Goal: Task Accomplishment & Management: Complete application form

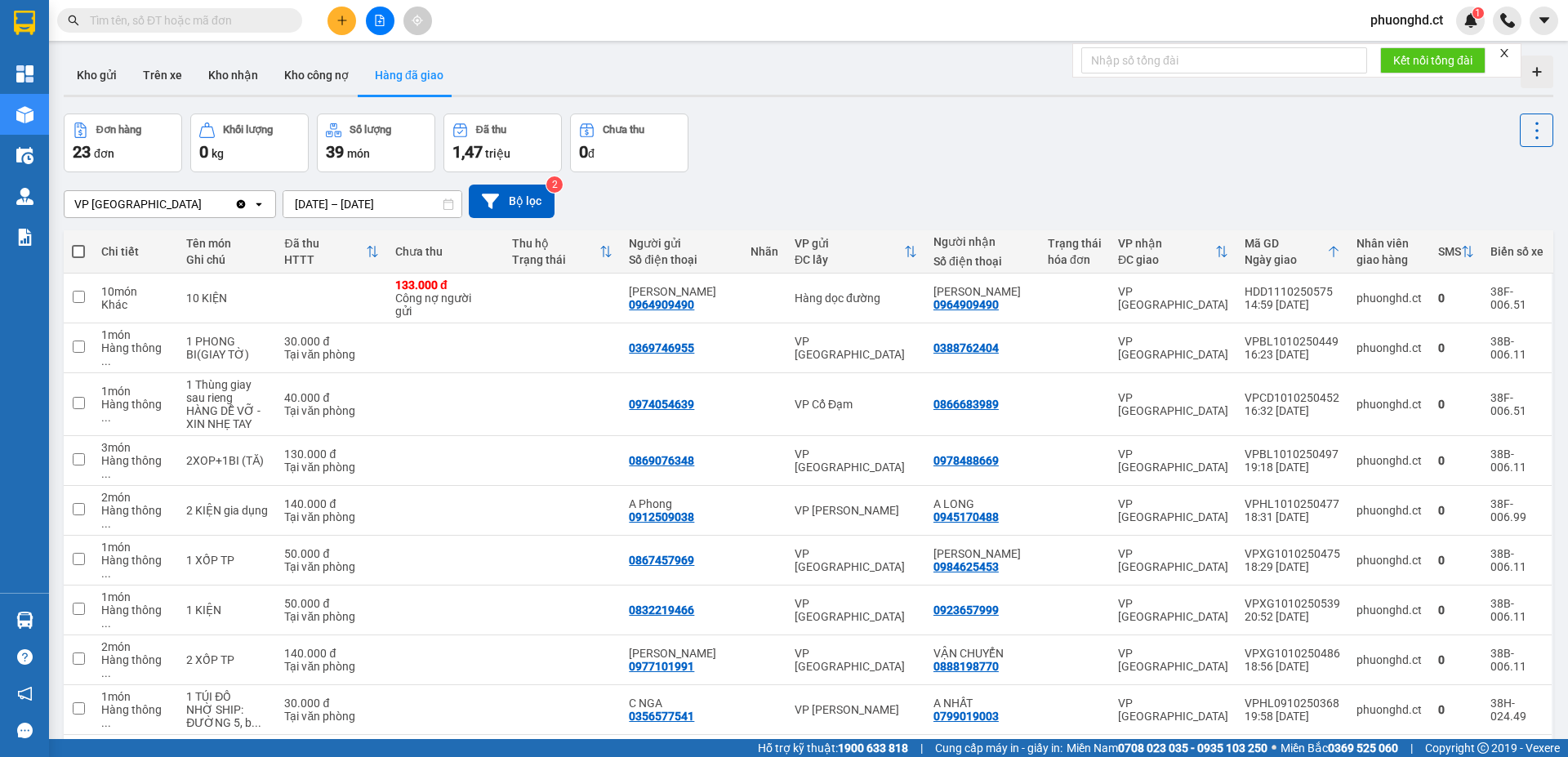
click at [1414, 22] on span "phuonghd.ct" at bounding box center [1408, 20] width 99 height 20
click at [1405, 55] on span "Đăng xuất" at bounding box center [1415, 50] width 69 height 18
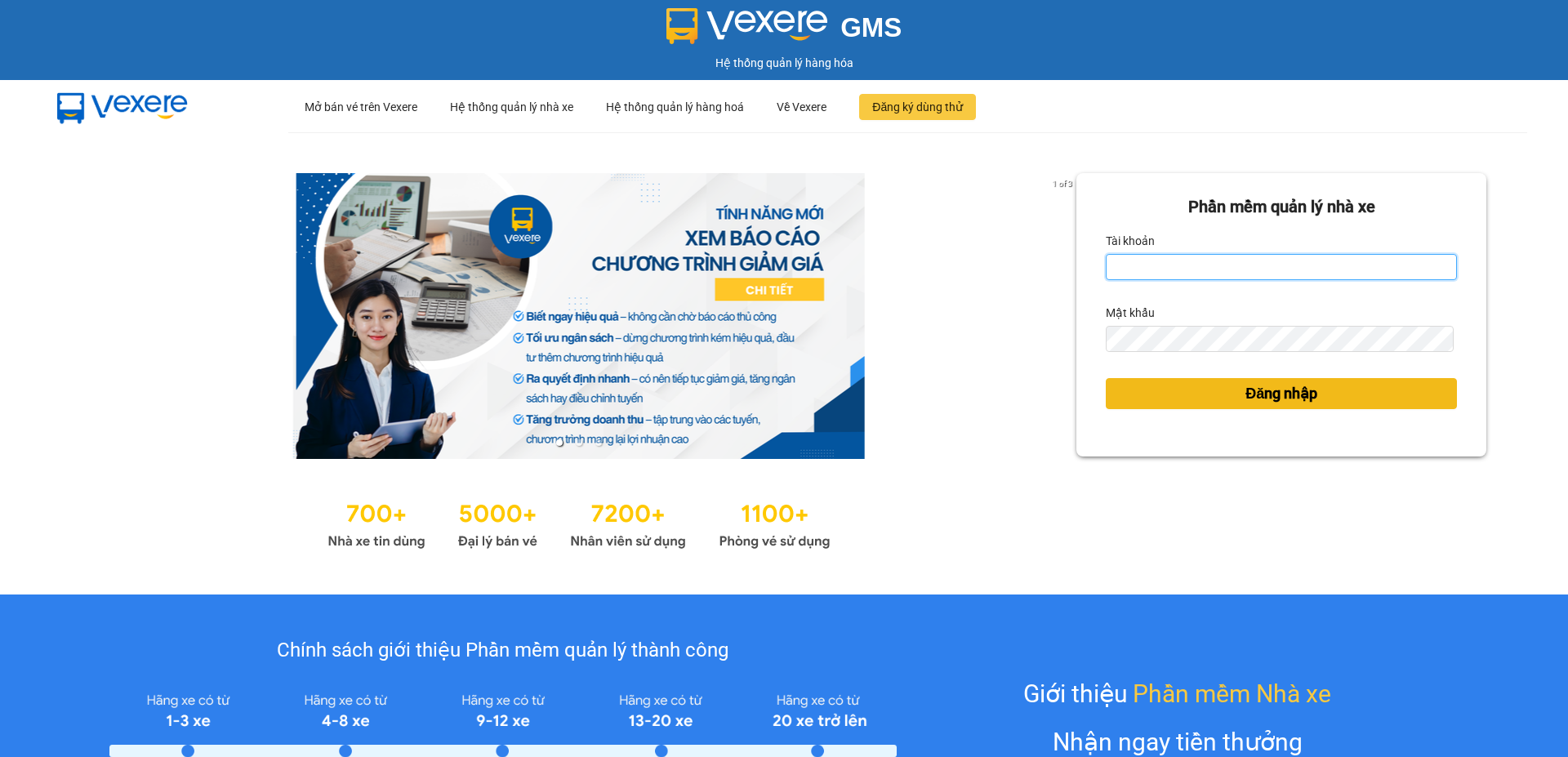
type input "phuonghd.ct"
click at [1165, 391] on button "Đăng nhập" at bounding box center [1281, 393] width 351 height 31
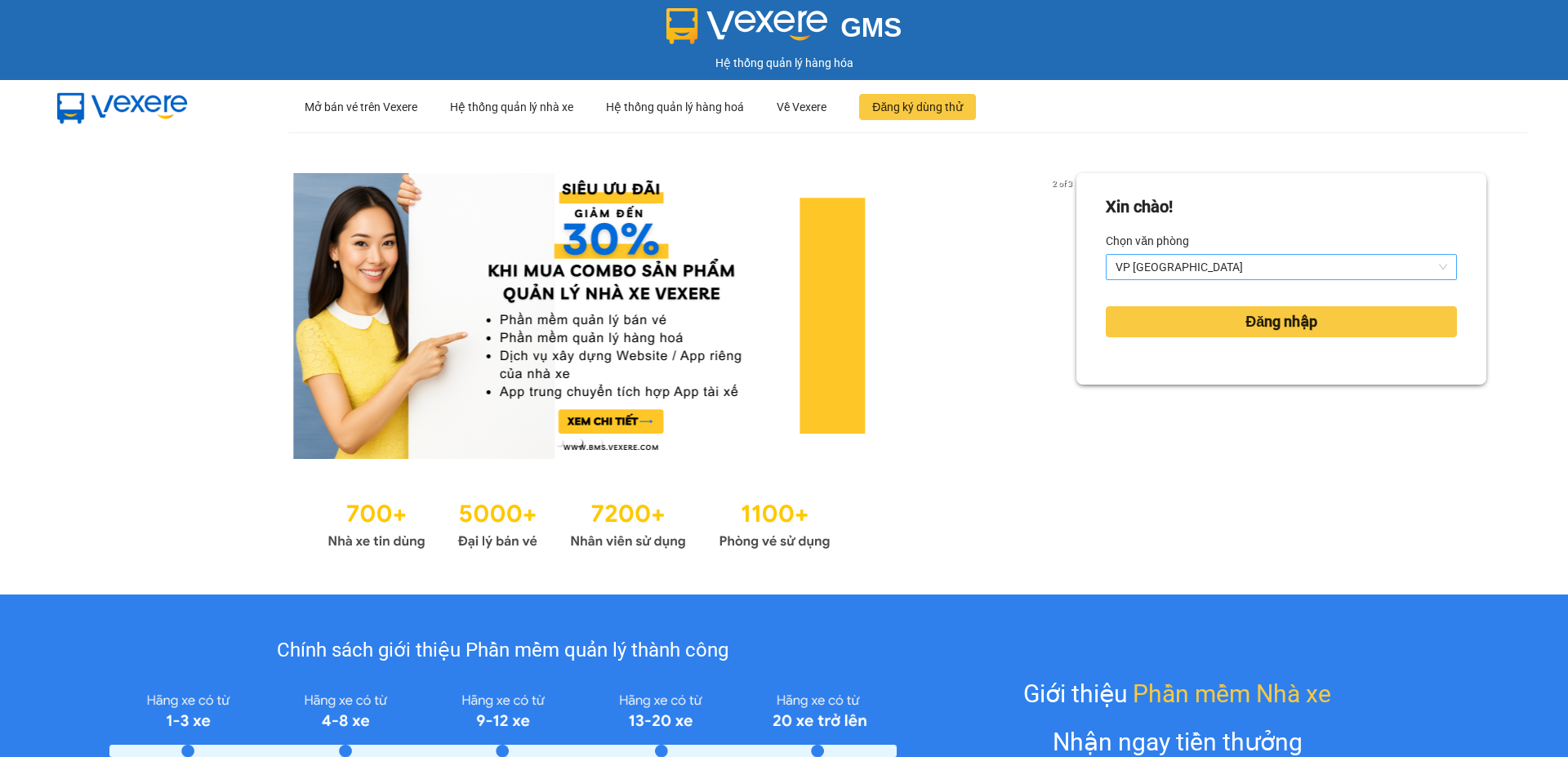
click at [1250, 267] on span "VP [GEOGRAPHIC_DATA]" at bounding box center [1281, 266] width 332 height 24
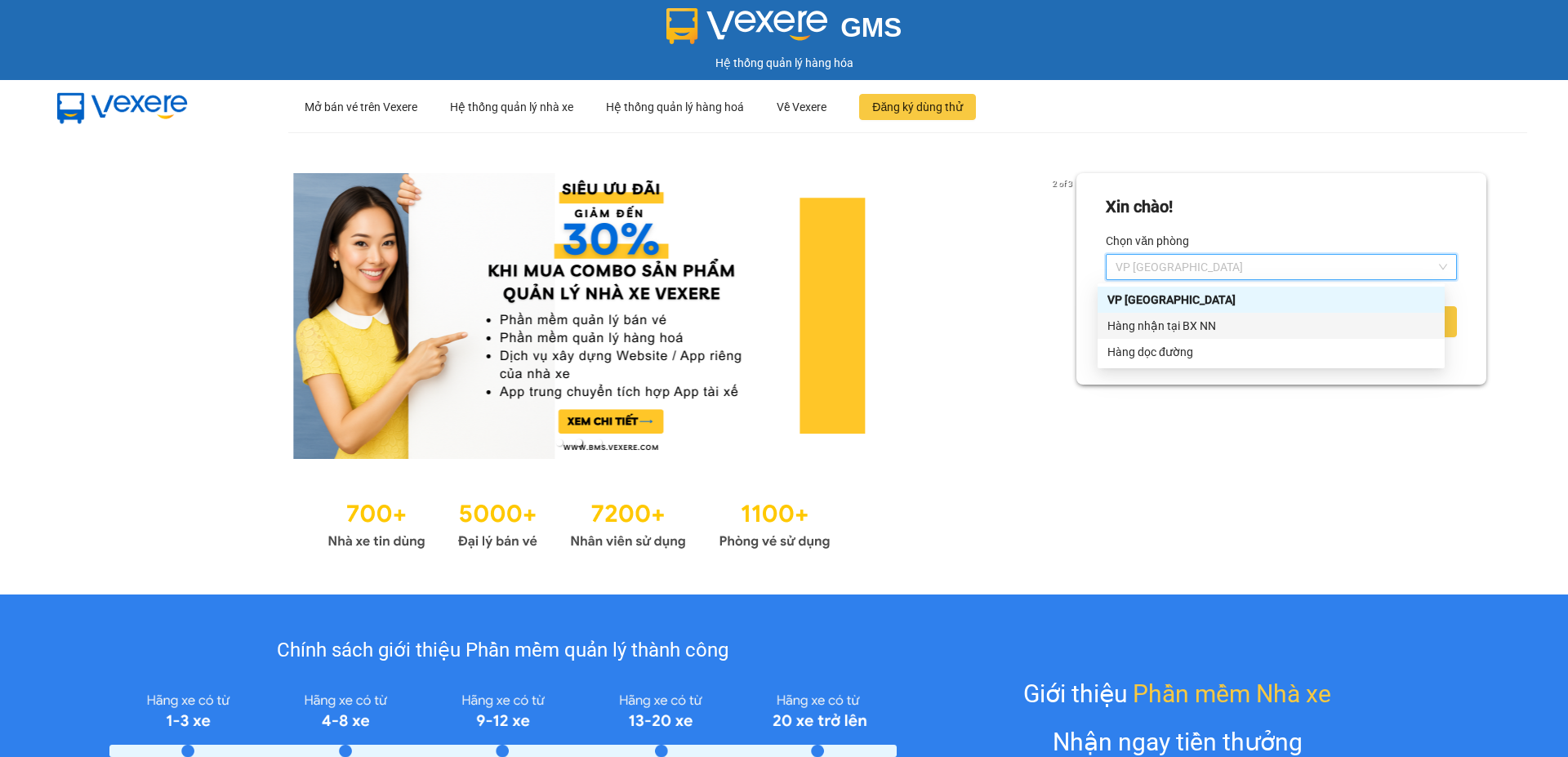
click at [1192, 320] on div "Hàng nhận tại BX NN" at bounding box center [1271, 325] width 328 height 18
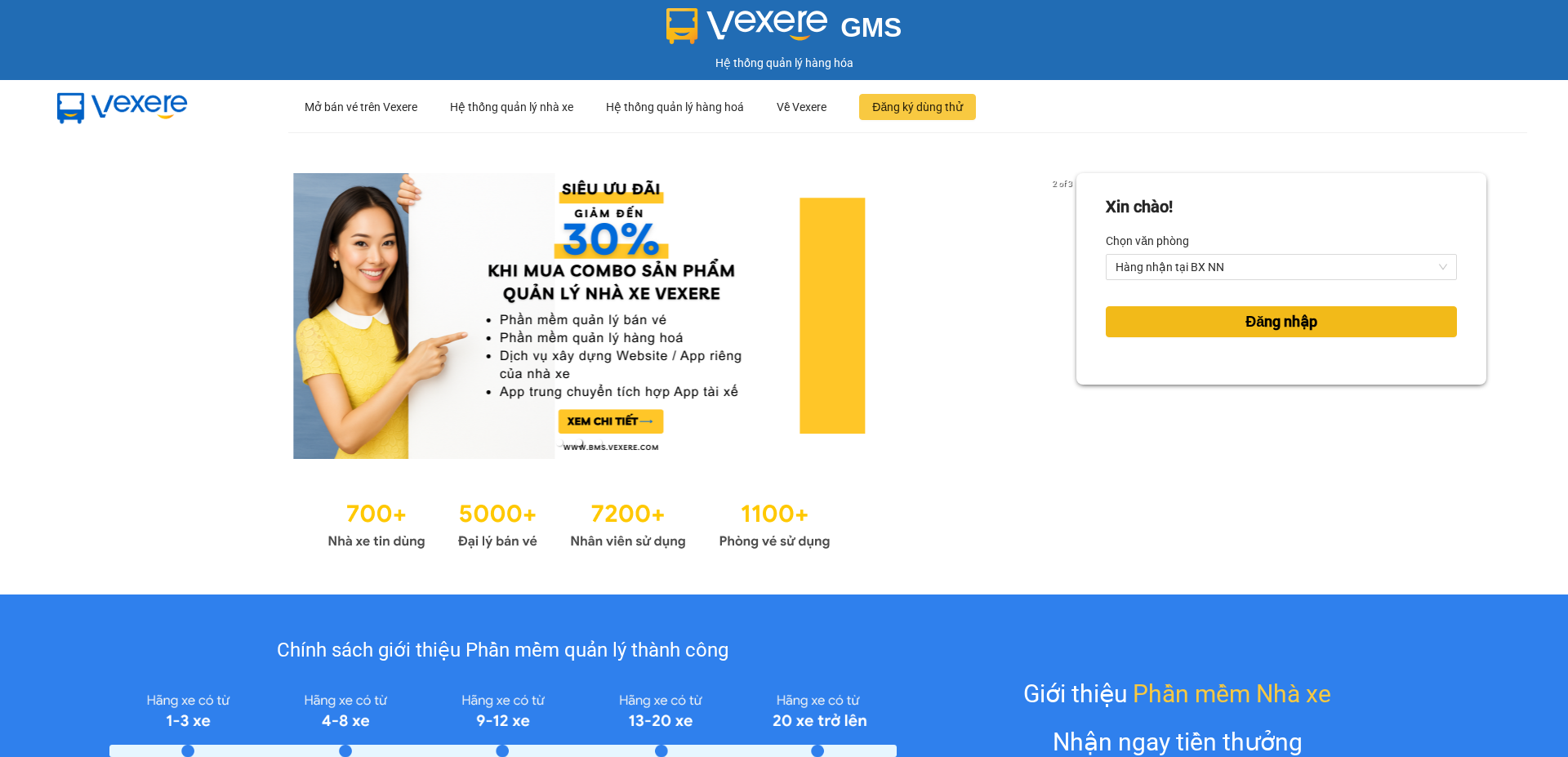
click at [1201, 323] on button "Đăng nhập" at bounding box center [1281, 322] width 351 height 31
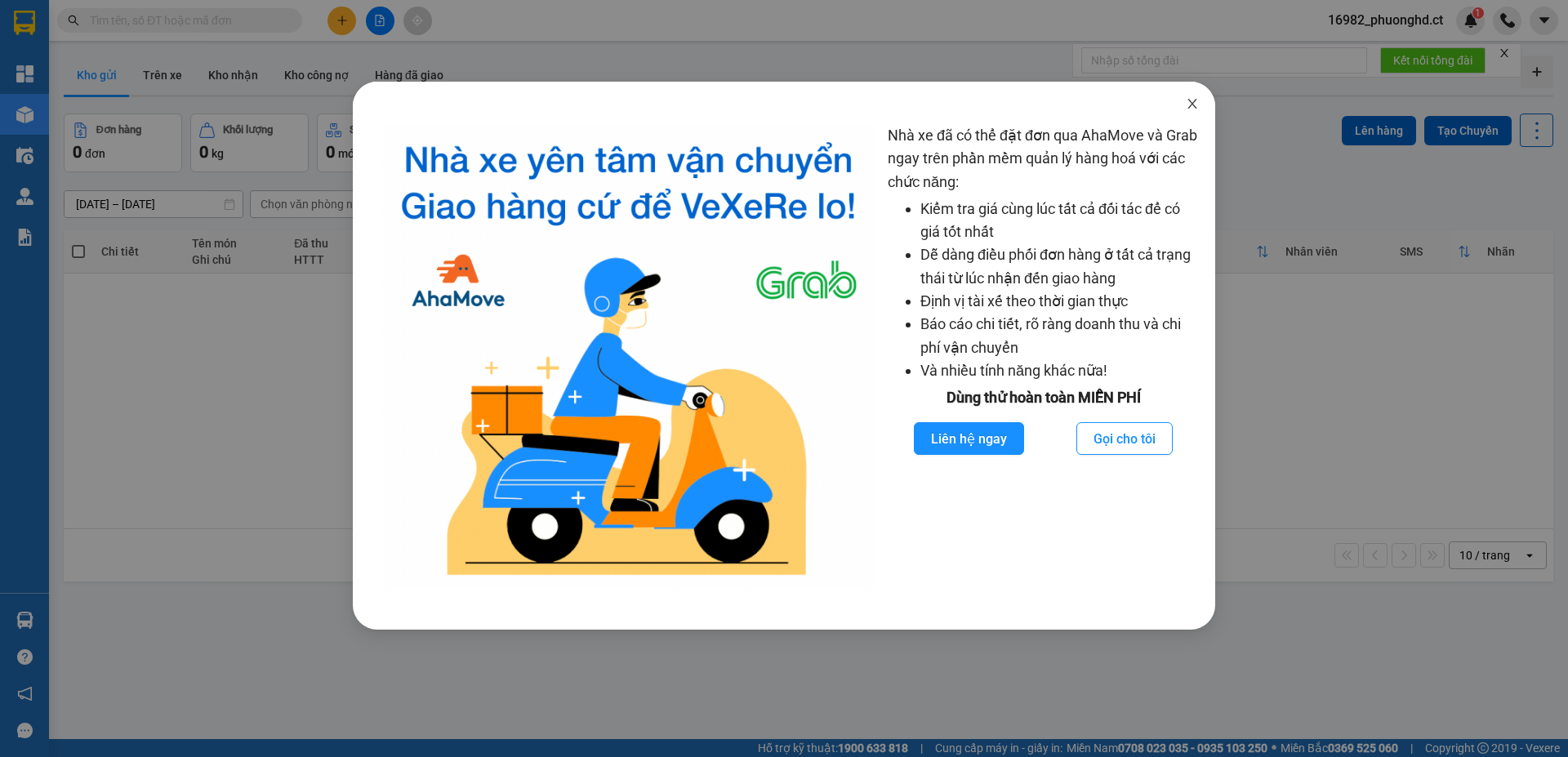
click at [1193, 103] on icon "close" at bounding box center [1192, 104] width 9 height 10
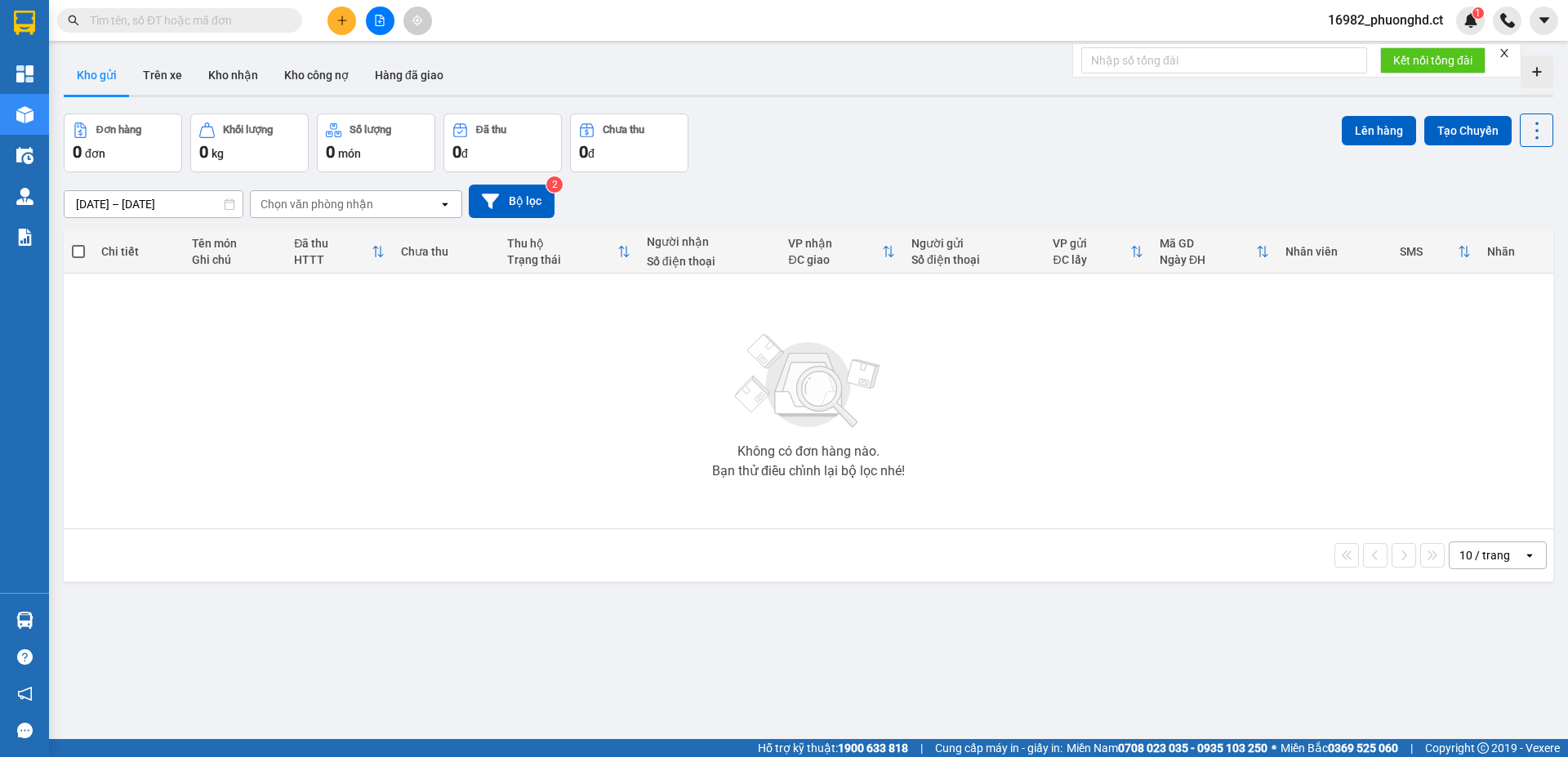
click at [1507, 57] on icon "close" at bounding box center [1505, 53] width 12 height 12
click at [383, 32] on button at bounding box center [380, 21] width 29 height 29
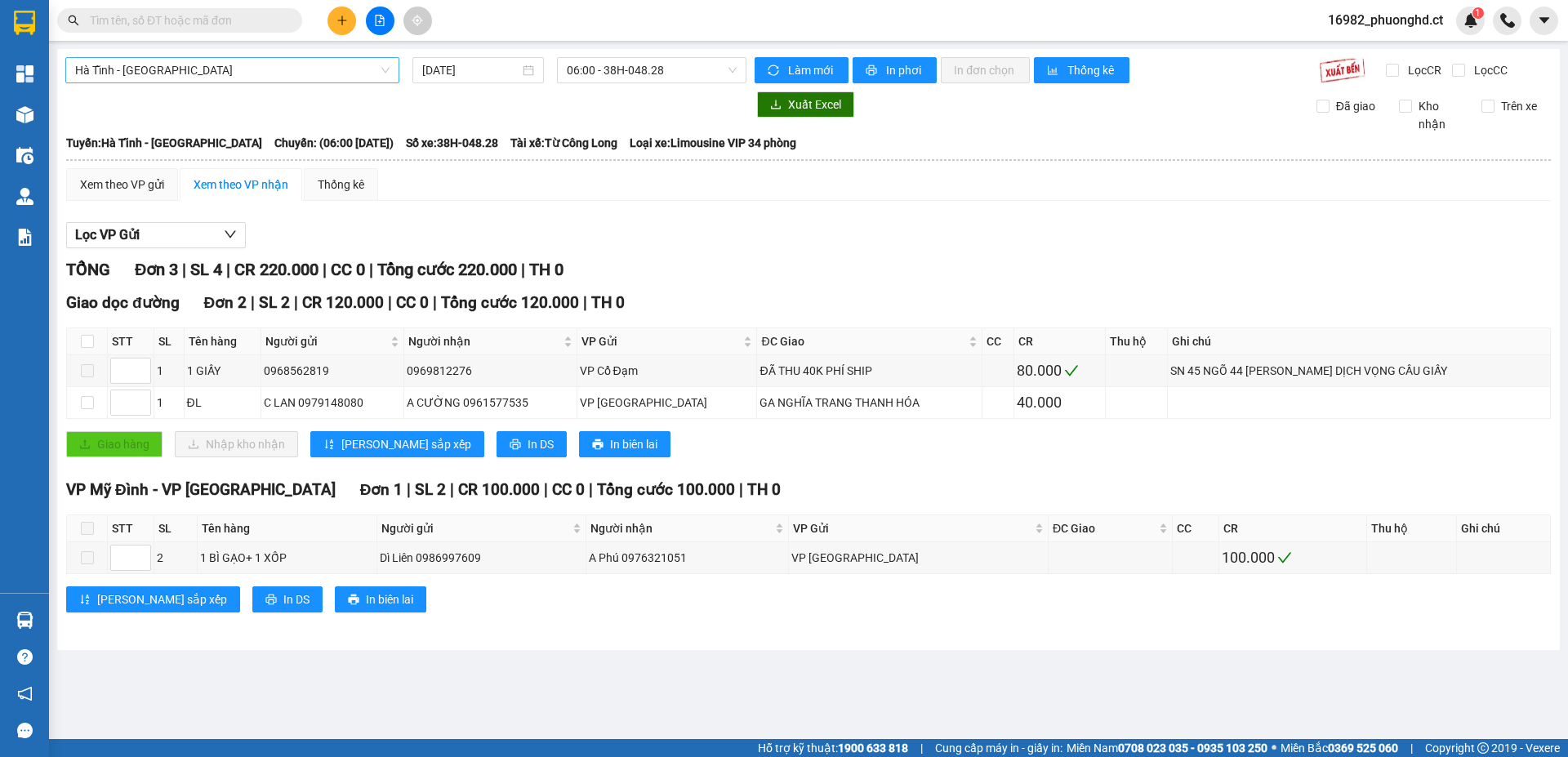
click at [339, 71] on span "Hà Tĩnh - Hà Nội" at bounding box center [232, 70] width 314 height 24
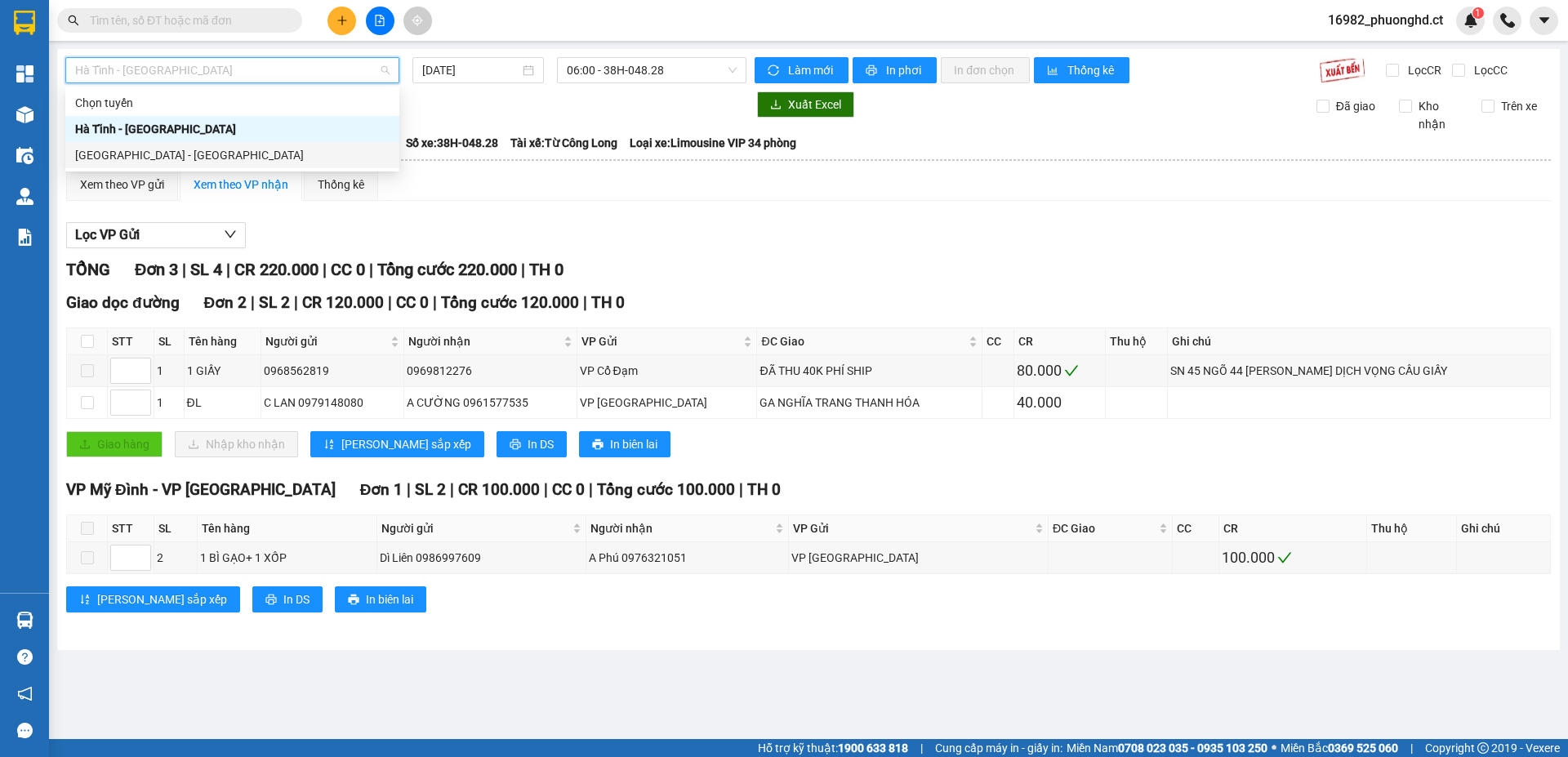
click at [108, 161] on div "Hà Nội - Hà Tĩnh" at bounding box center [232, 155] width 314 height 18
type input "11/10/2025"
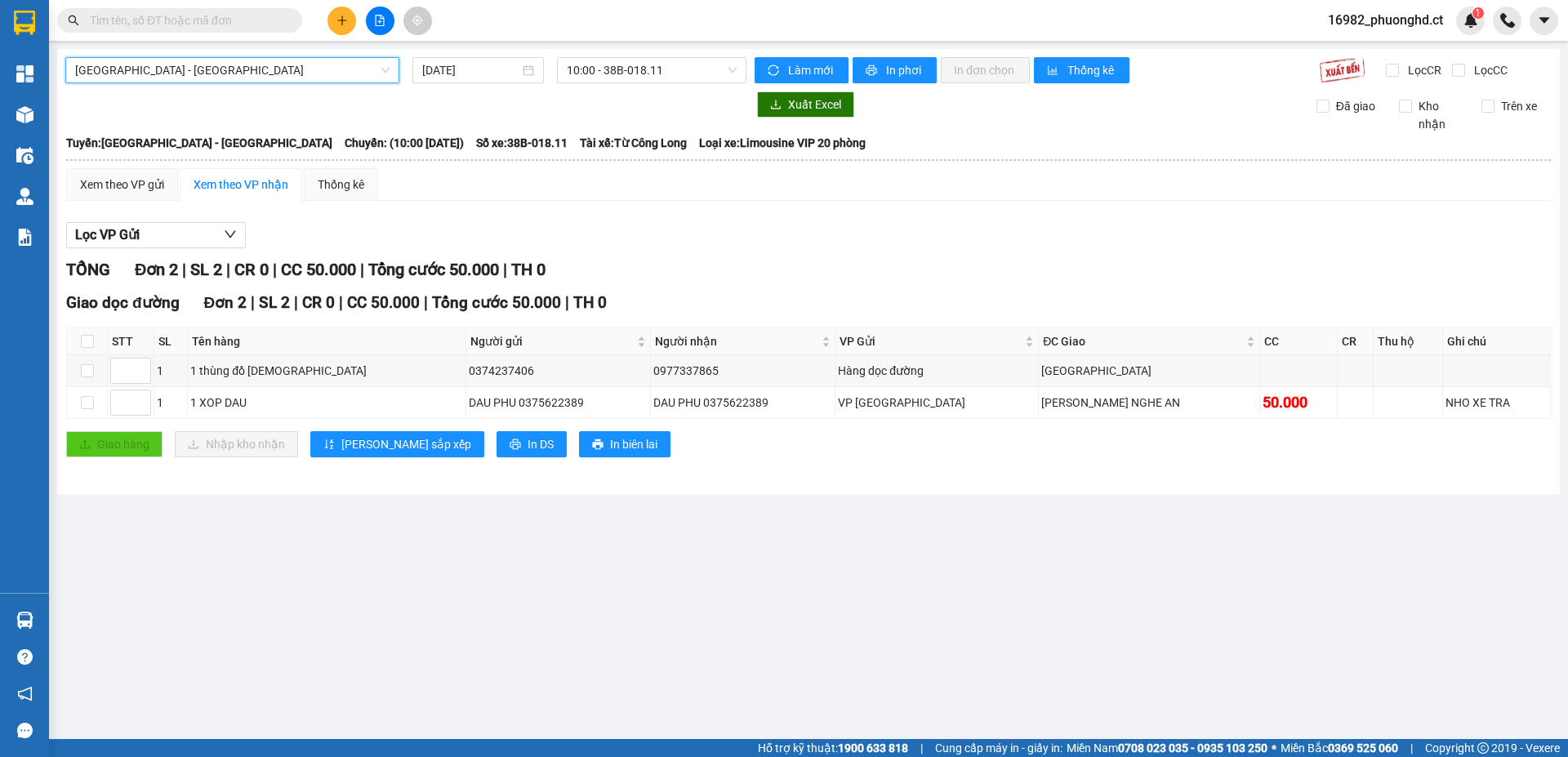
click at [342, 20] on icon "plus" at bounding box center [341, 19] width 9 height 1
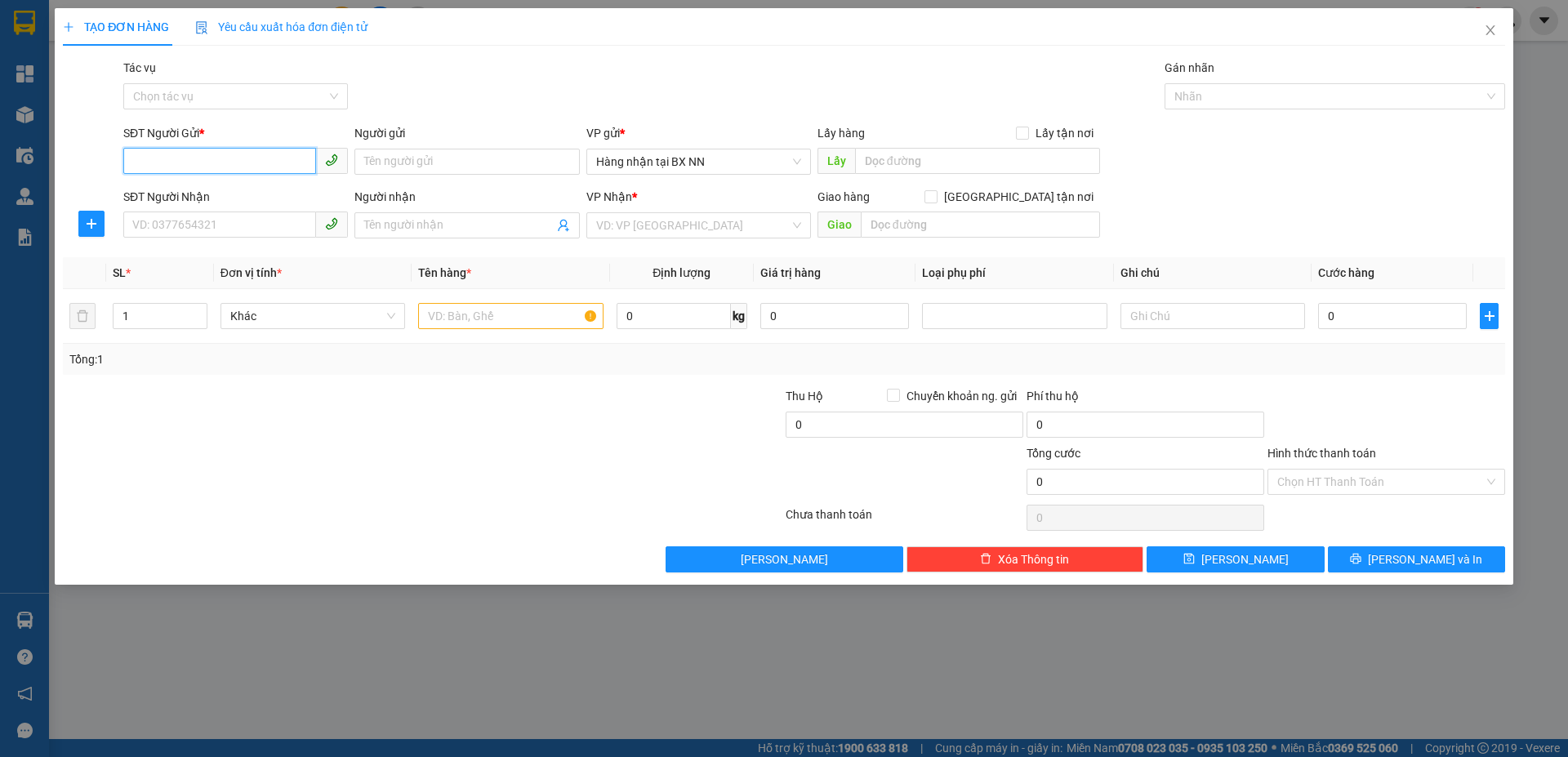
paste input "0000000000"
type input "0000000000"
click at [194, 225] on input "SĐT Người Nhận" at bounding box center [219, 224] width 192 height 26
type input "0974958905"
click at [695, 218] on input "search" at bounding box center [693, 225] width 193 height 24
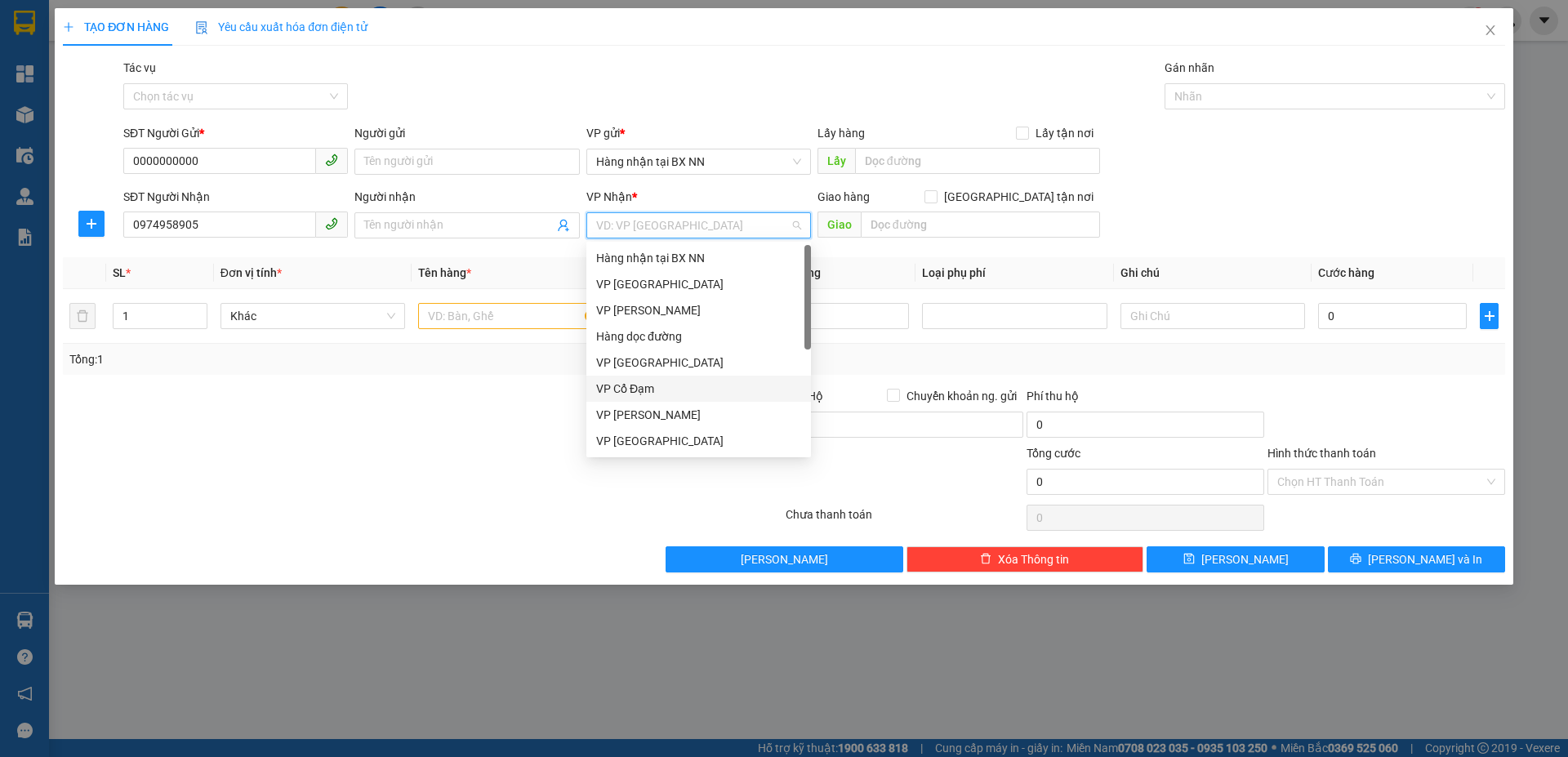
click at [687, 384] on div "VP Cổ Đạm" at bounding box center [699, 388] width 205 height 18
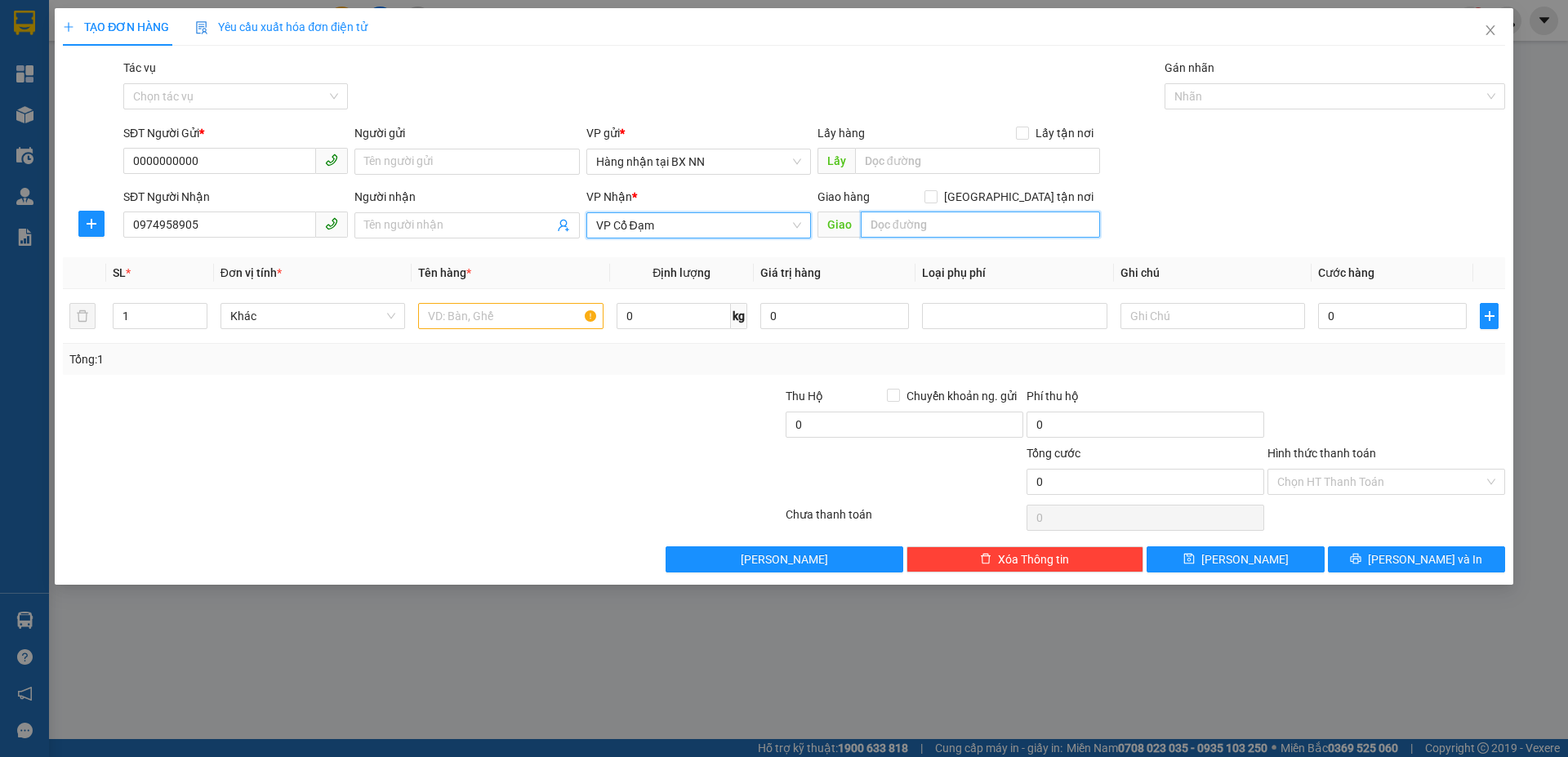
click at [969, 223] on input "text" at bounding box center [981, 224] width 239 height 26
type input "CỔ ĐẠM"
click at [534, 319] on input "text" at bounding box center [511, 316] width 185 height 26
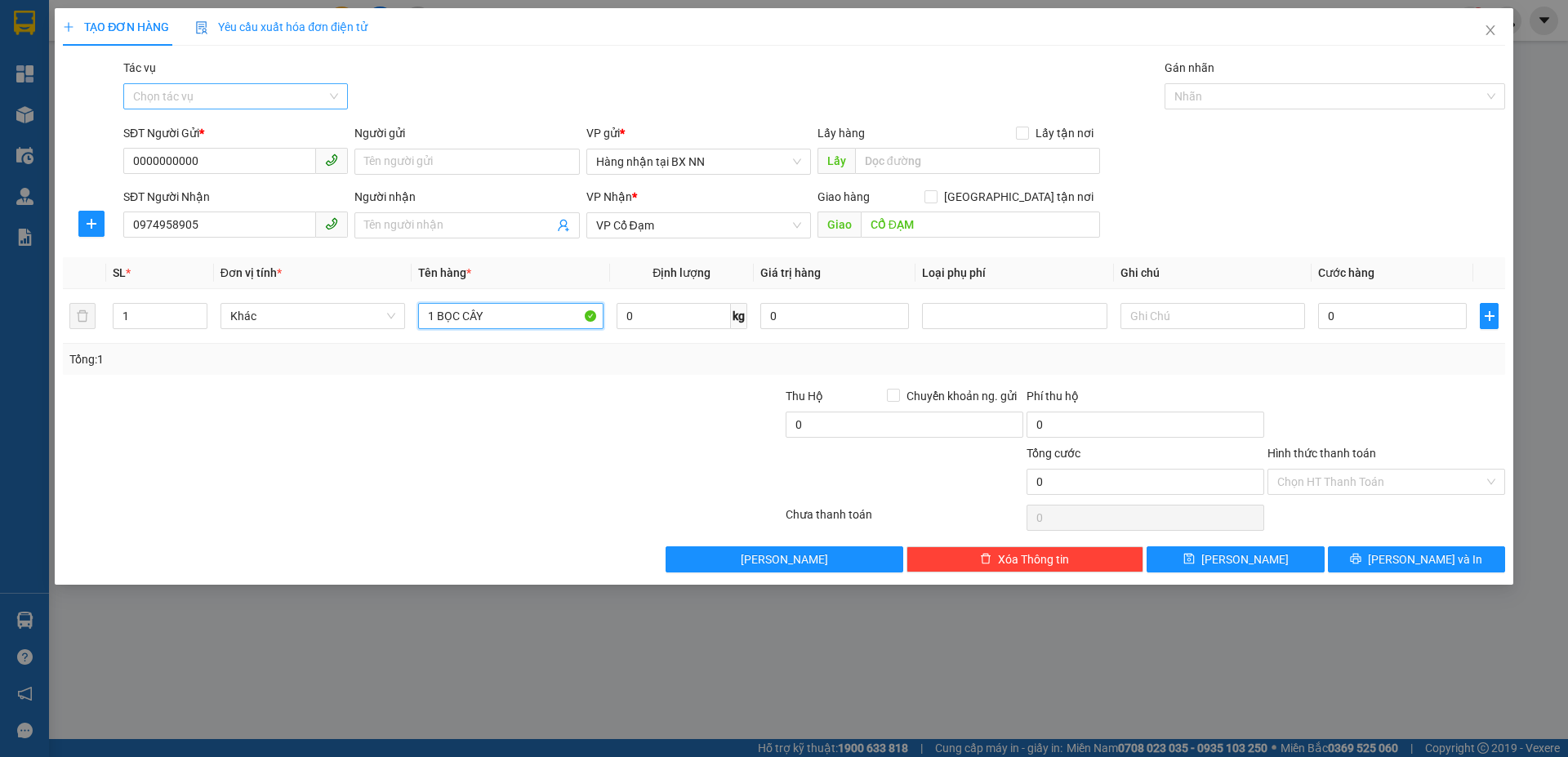
type input "1 BỌC CÂY"
click at [272, 102] on input "Tác vụ" at bounding box center [229, 96] width 193 height 24
click at [227, 129] on div "Nhập hàng lên xe" at bounding box center [235, 129] width 205 height 18
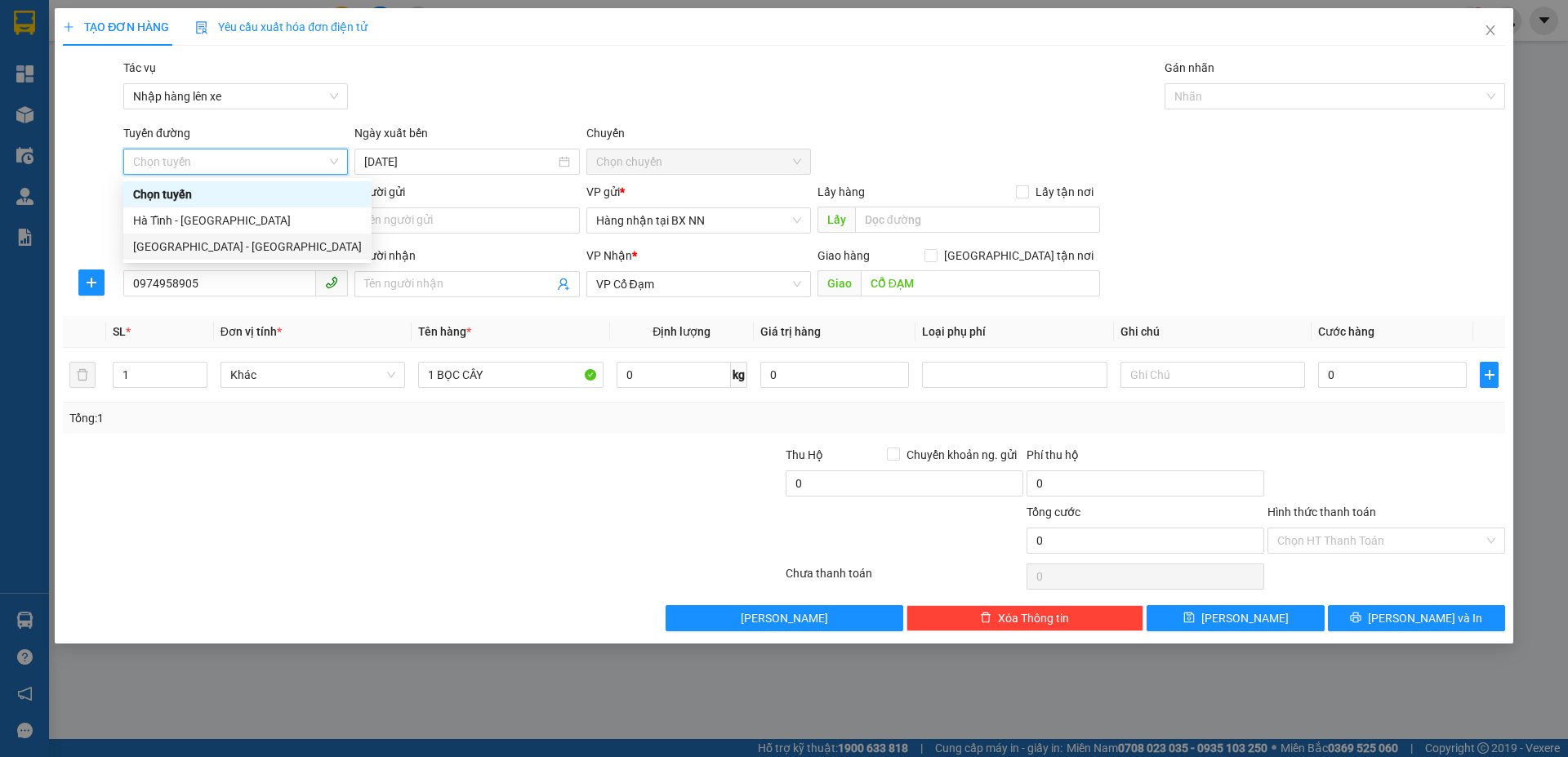
drag, startPoint x: 164, startPoint y: 240, endPoint x: 245, endPoint y: 229, distance: 81.7
click at [164, 241] on div "Hà Nội - Hà Tĩnh" at bounding box center [247, 246] width 229 height 18
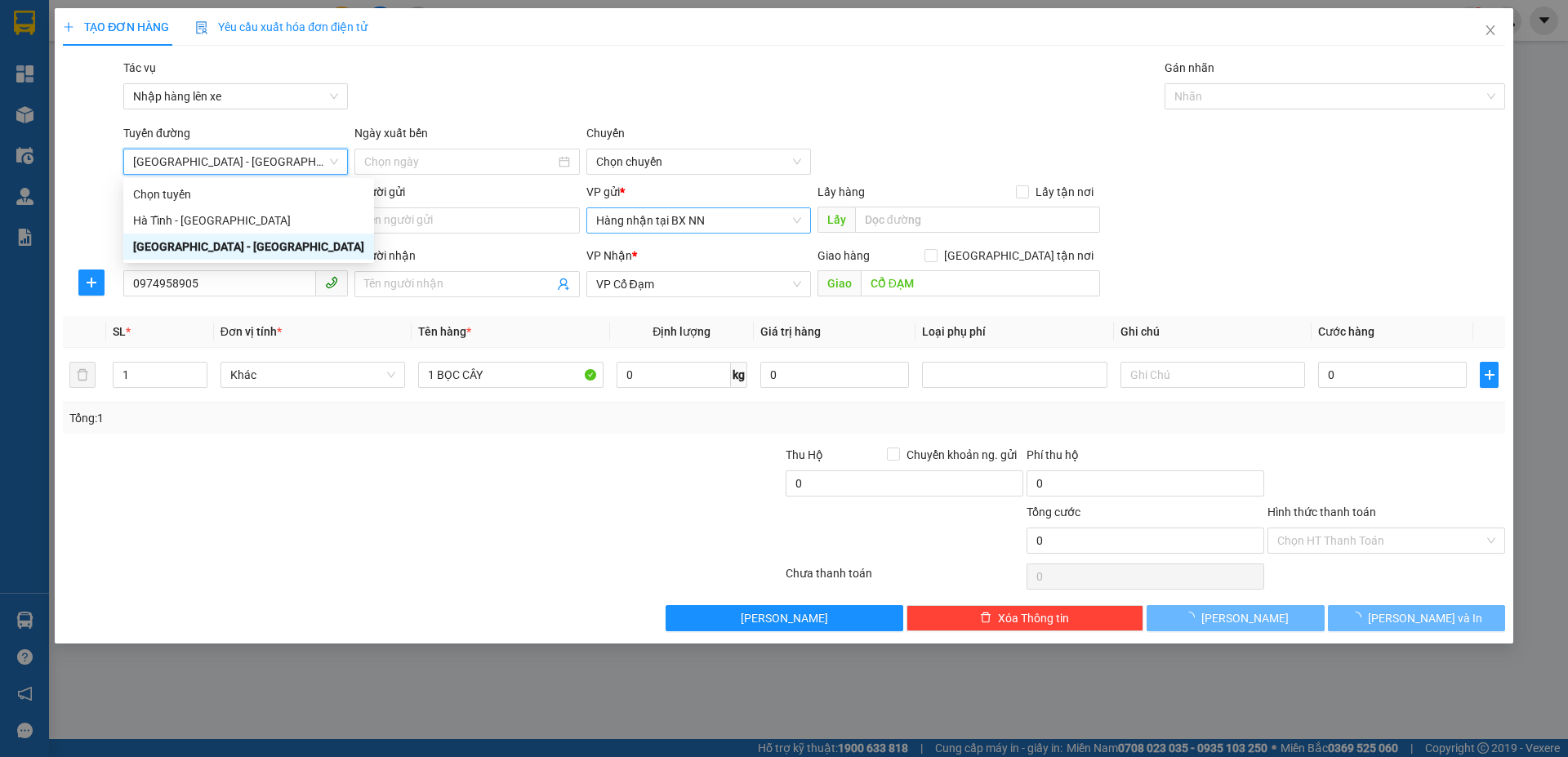
type input "11/10/2025"
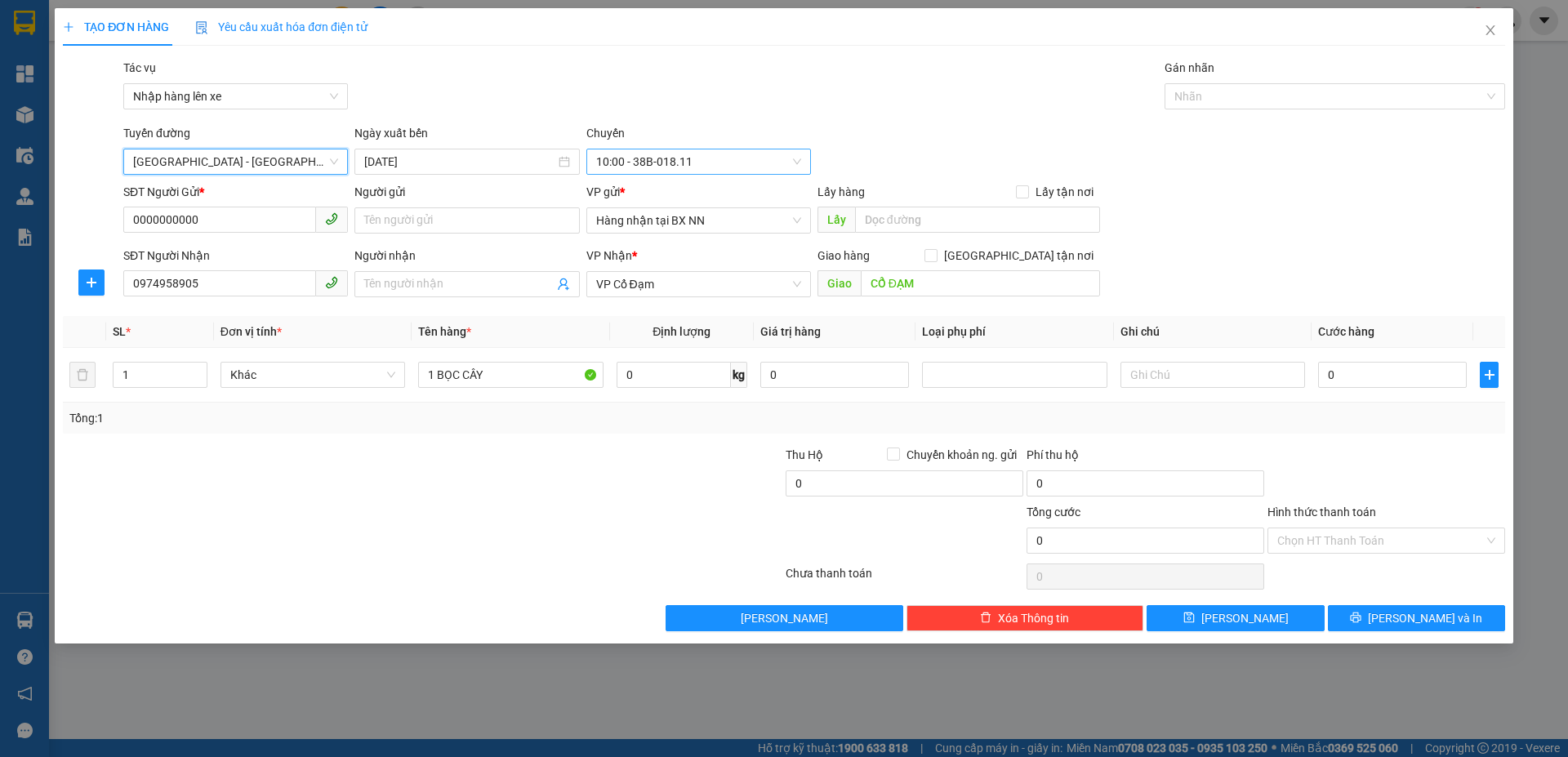
click at [687, 165] on span "10:00 - 38B-018.11" at bounding box center [699, 161] width 205 height 24
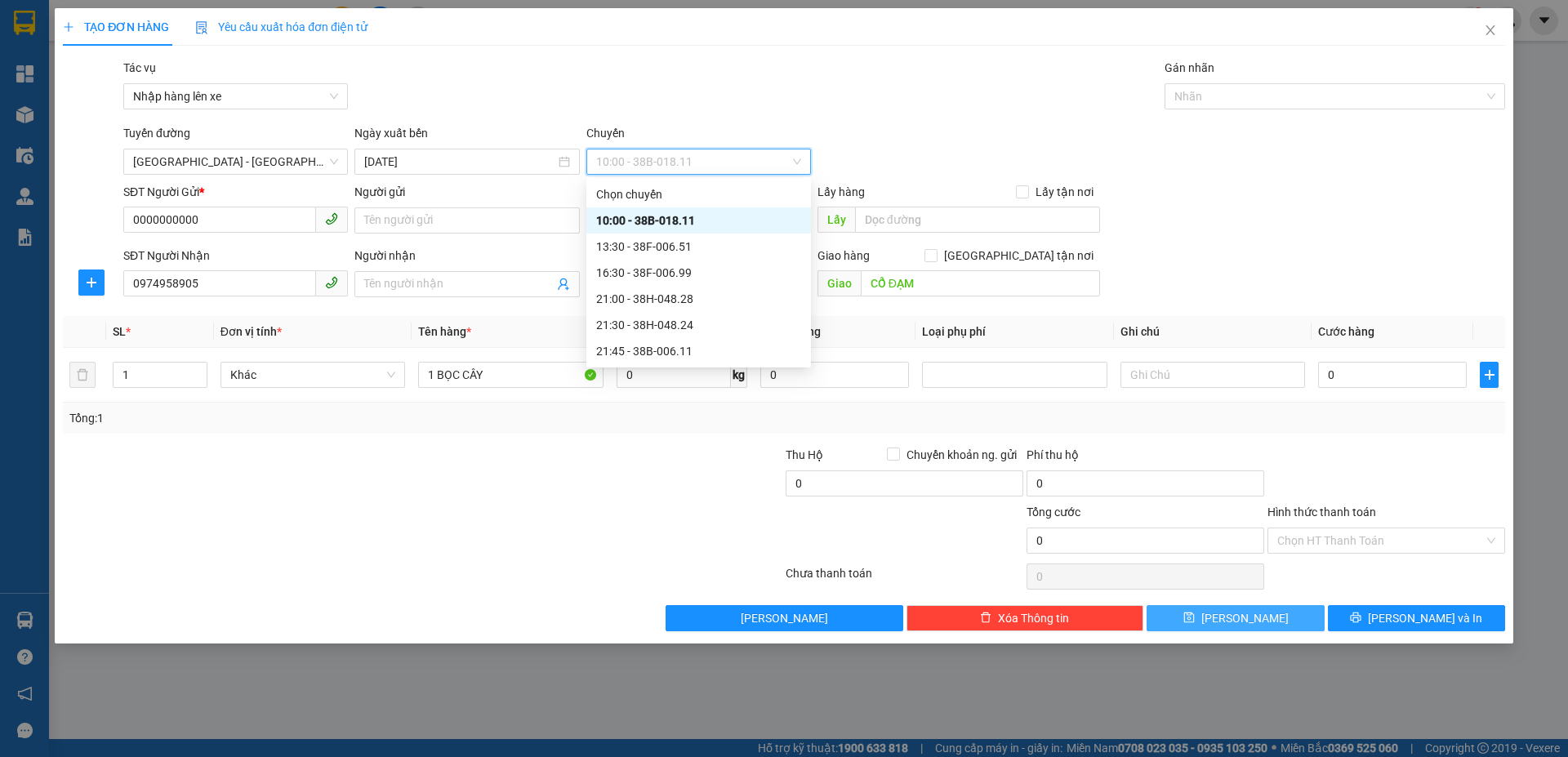
click at [1216, 623] on button "Lưu" at bounding box center [1235, 618] width 177 height 26
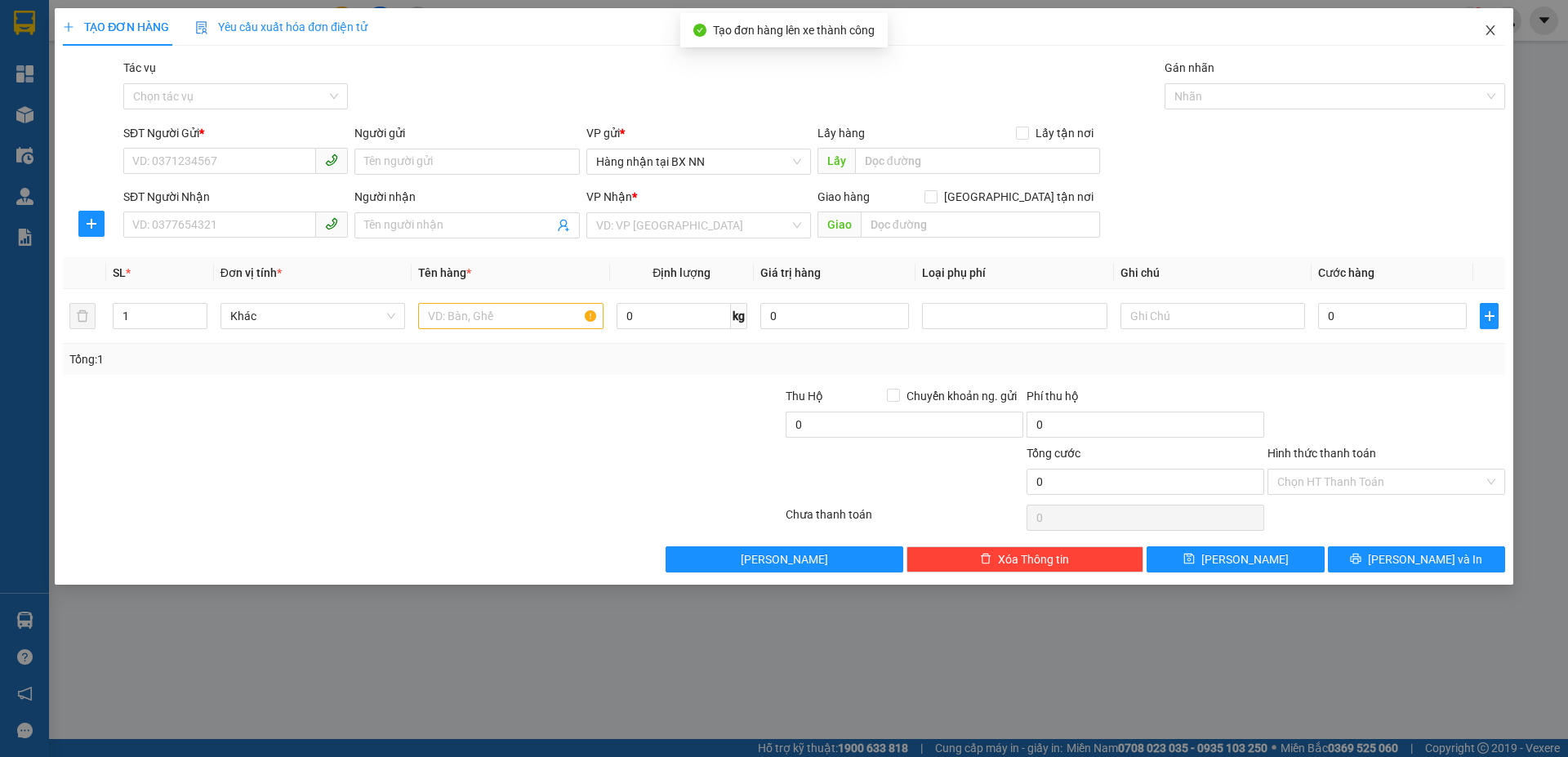
click at [1490, 30] on icon "close" at bounding box center [1490, 30] width 9 height 10
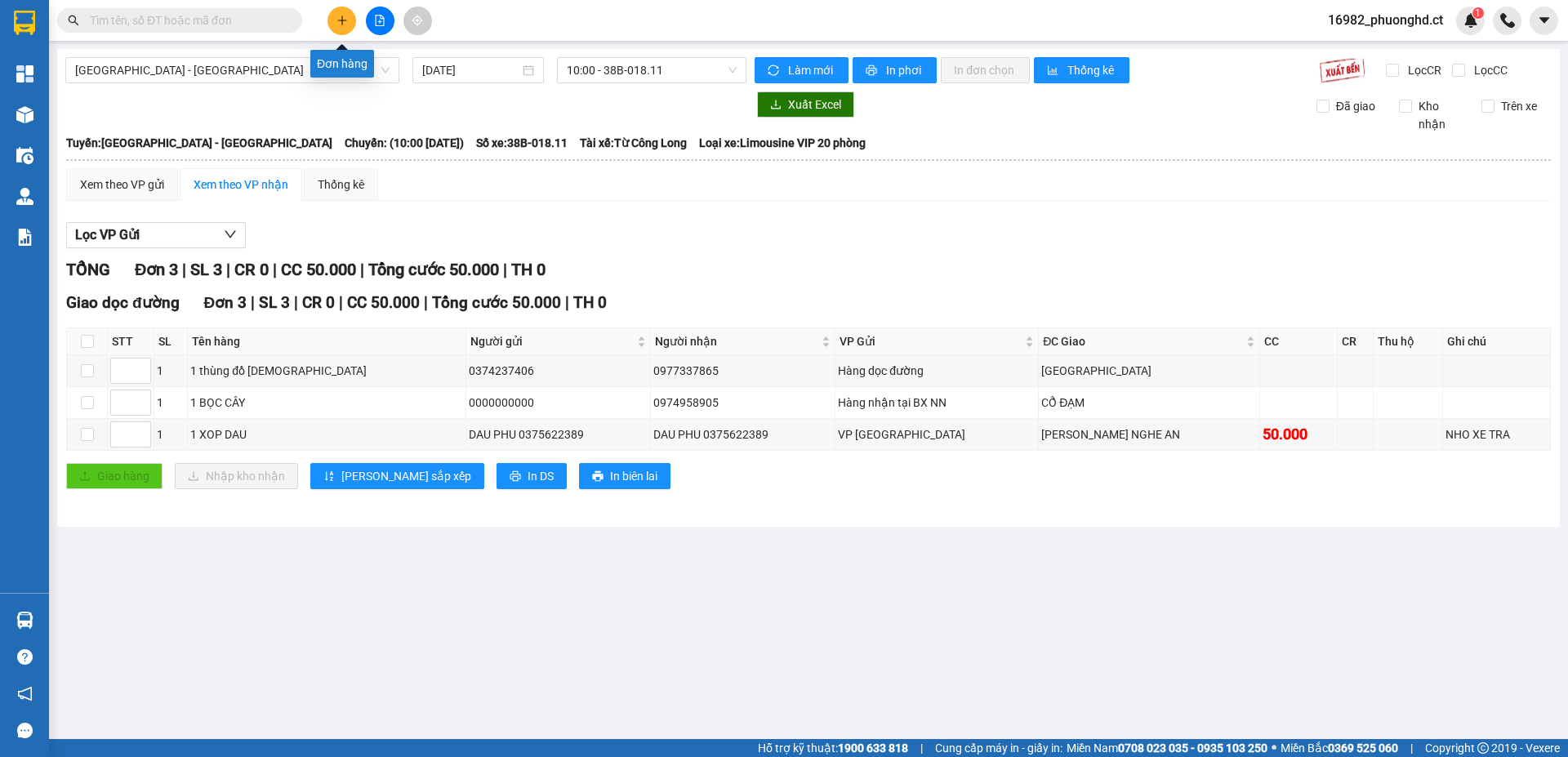
click at [353, 13] on button at bounding box center [342, 21] width 29 height 29
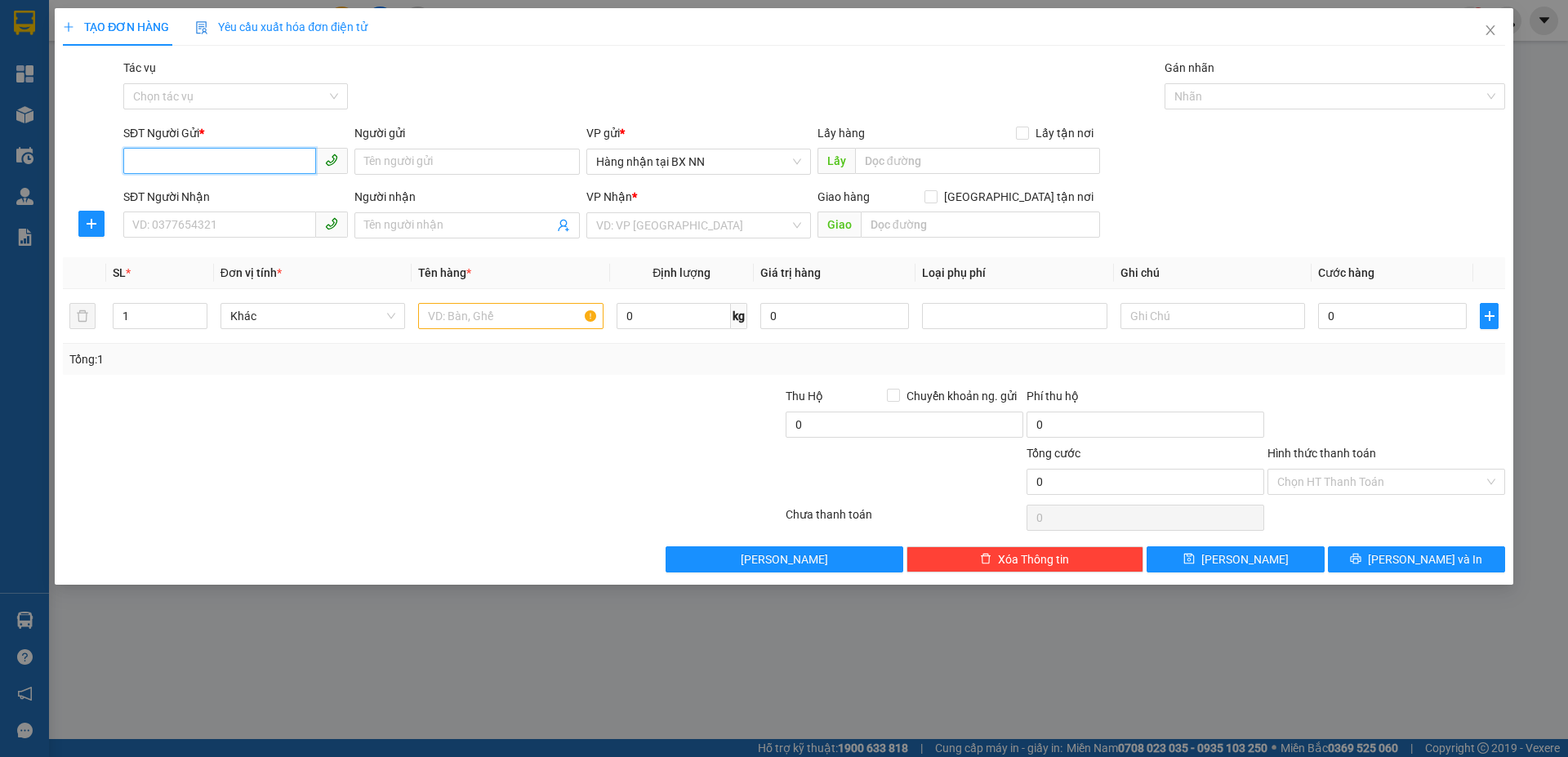
paste input "0000000000"
type input "0000000000"
click at [193, 226] on input "SĐT Người Nhận" at bounding box center [219, 224] width 192 height 26
type input "0837896869"
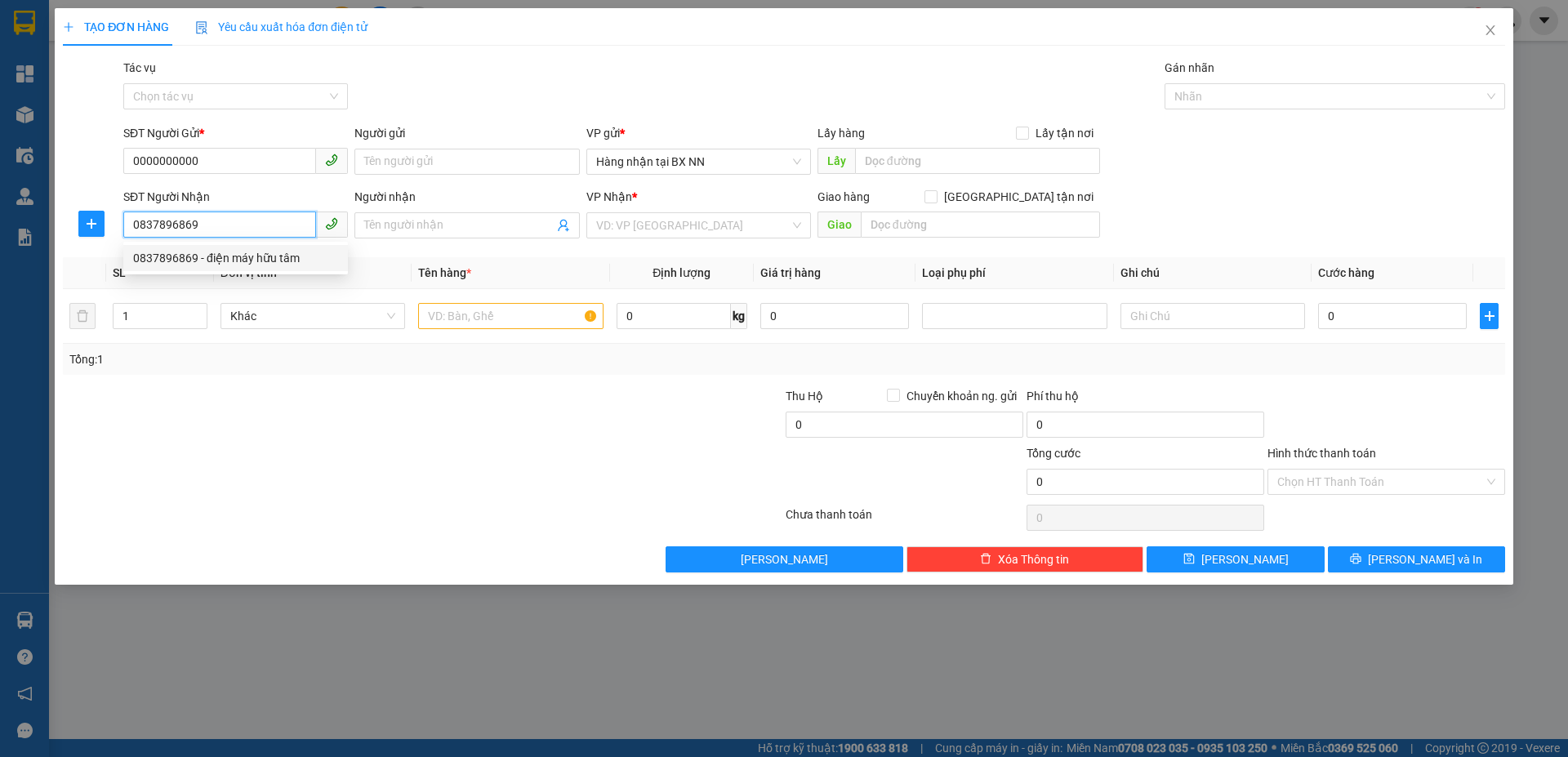
click at [236, 256] on div "0837896869 - điện máy hữu tâm" at bounding box center [235, 257] width 205 height 18
type input "điện máy hữu tâm"
type input "HẬU LỘC"
type input "60.000"
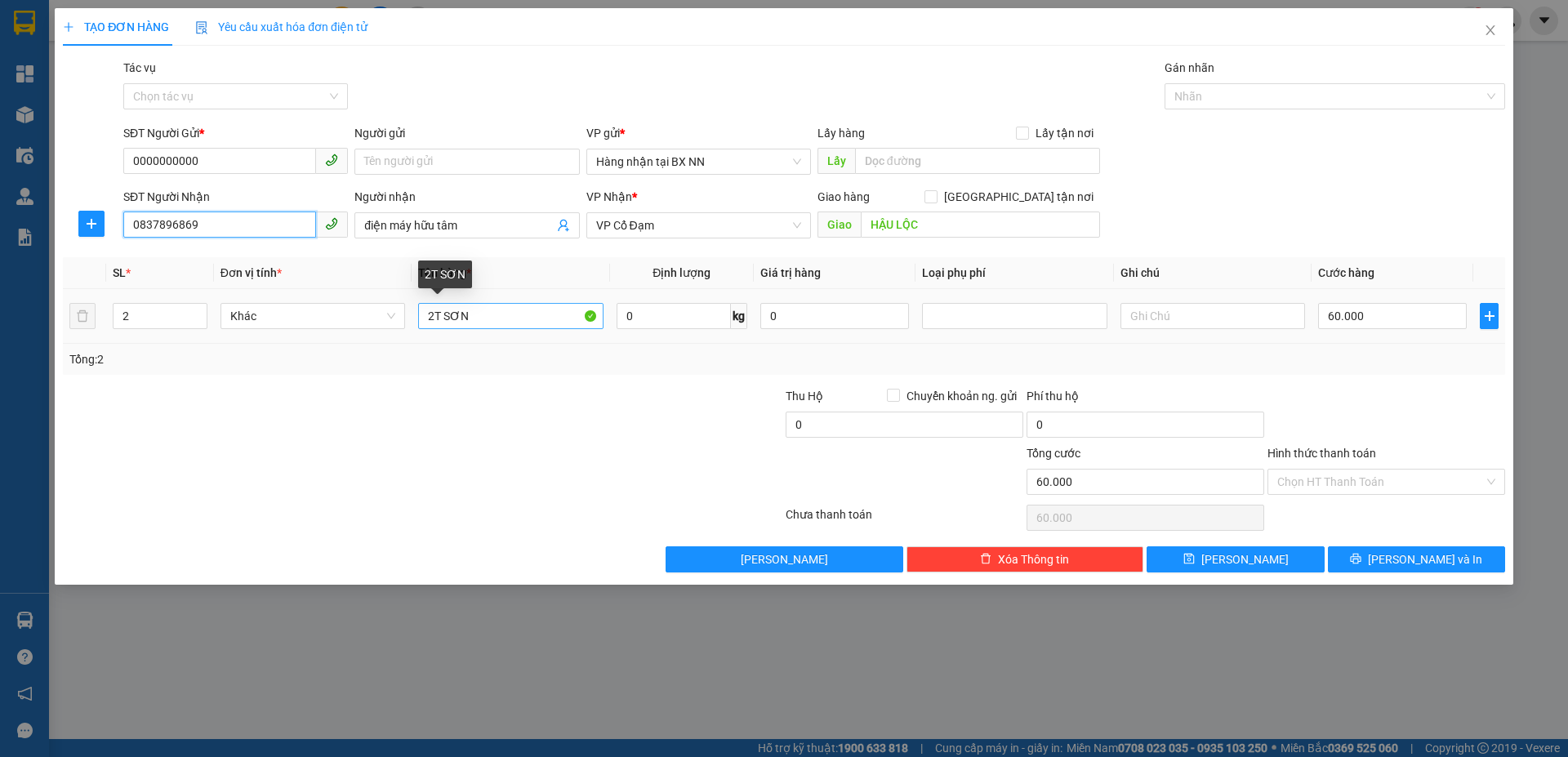
type input "0837896869"
drag, startPoint x: 439, startPoint y: 320, endPoint x: 411, endPoint y: 325, distance: 28.4
click at [411, 325] on tr "2 Khác 2T SƠN 0 kg 0 60.000" at bounding box center [784, 316] width 1443 height 55
type input "1K SƠN"
type input "1"
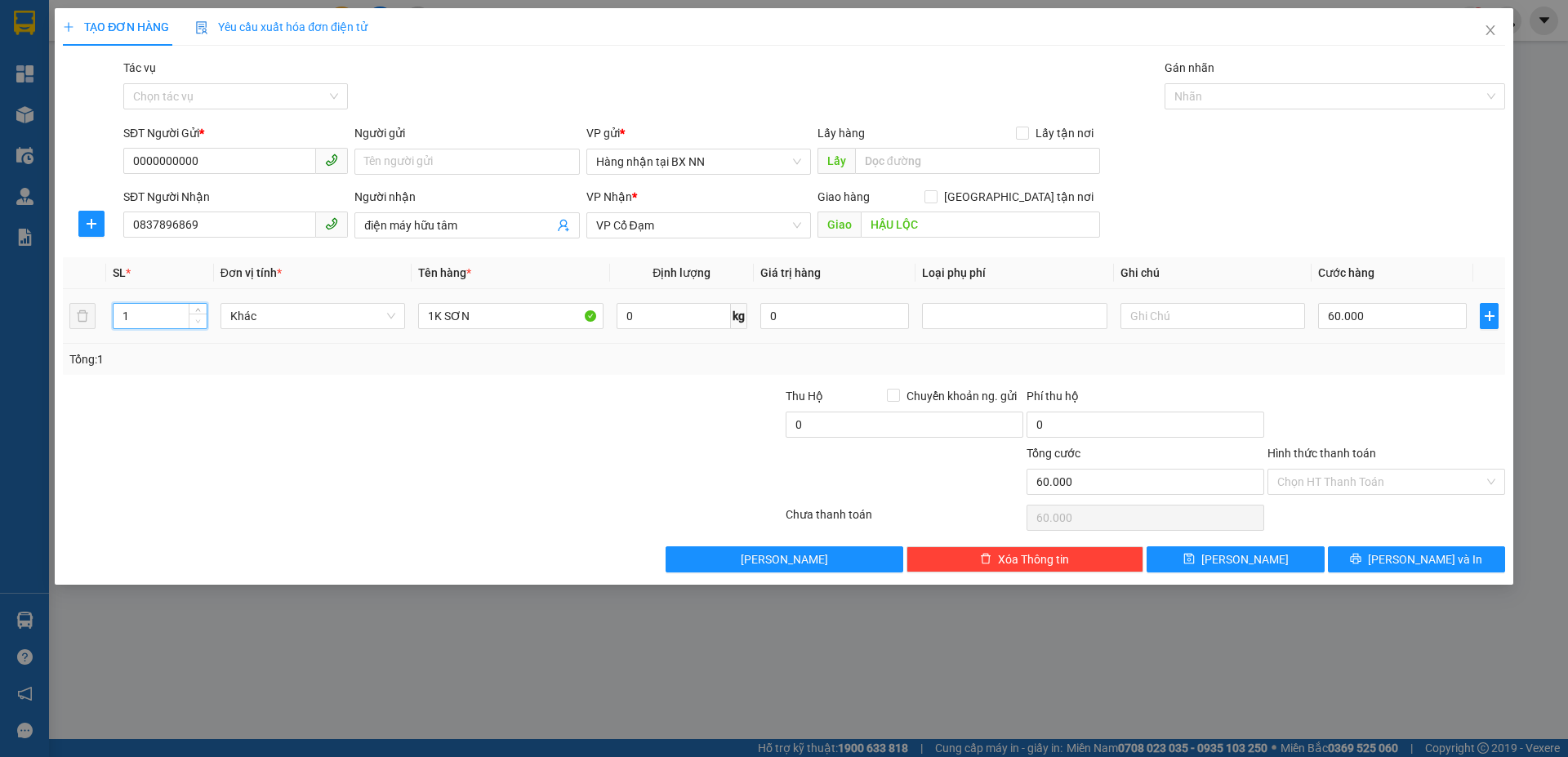
click at [197, 318] on span "down" at bounding box center [198, 322] width 10 height 10
click at [1339, 321] on input "60.000" at bounding box center [1392, 316] width 149 height 26
type input "0"
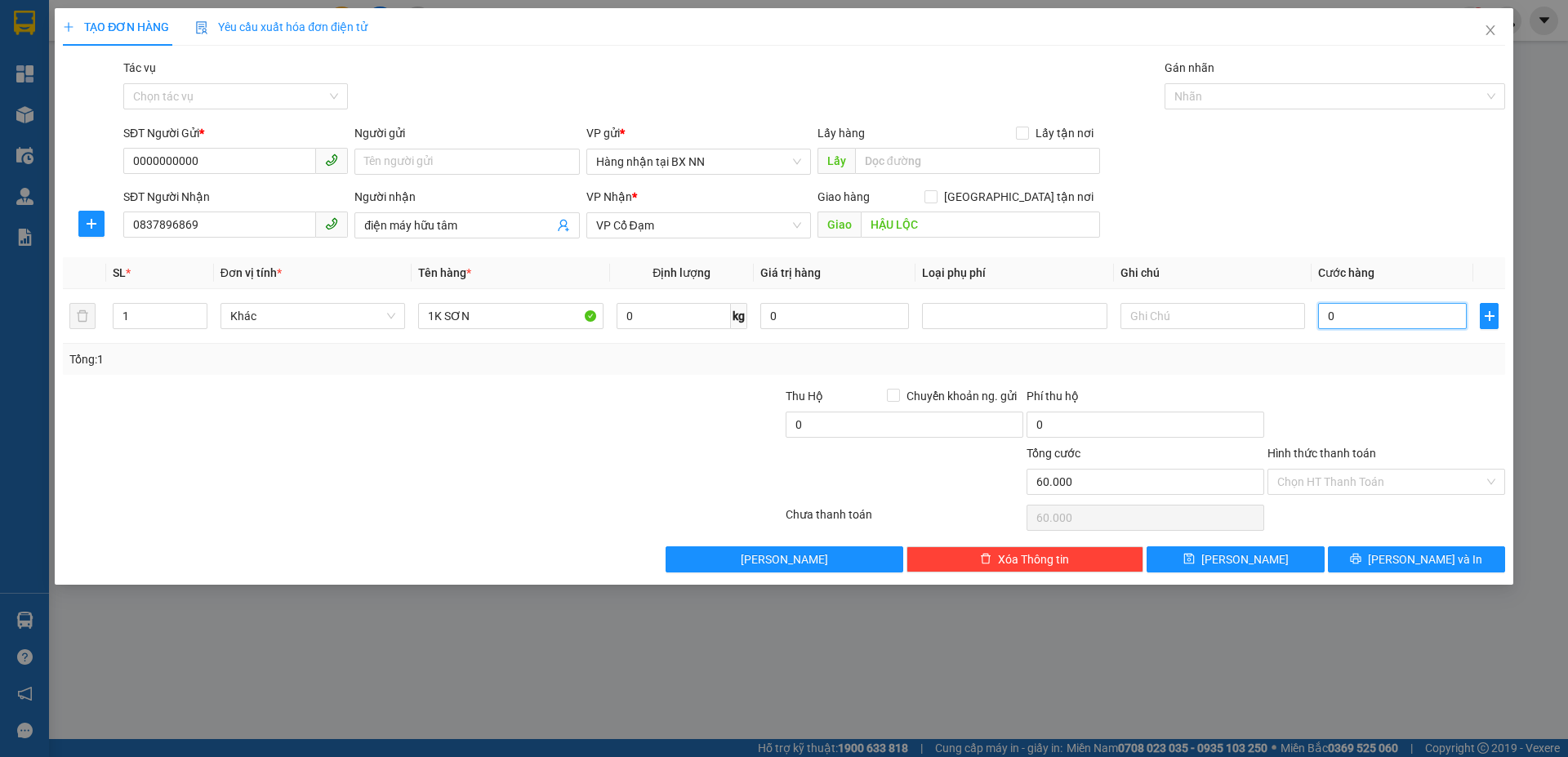
type input "0"
click at [262, 111] on div "Tác vụ Chọn tác vụ" at bounding box center [235, 87] width 224 height 57
click at [260, 98] on input "Tác vụ" at bounding box center [229, 96] width 193 height 24
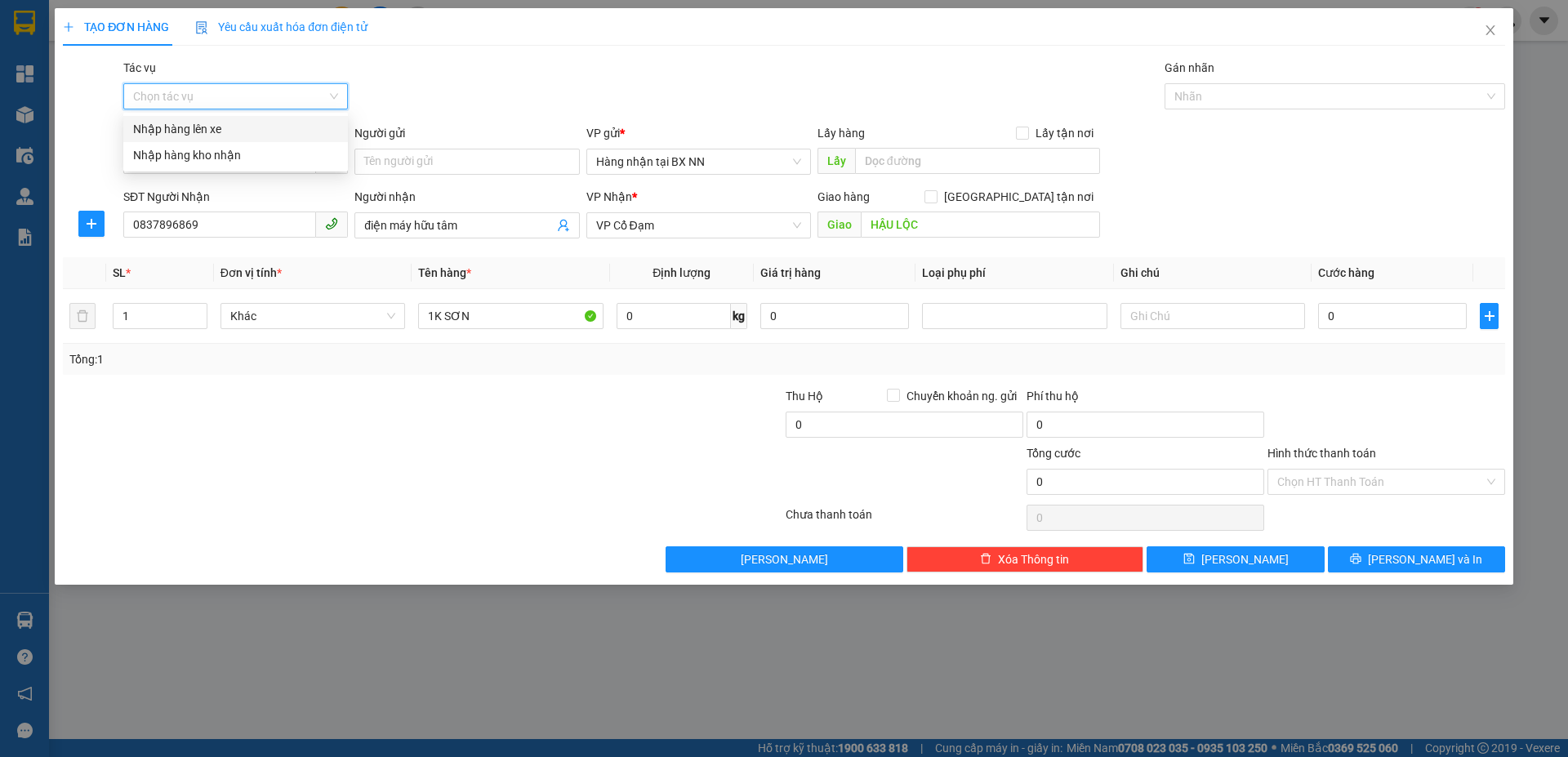
click at [227, 132] on div "Nhập hàng lên xe" at bounding box center [235, 129] width 205 height 18
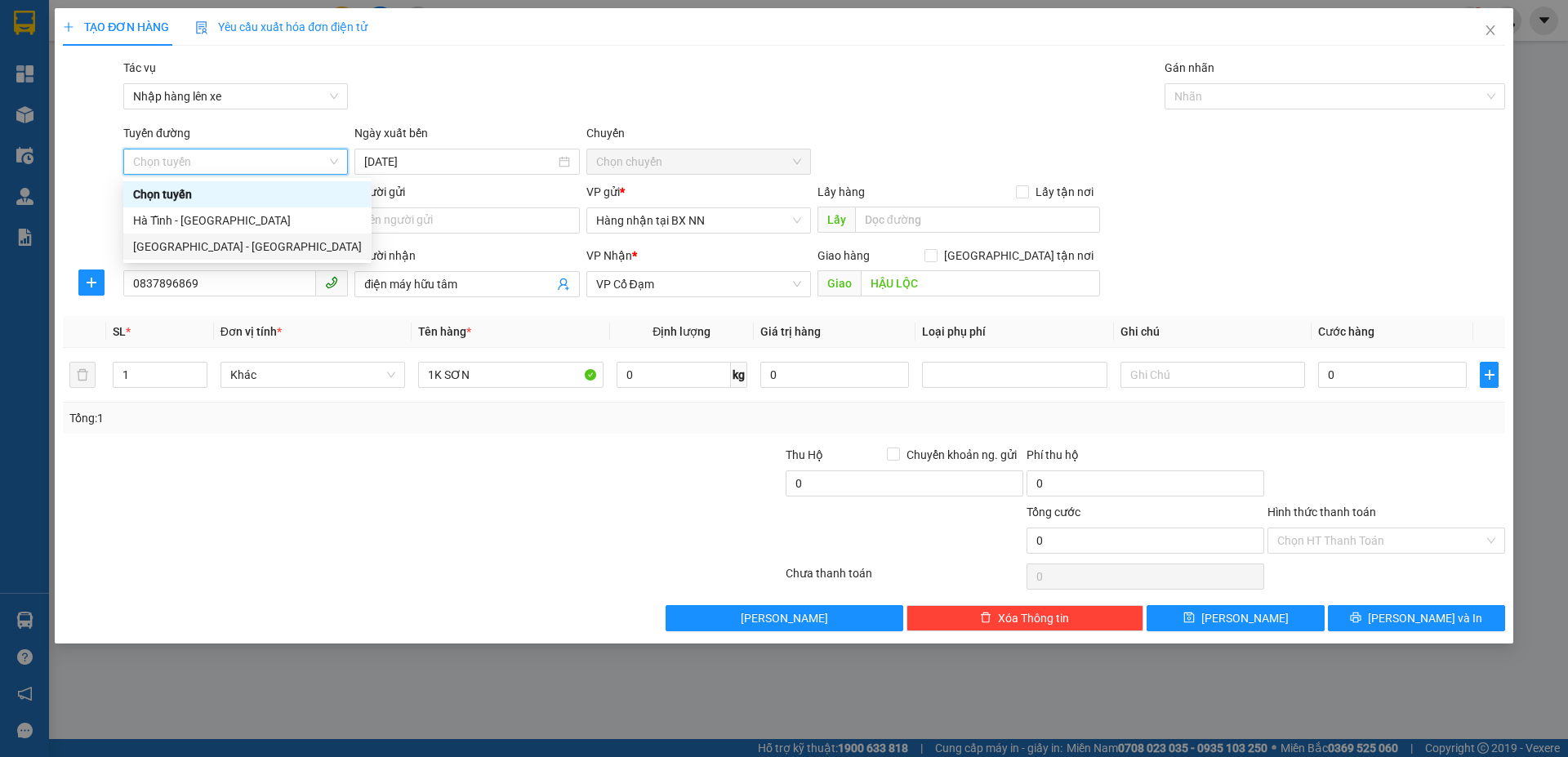
click at [204, 250] on div "Hà Nội - Hà Tĩnh" at bounding box center [247, 246] width 229 height 18
type input "11/10/2025"
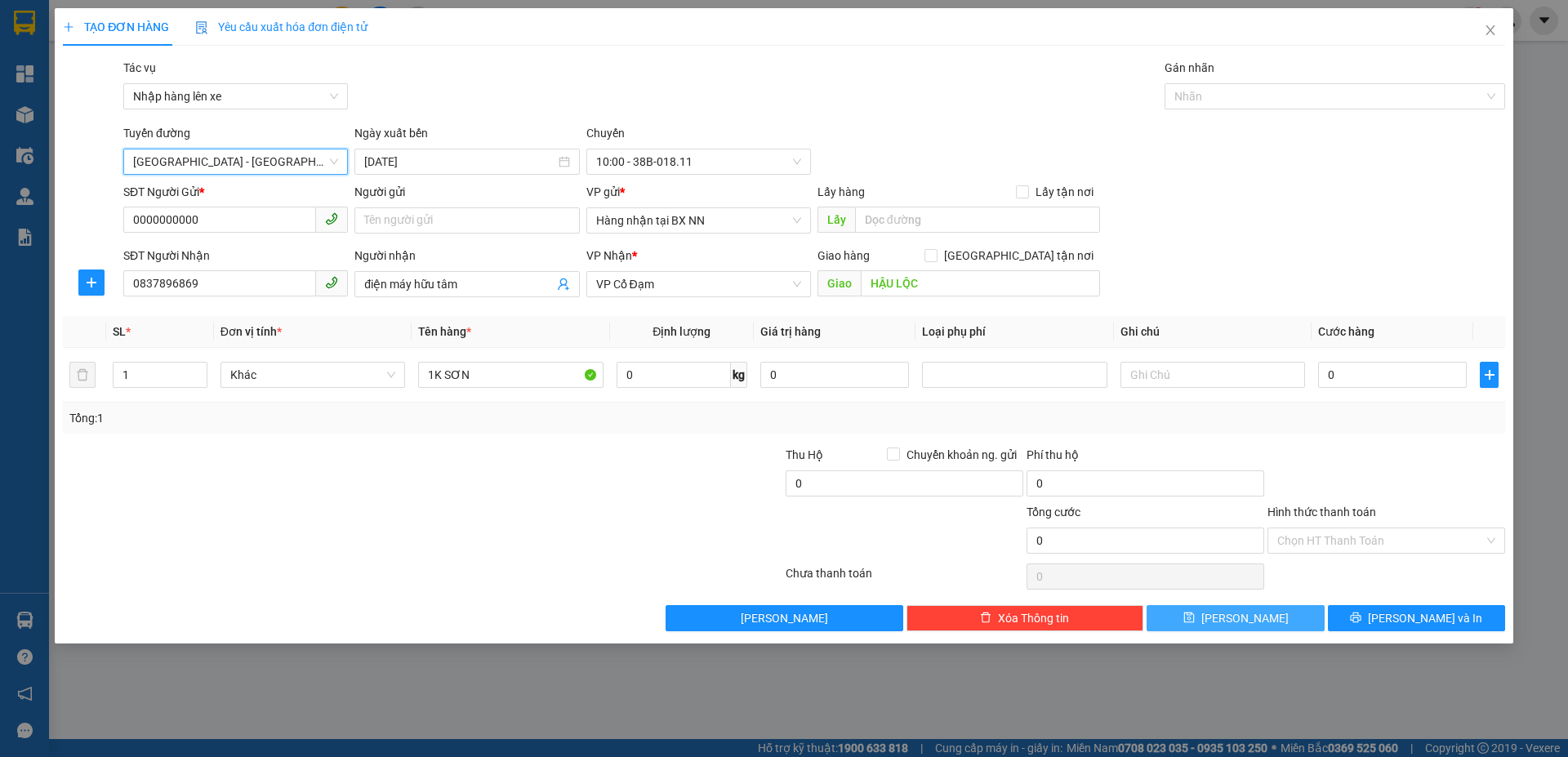
drag, startPoint x: 1214, startPoint y: 610, endPoint x: 1167, endPoint y: 598, distance: 48.5
click at [1212, 610] on button "Lưu" at bounding box center [1235, 618] width 177 height 26
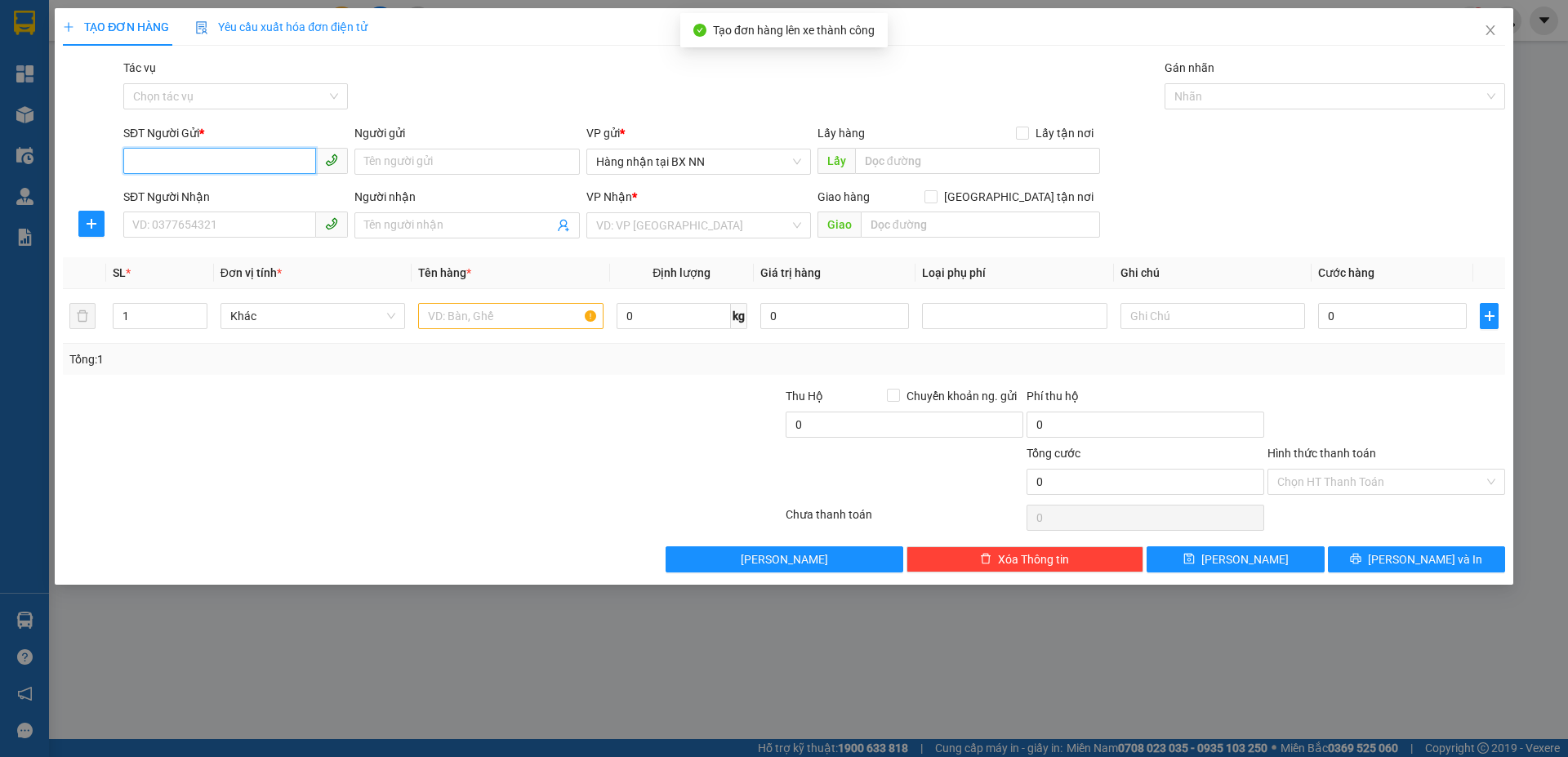
drag, startPoint x: 206, startPoint y: 160, endPoint x: 209, endPoint y: 145, distance: 15.3
click at [206, 159] on input "SĐT Người Gửi *" at bounding box center [219, 160] width 192 height 26
type input "0962909398"
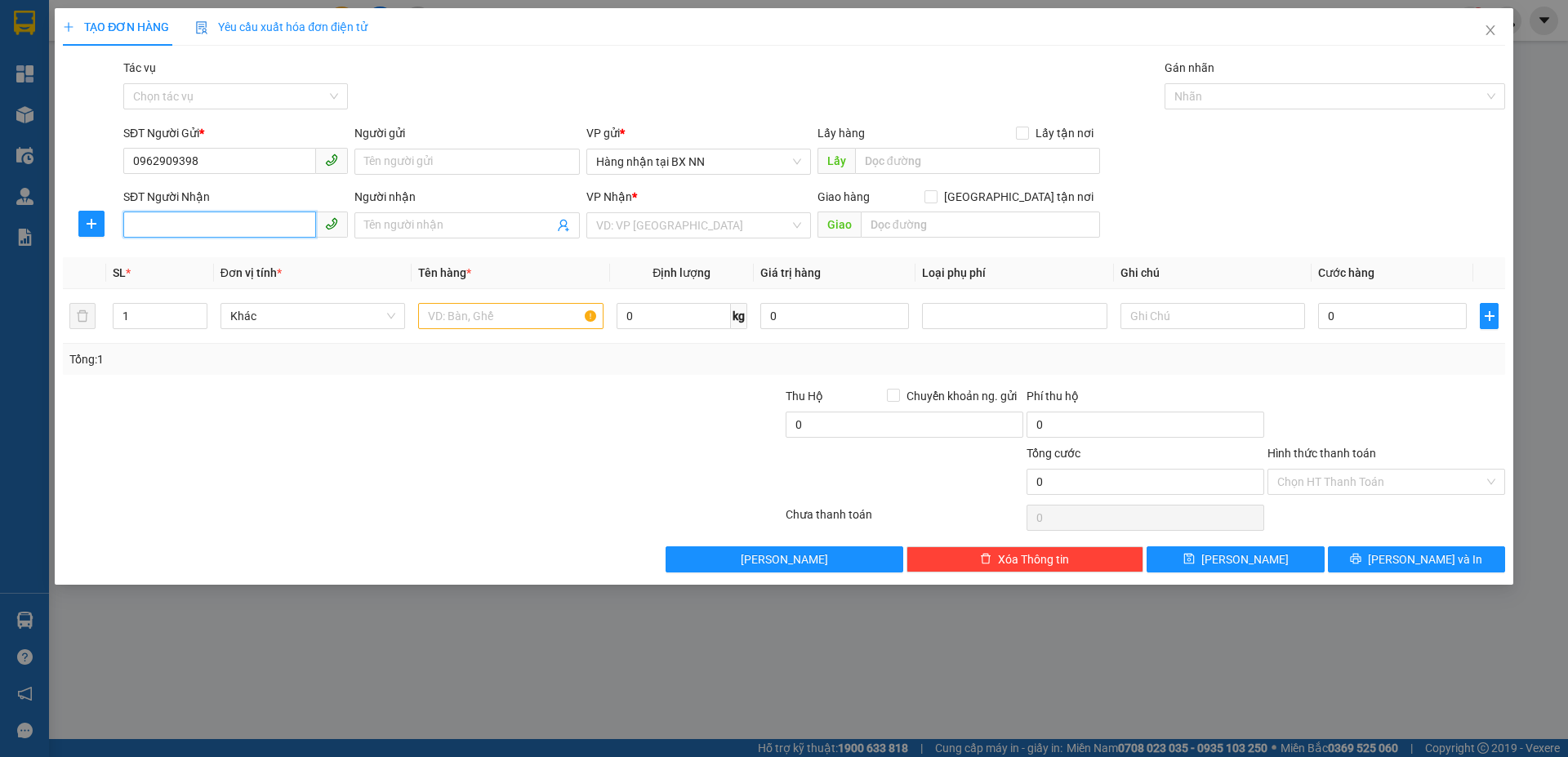
click at [172, 218] on input "SĐT Người Nhận" at bounding box center [219, 224] width 192 height 26
type input "0941093098"
drag, startPoint x: 628, startPoint y: 218, endPoint x: 628, endPoint y: 230, distance: 12.0
click at [628, 218] on input "search" at bounding box center [693, 225] width 193 height 24
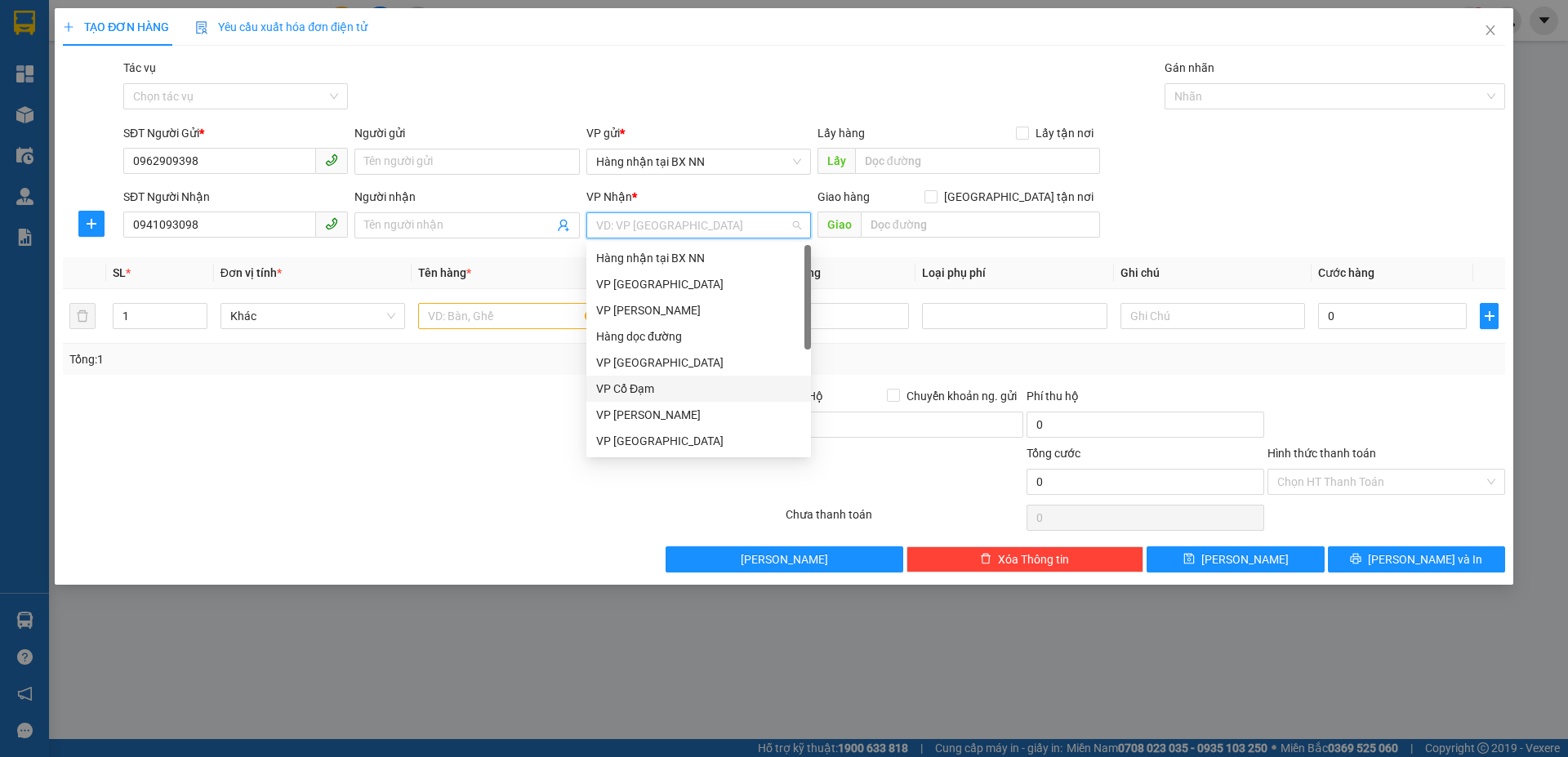
click at [629, 393] on div "VP Cổ Đạm" at bounding box center [699, 388] width 205 height 18
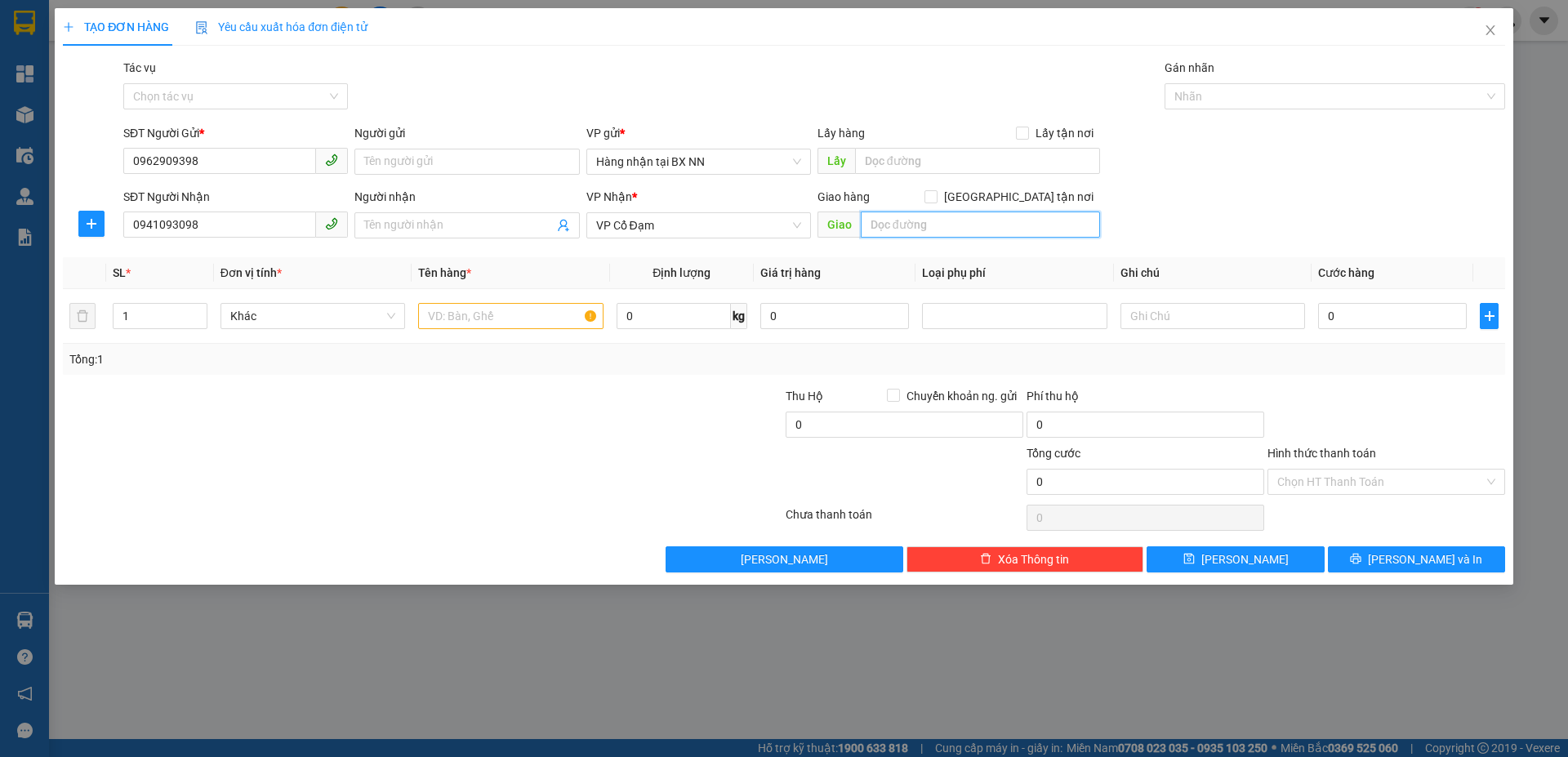
click at [938, 215] on input "text" at bounding box center [981, 224] width 239 height 26
type input "PHÙ LƯU"
click at [476, 314] on input "text" at bounding box center [511, 316] width 185 height 26
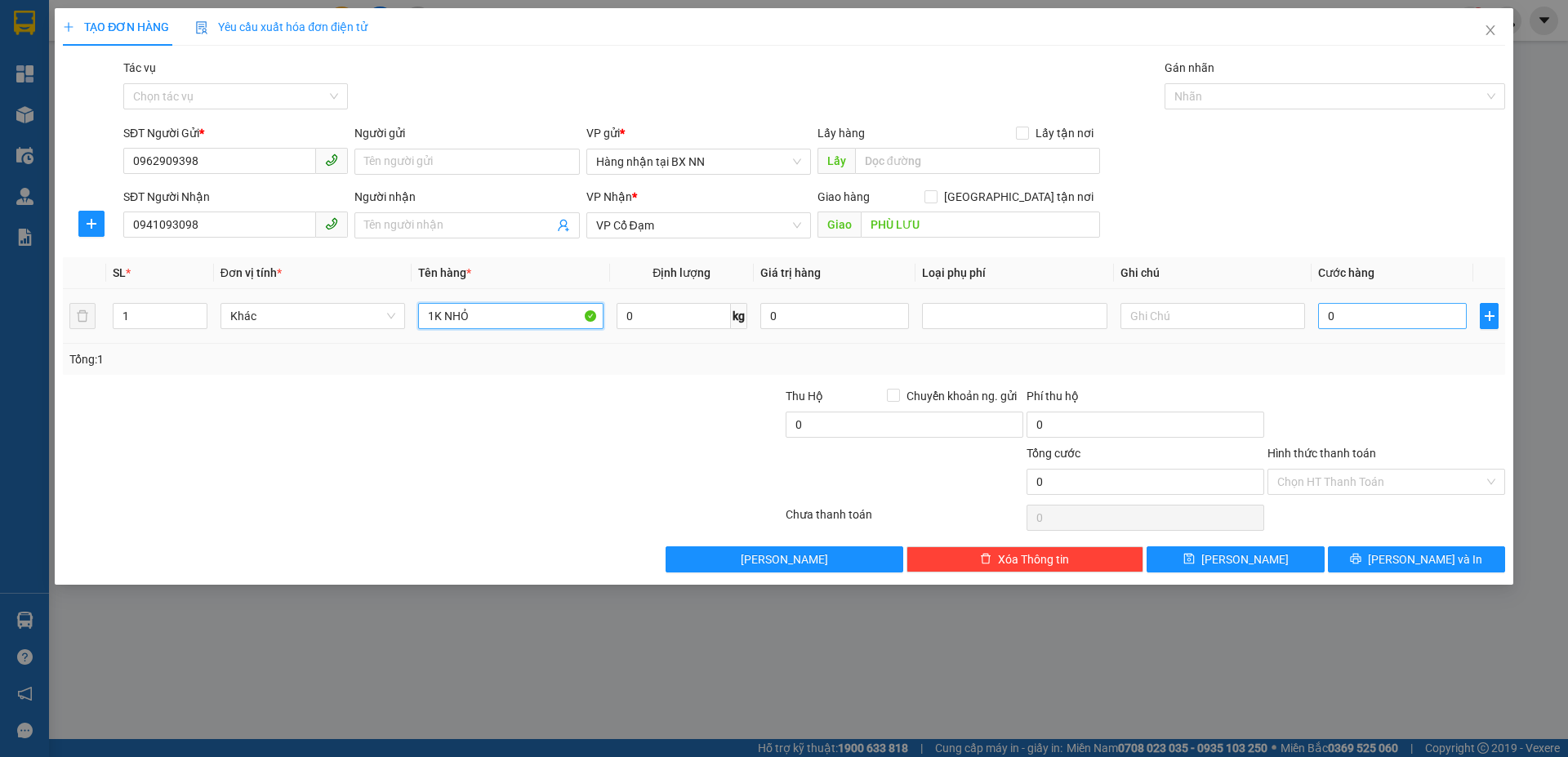
type input "1K NHỎ"
drag, startPoint x: 1402, startPoint y: 325, endPoint x: 1359, endPoint y: 291, distance: 54.8
click at [1400, 323] on input "0" at bounding box center [1392, 316] width 149 height 26
type input "30"
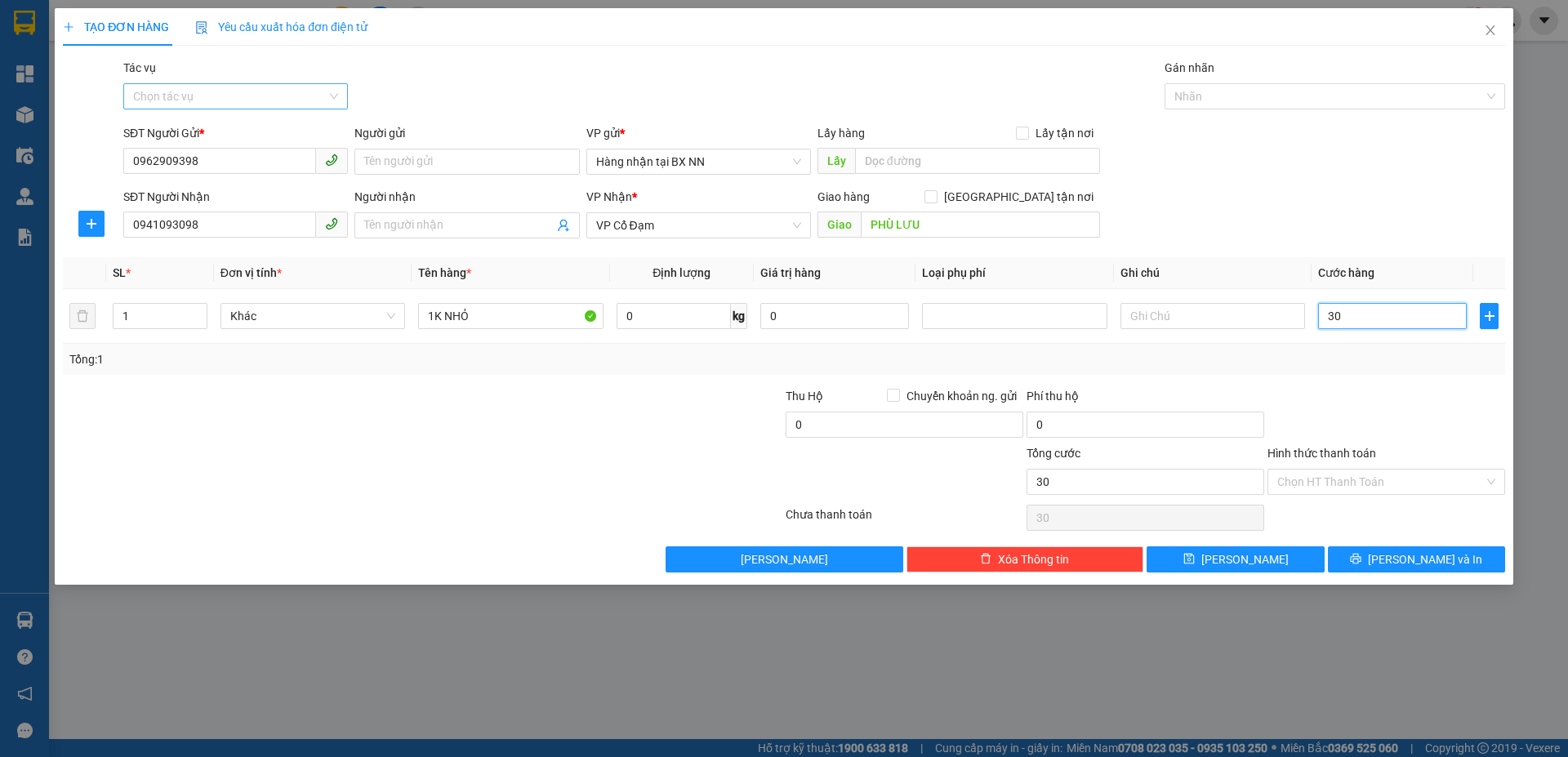
type input "30"
type input "30.000"
click at [296, 101] on input "Tác vụ" at bounding box center [229, 96] width 193 height 24
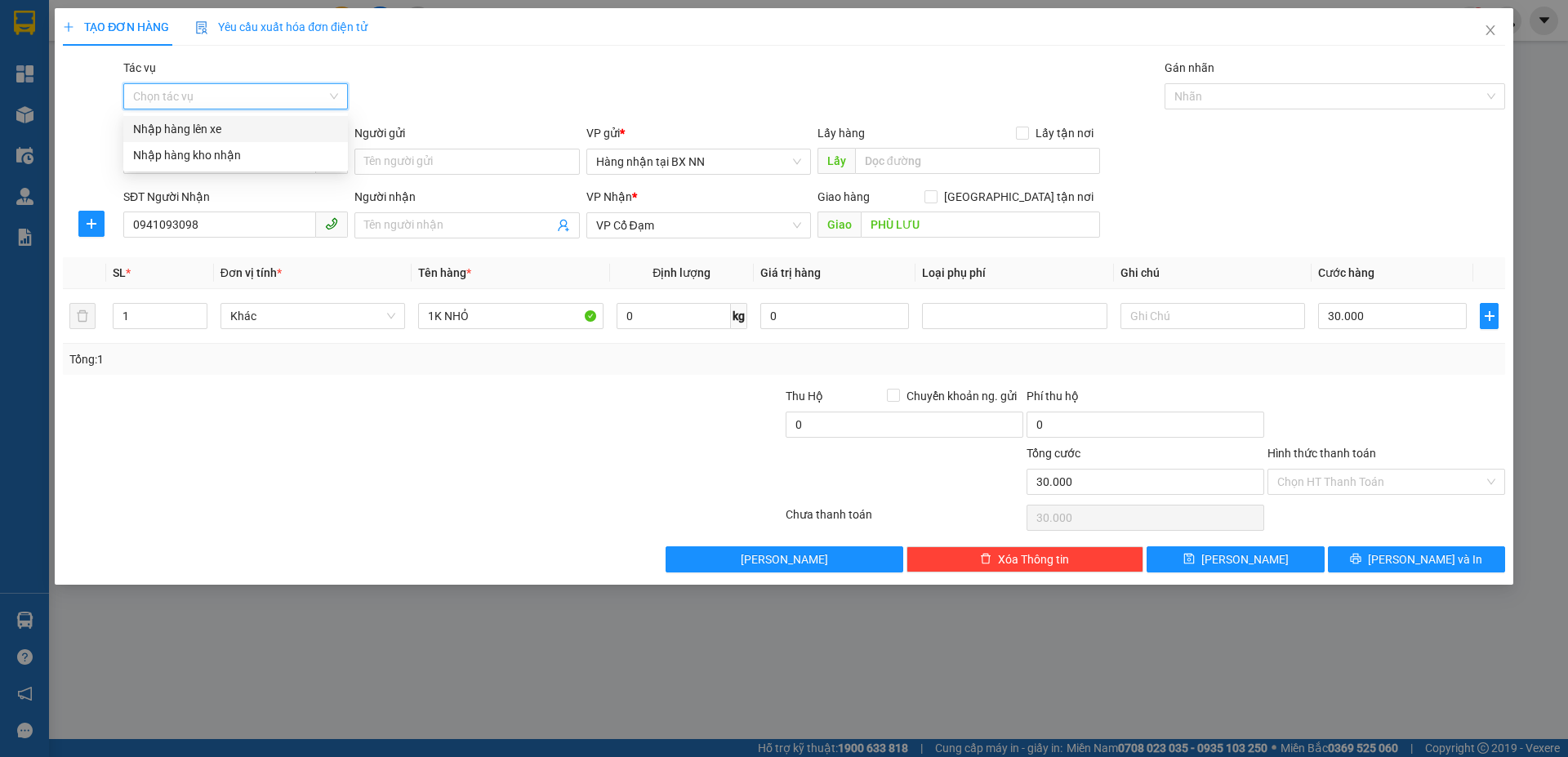
click at [248, 123] on div "Nhập hàng lên xe" at bounding box center [235, 129] width 205 height 18
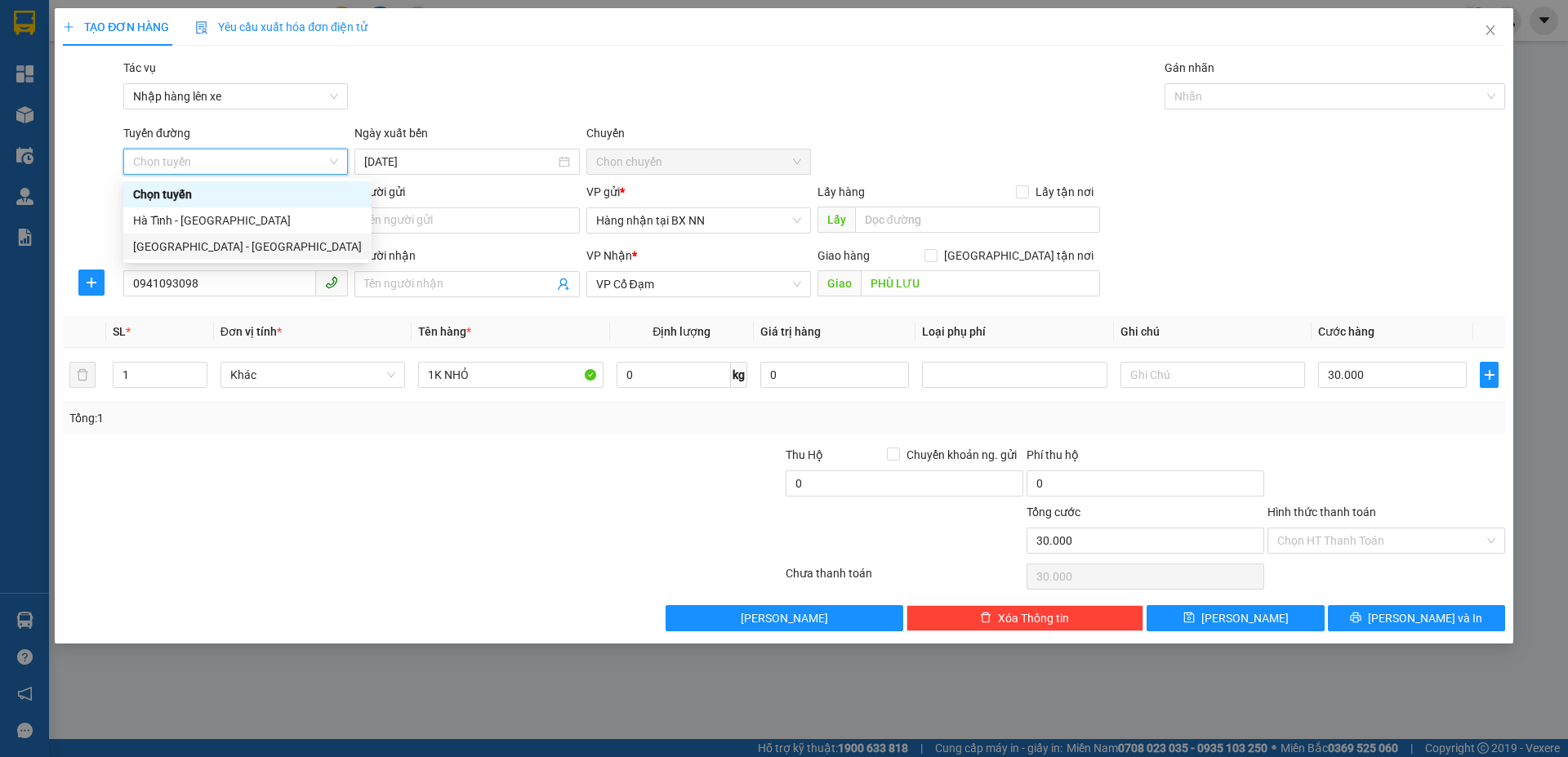
click at [215, 252] on div "Hà Nội - Hà Tĩnh" at bounding box center [247, 246] width 229 height 18
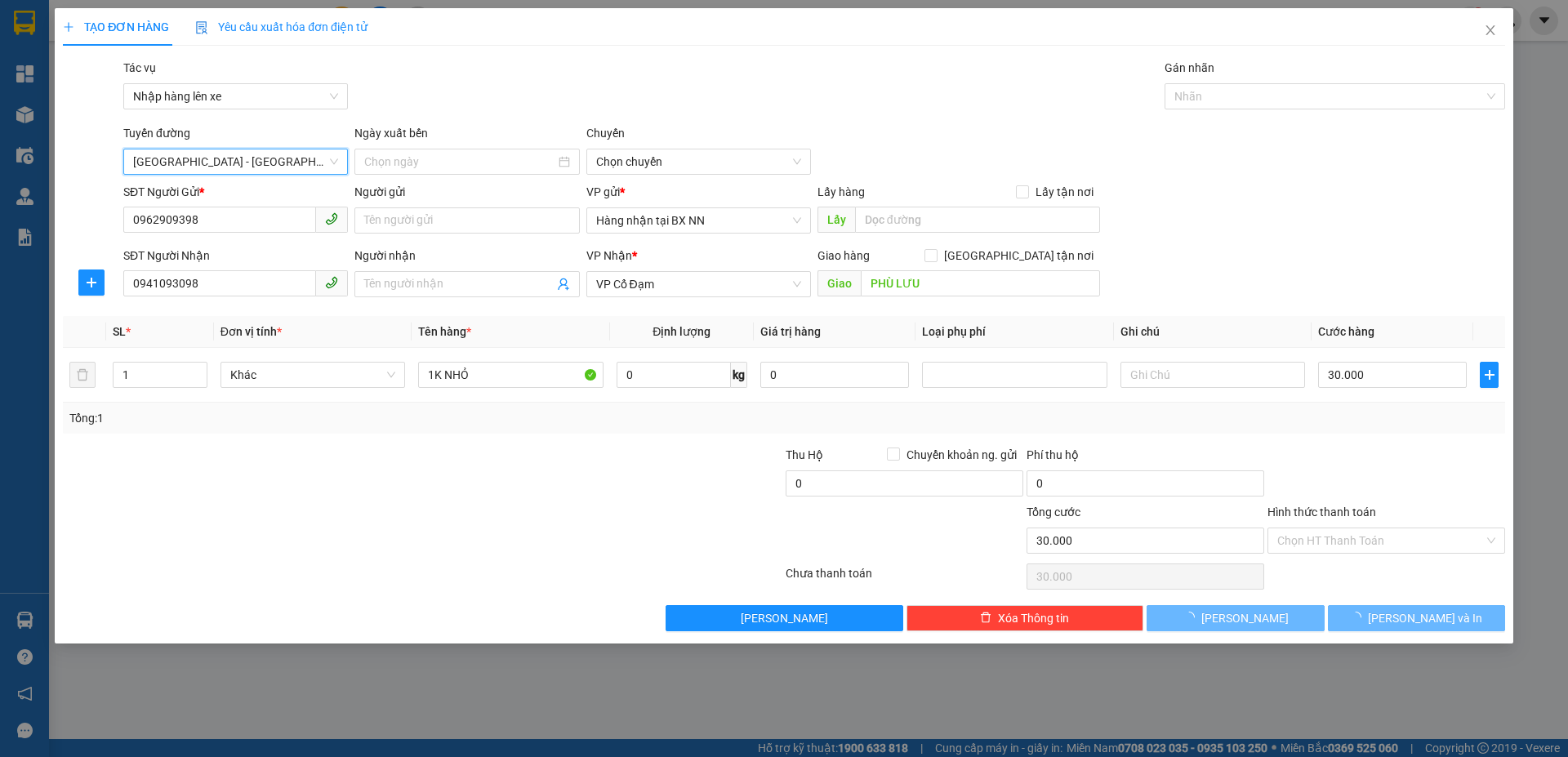
type input "11/10/2025"
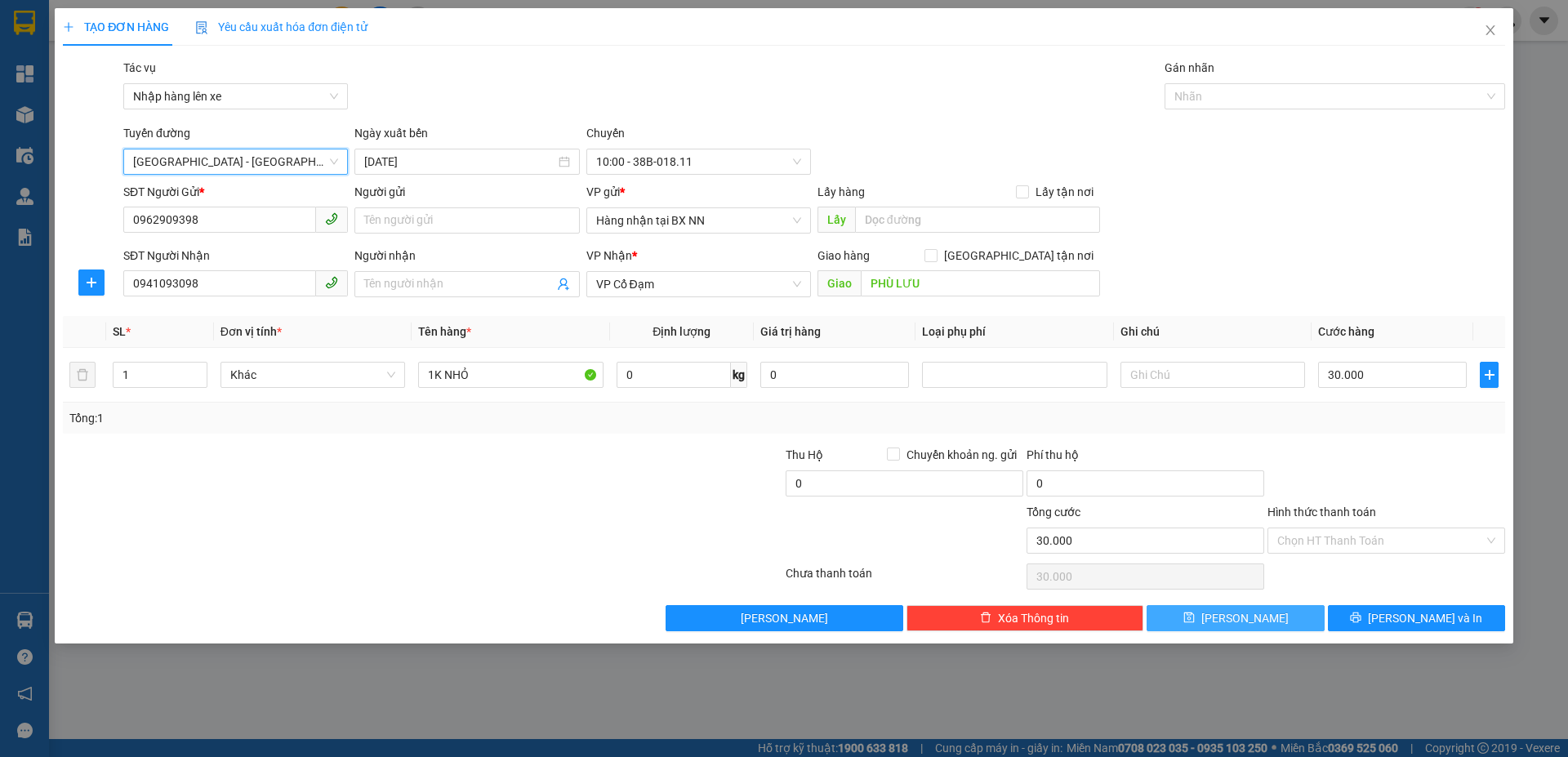
drag, startPoint x: 1253, startPoint y: 636, endPoint x: 1251, endPoint y: 627, distance: 9.2
click at [1253, 629] on div "TẠO ĐƠN HÀNG Yêu cầu xuất hóa đơn điện tử Transit Pickup Surcharge Ids Transit …" at bounding box center [784, 326] width 1459 height 635
click at [1250, 625] on span "Lưu" at bounding box center [1245, 618] width 87 height 18
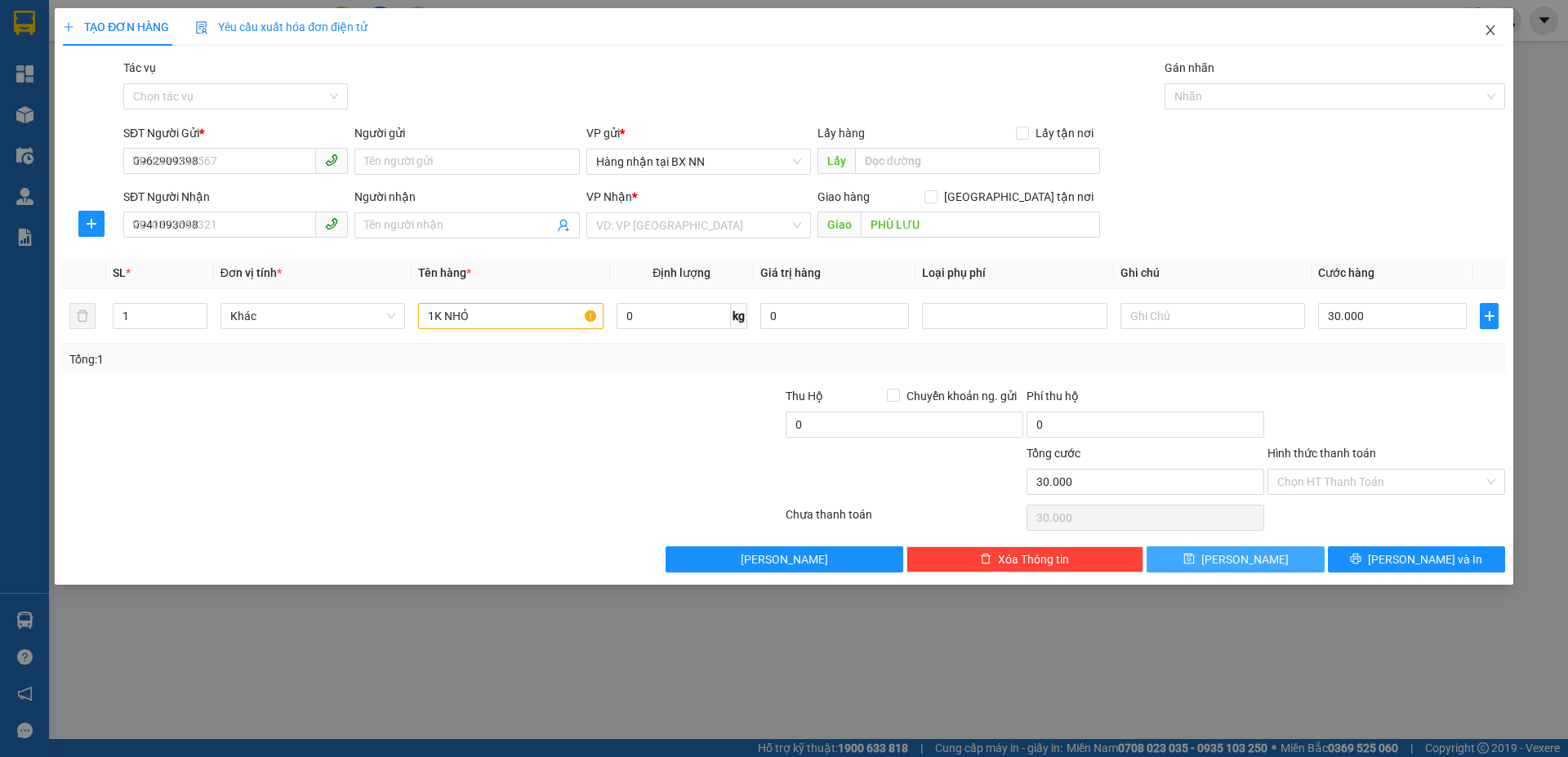
type input "0"
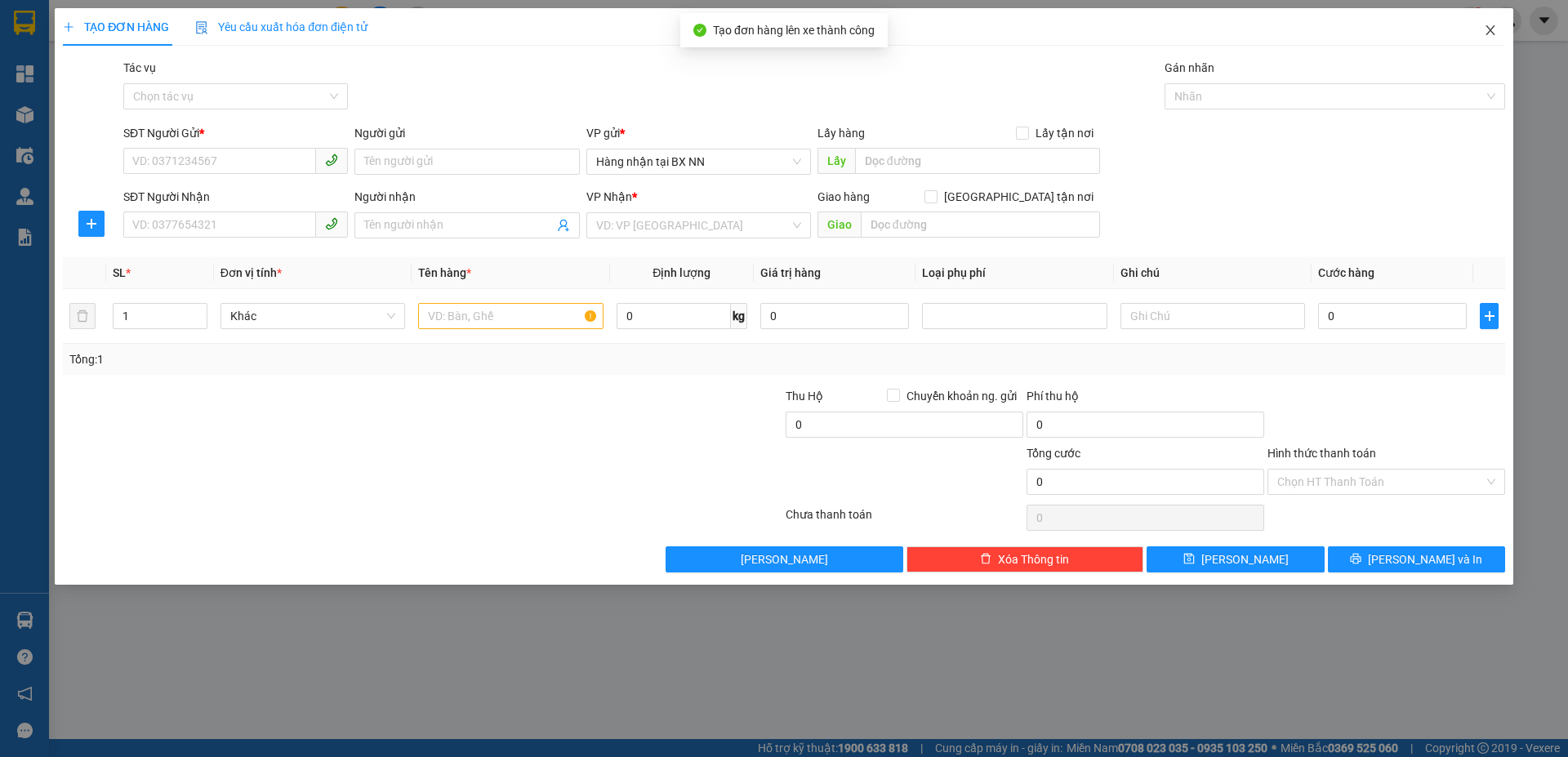
click at [1497, 28] on span "Close" at bounding box center [1491, 31] width 45 height 45
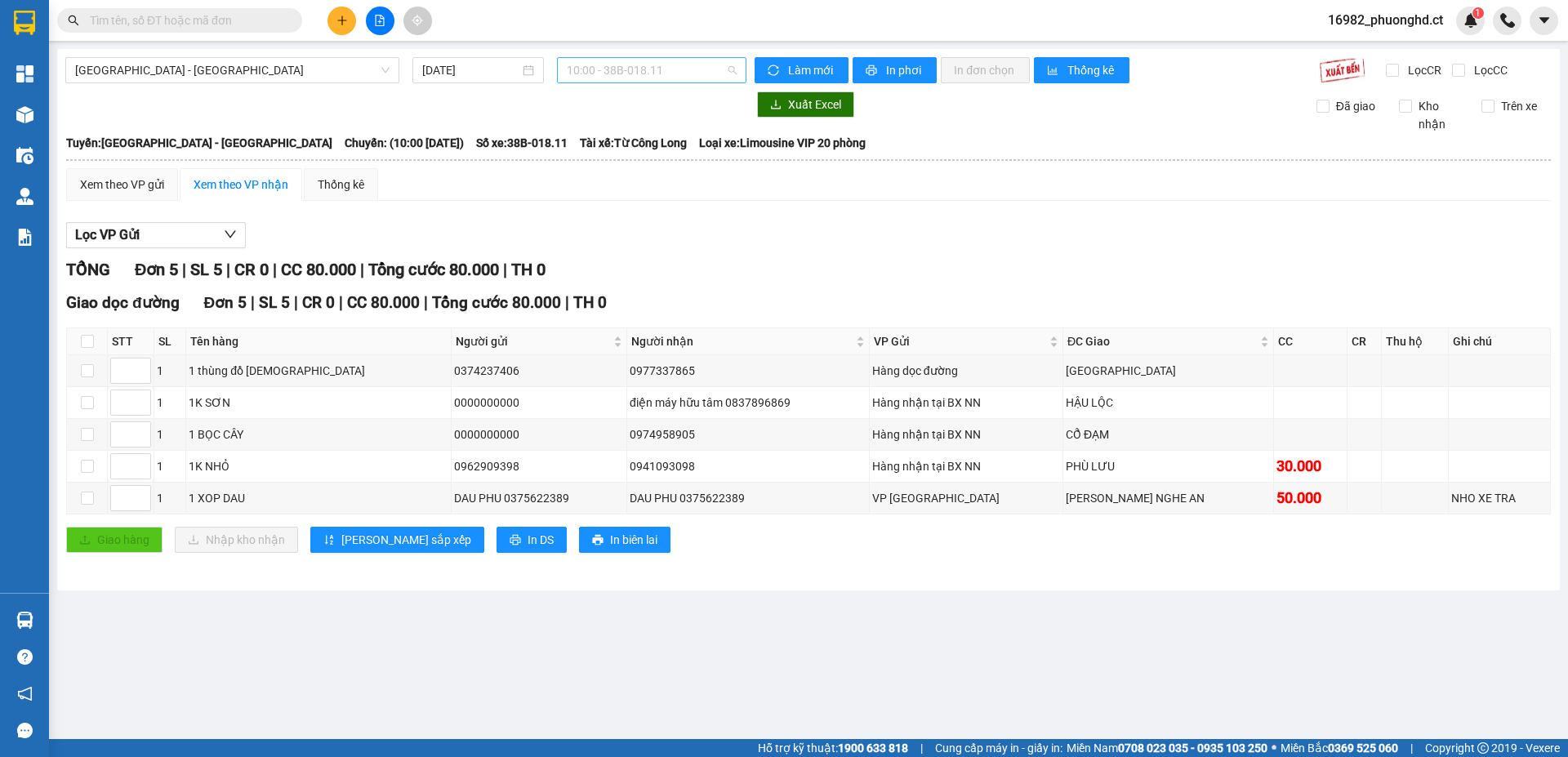
click at [627, 76] on span "10:00 - 38B-018.11" at bounding box center [652, 70] width 170 height 24
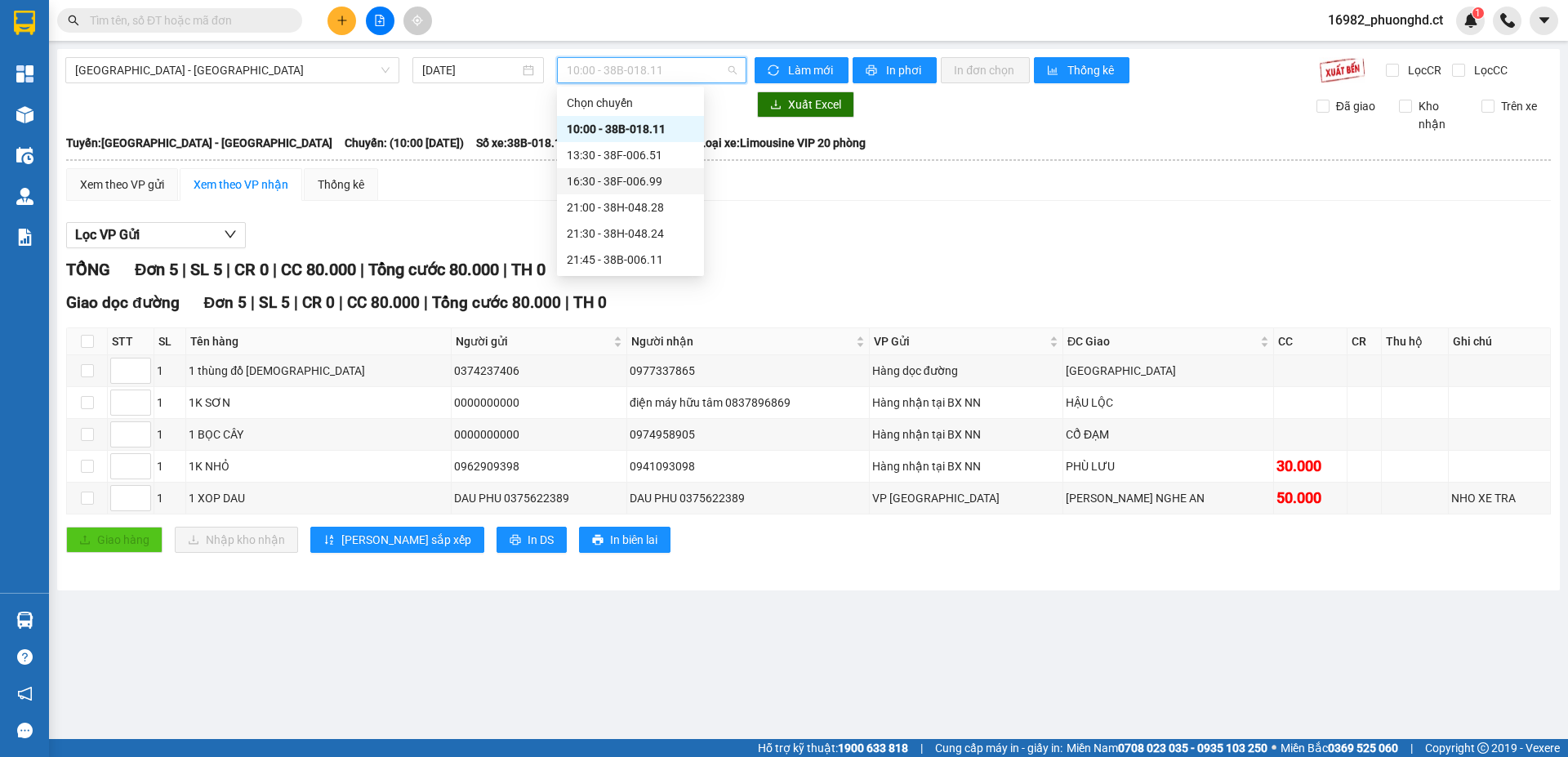
click at [638, 184] on div "16:30 - 38F-006.99" at bounding box center [631, 181] width 128 height 18
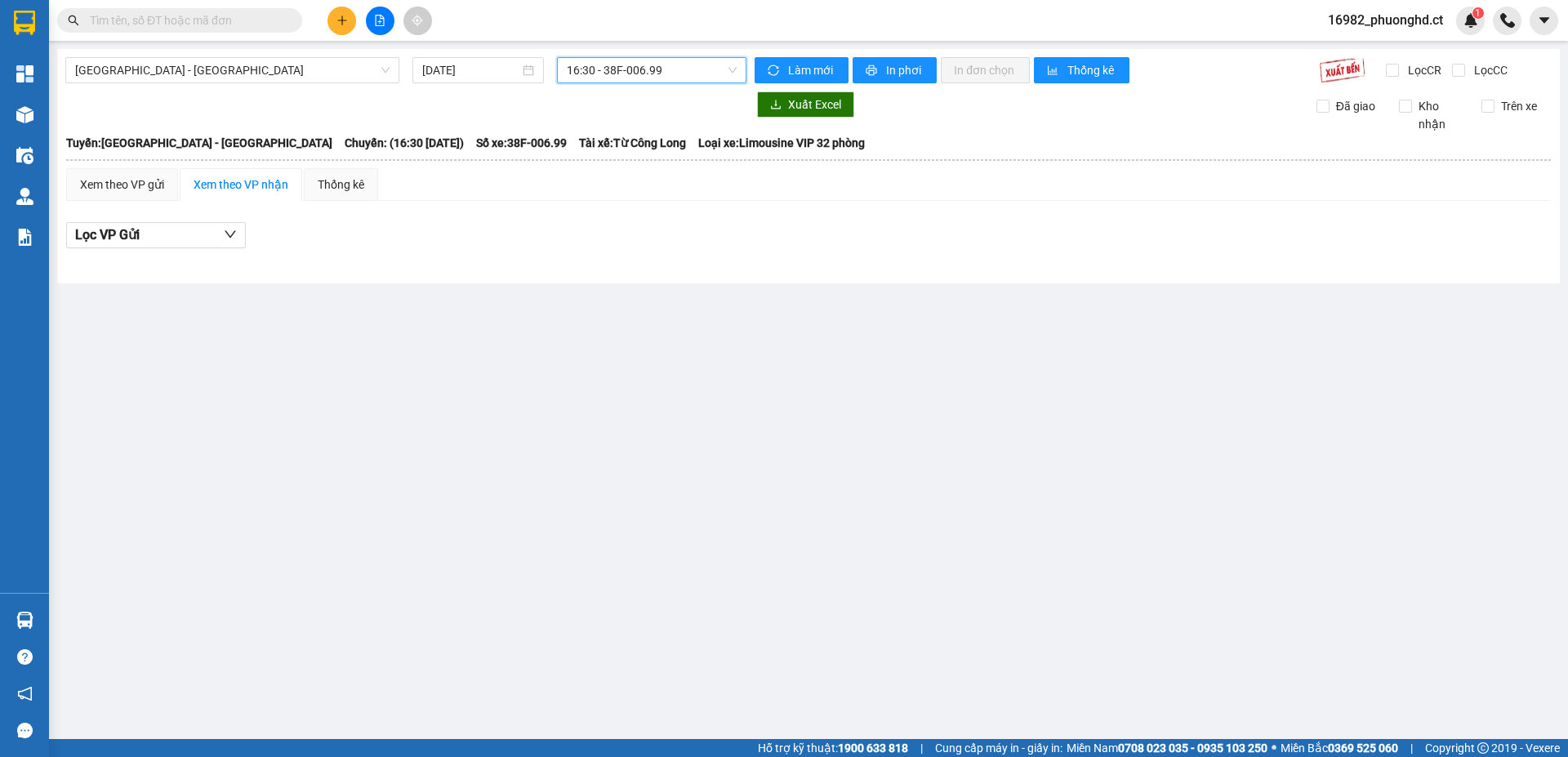
click at [345, 22] on icon "plus" at bounding box center [342, 20] width 12 height 12
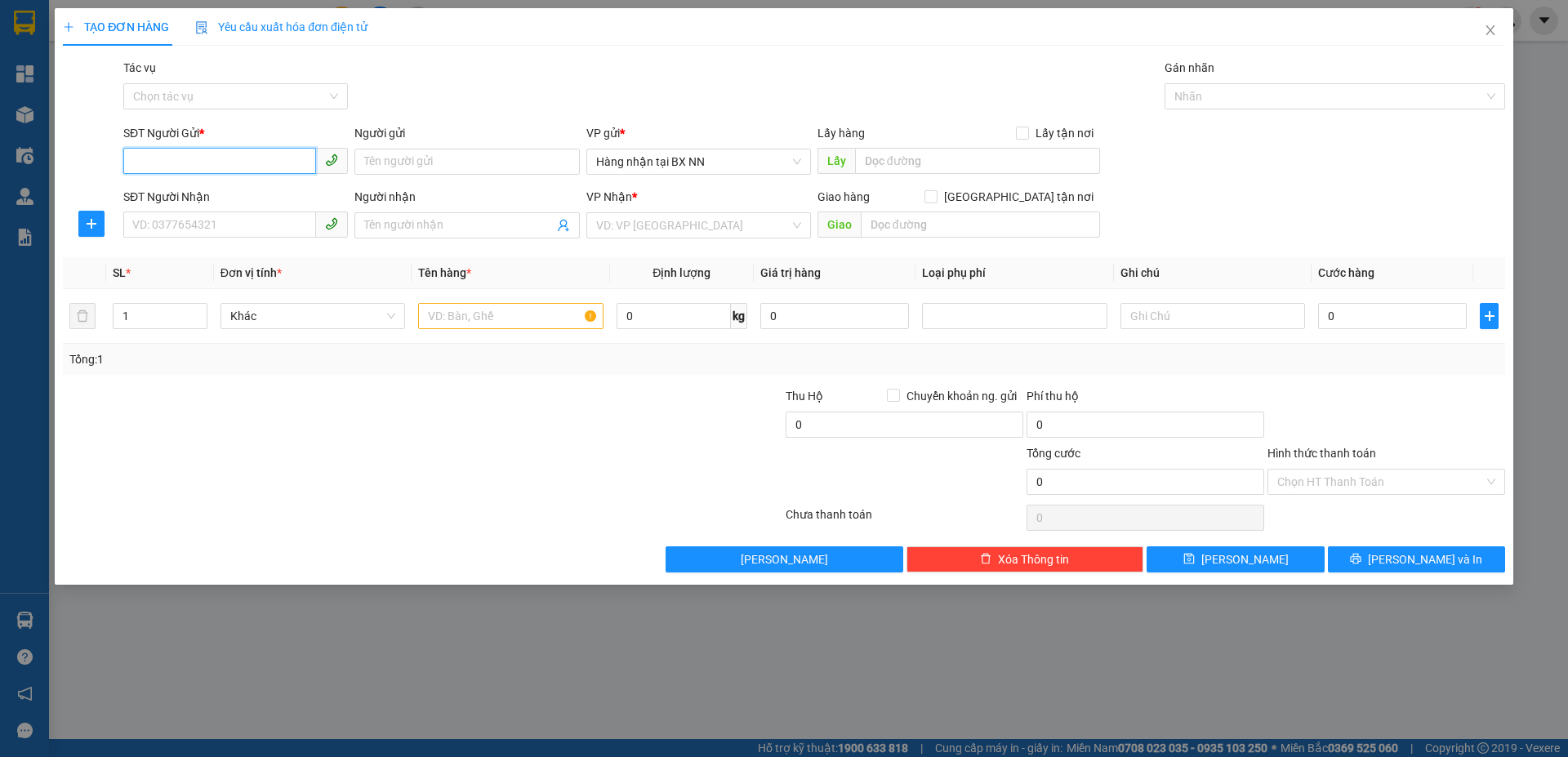
paste input "0000000000"
type input "0000000000"
drag, startPoint x: 238, startPoint y: 218, endPoint x: 189, endPoint y: 218, distance: 49.0
click at [205, 228] on input "SĐT Người Nhận" at bounding box center [219, 224] width 192 height 26
type input "0989722191"
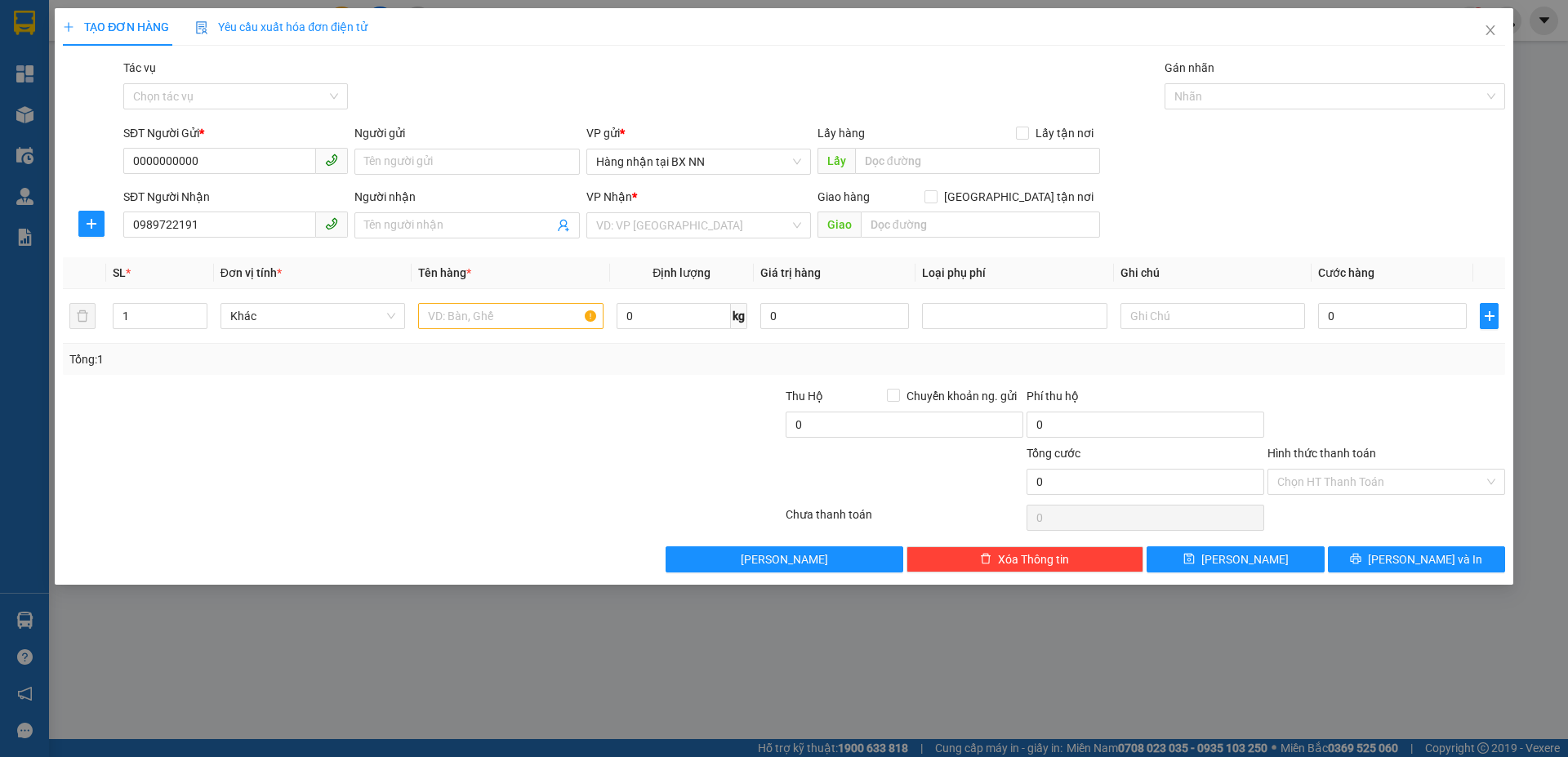
click at [649, 208] on div "VP Nhận *" at bounding box center [698, 200] width 224 height 24
click at [653, 215] on input "search" at bounding box center [693, 225] width 193 height 24
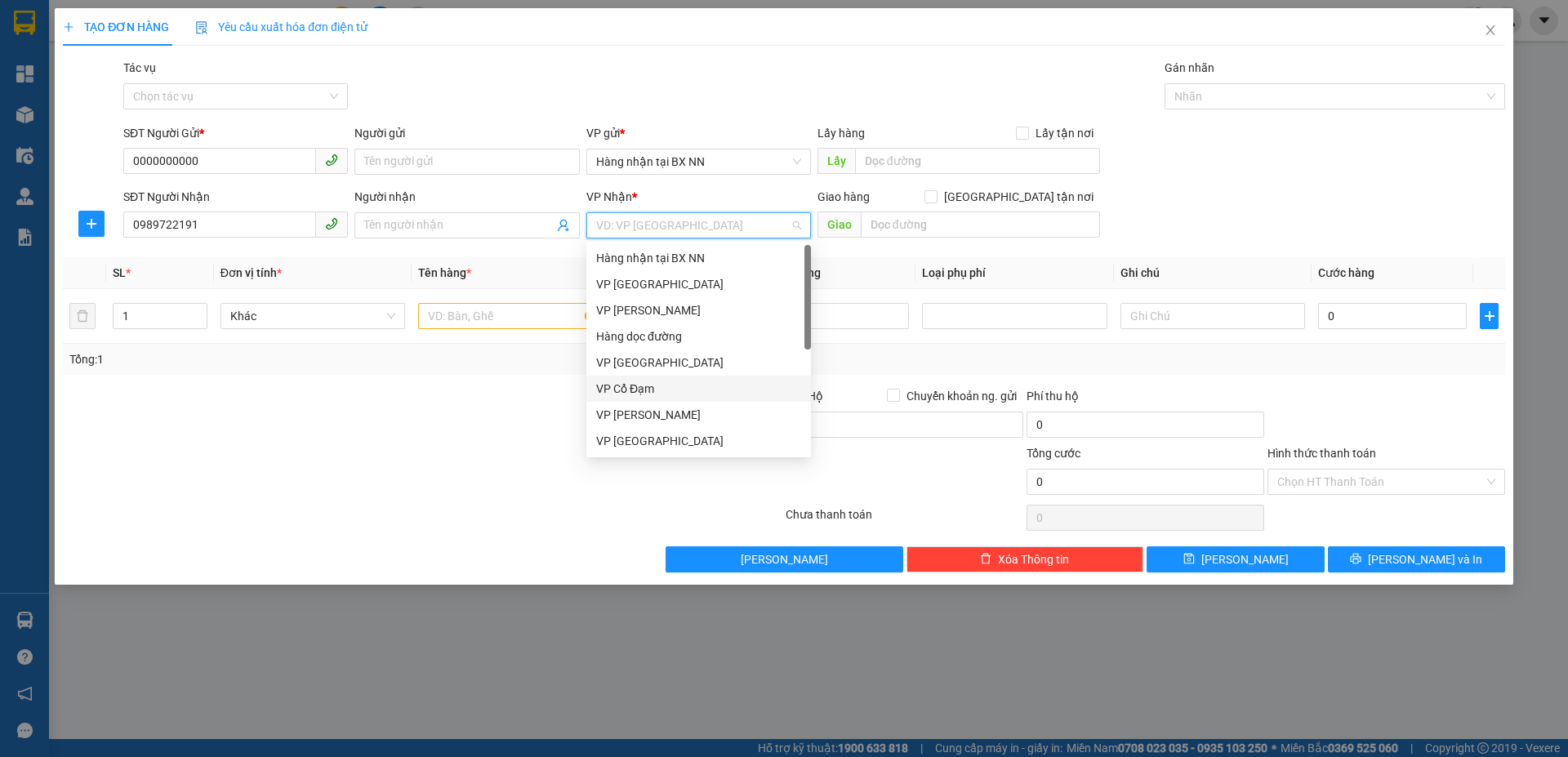
click at [624, 386] on div "VP Cổ Đạm" at bounding box center [699, 388] width 205 height 18
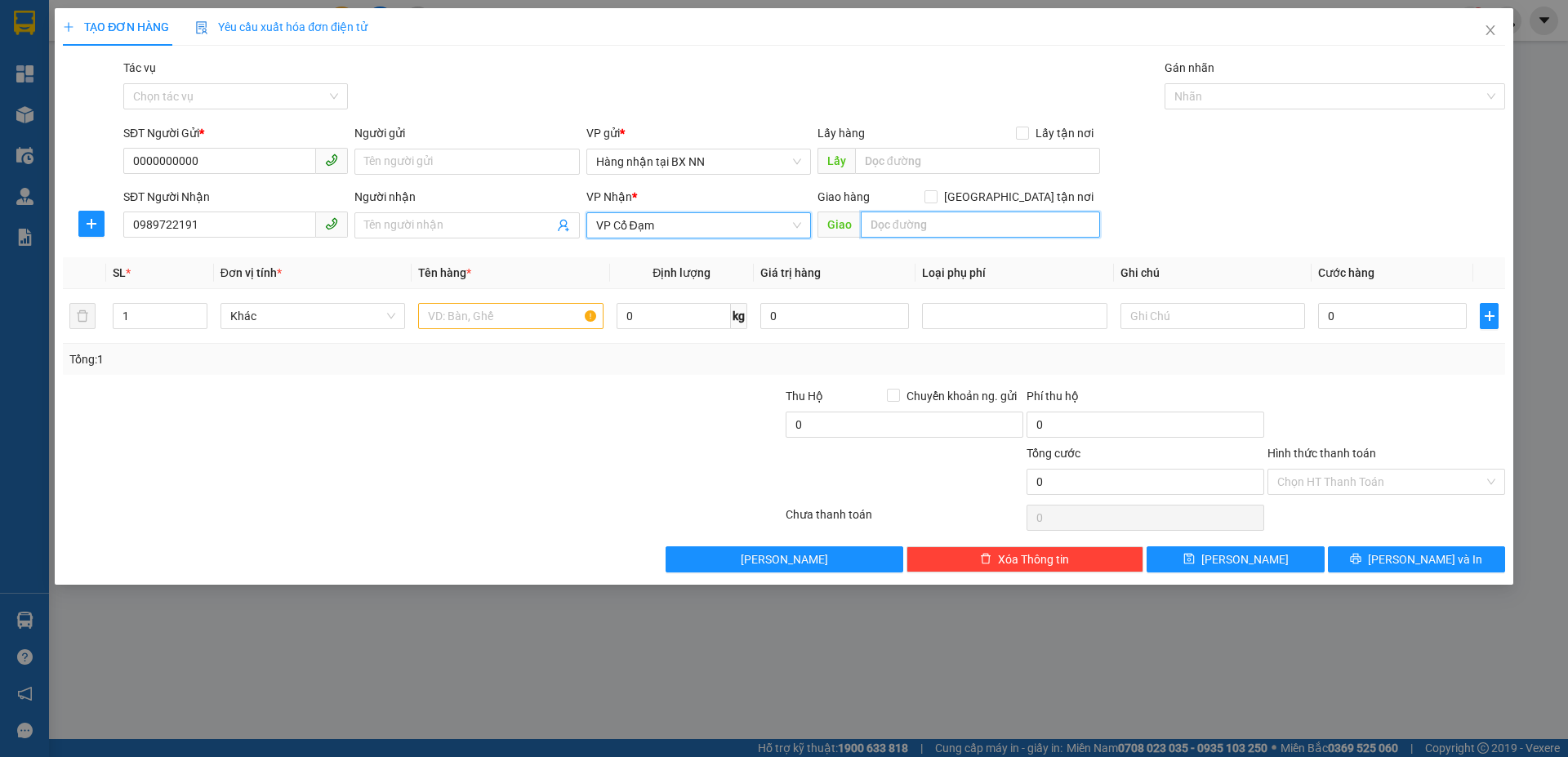
drag, startPoint x: 902, startPoint y: 221, endPoint x: 887, endPoint y: 219, distance: 15.1
click at [902, 220] on input "text" at bounding box center [981, 224] width 239 height 26
type input "LỘC HÀ"
click at [484, 311] on input "text" at bounding box center [511, 316] width 185 height 26
type input "1 TẤM KÍNH"
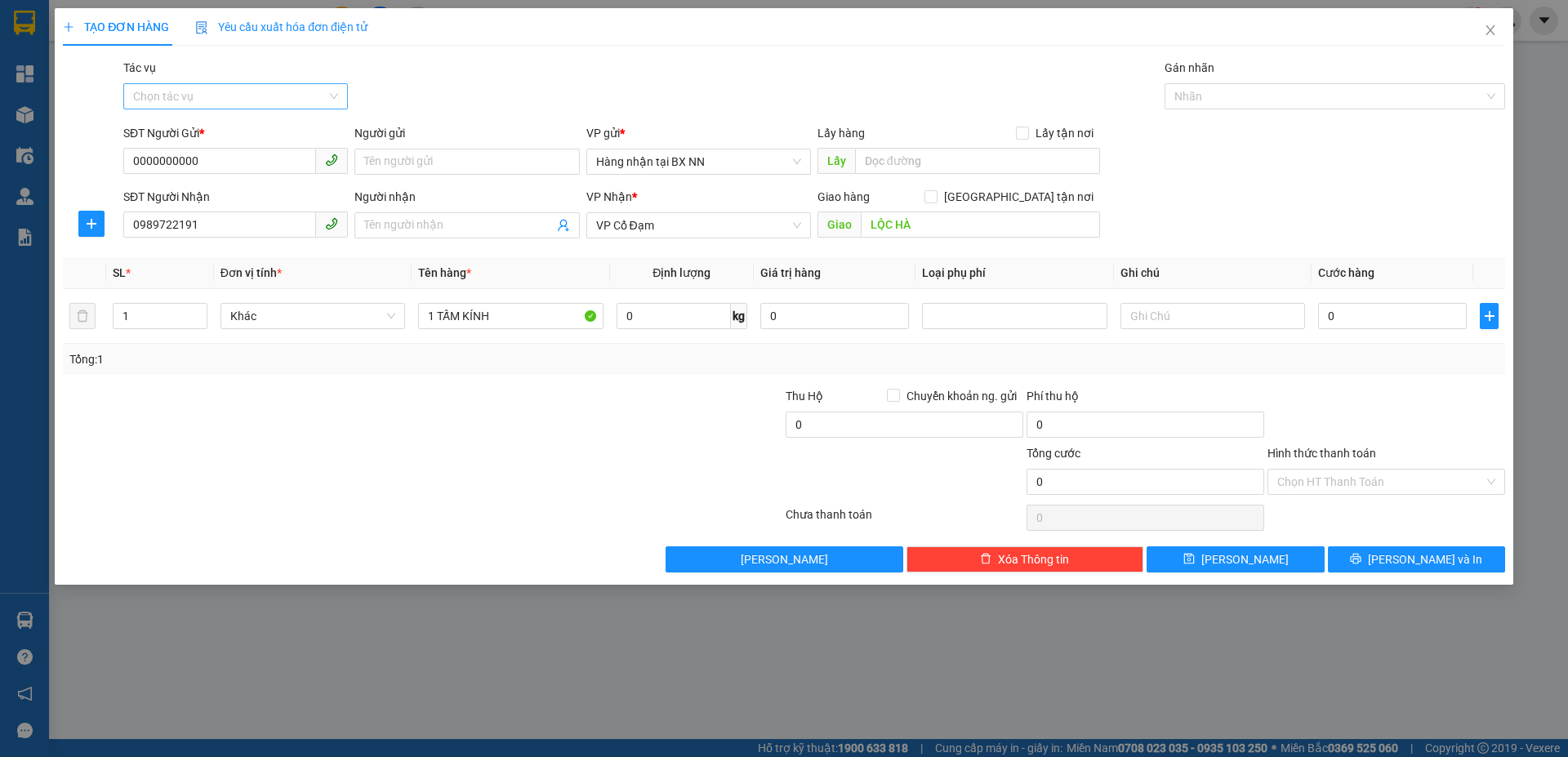
click at [244, 96] on input "Tác vụ" at bounding box center [229, 96] width 193 height 24
click at [193, 128] on div "Nhập hàng lên xe" at bounding box center [235, 129] width 205 height 18
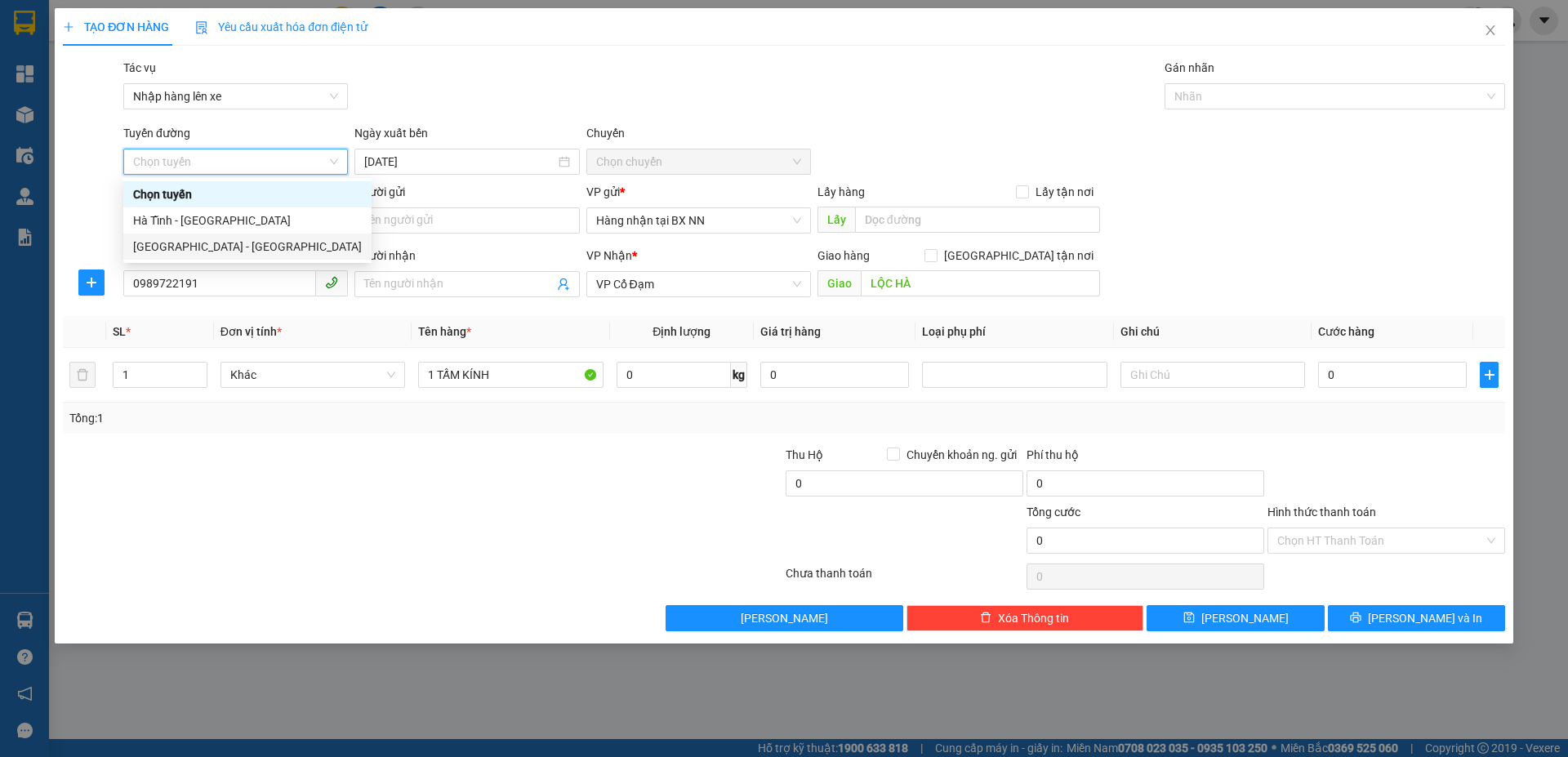
click at [187, 235] on div "Hà Nội - Hà Tĩnh" at bounding box center [247, 246] width 248 height 26
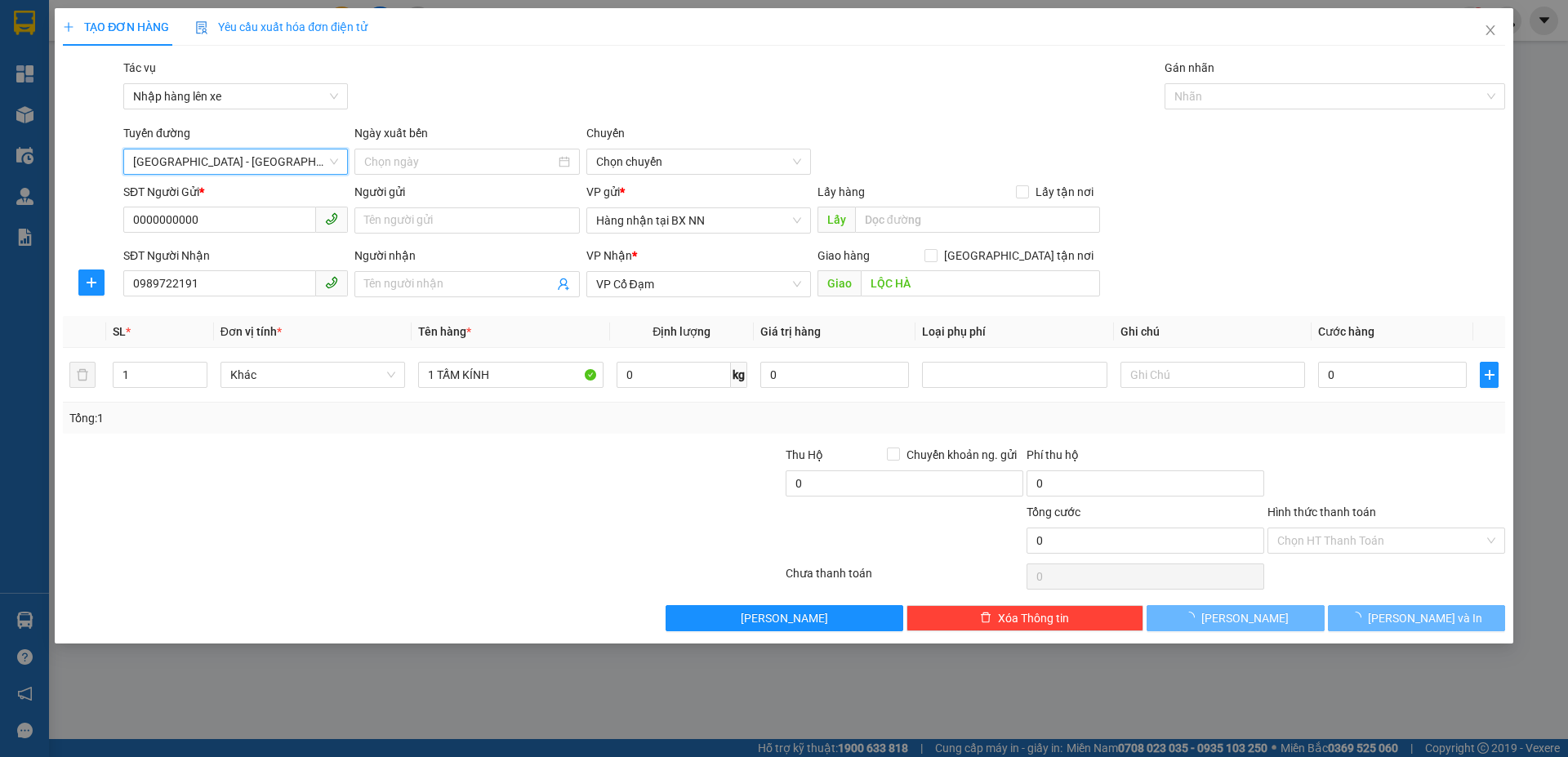
type input "11/10/2025"
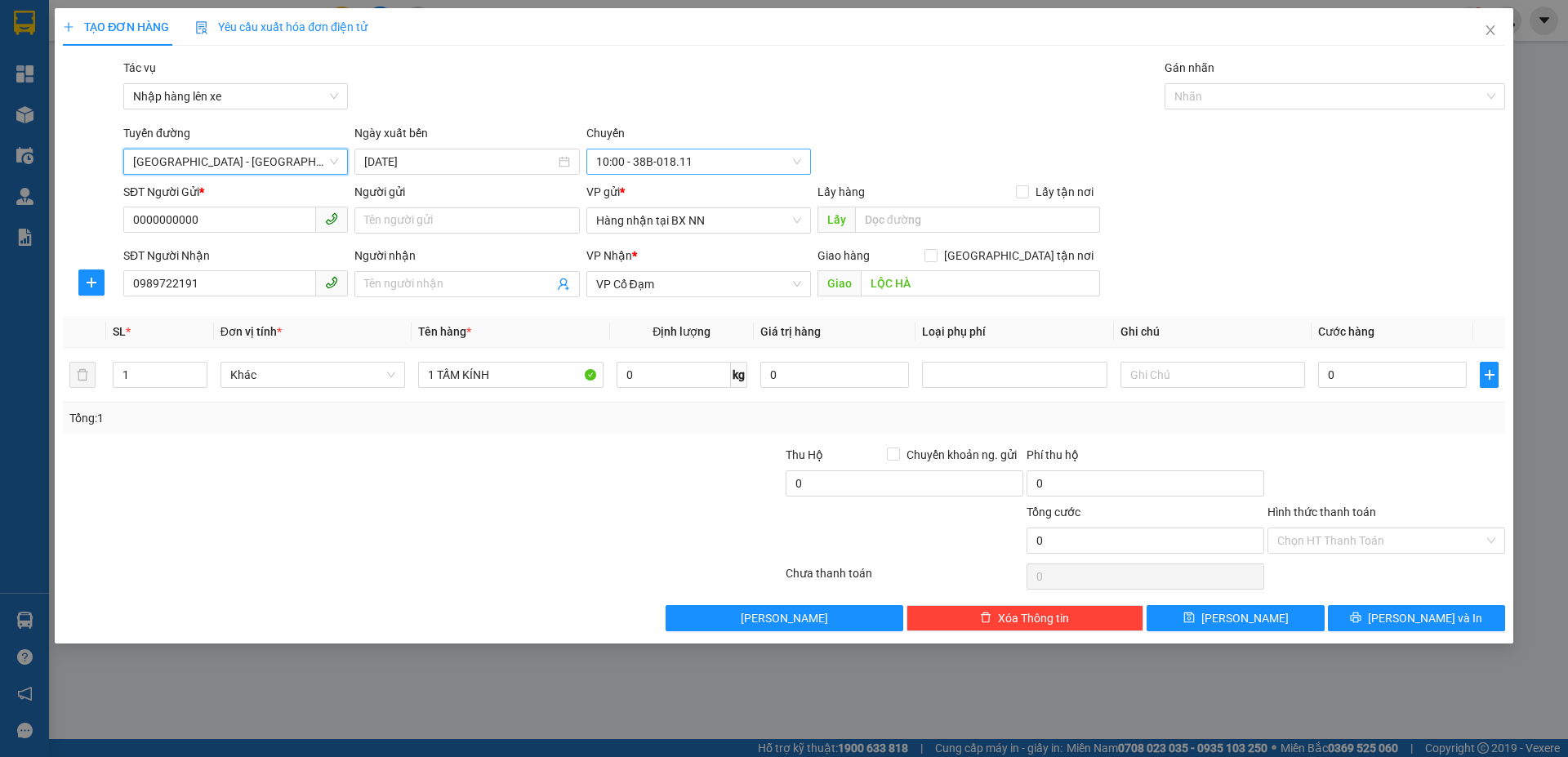
click at [647, 157] on span "10:00 - 38B-018.11" at bounding box center [699, 161] width 205 height 24
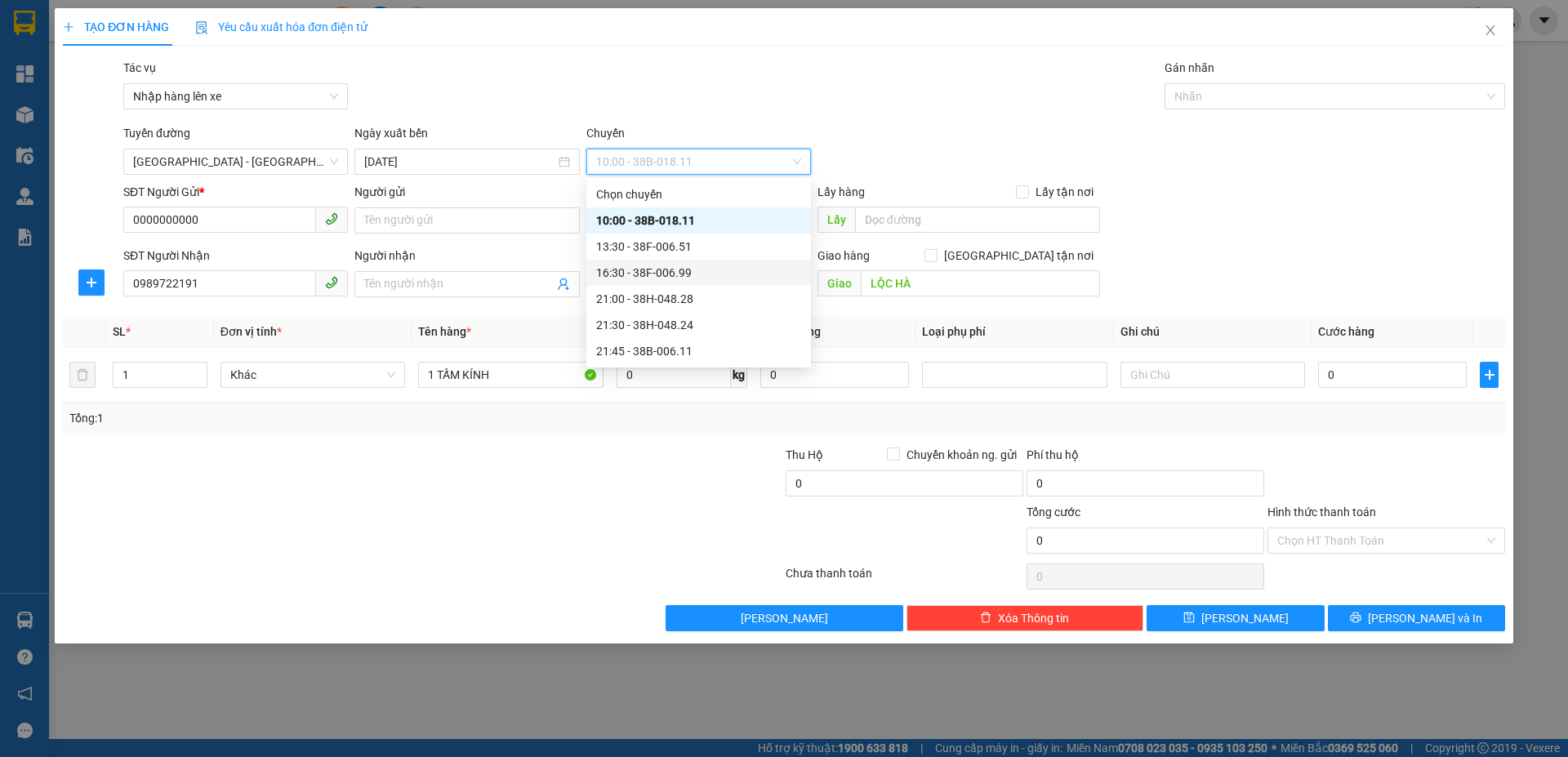
click at [667, 277] on div "16:30 - 38F-006.99" at bounding box center [699, 272] width 205 height 18
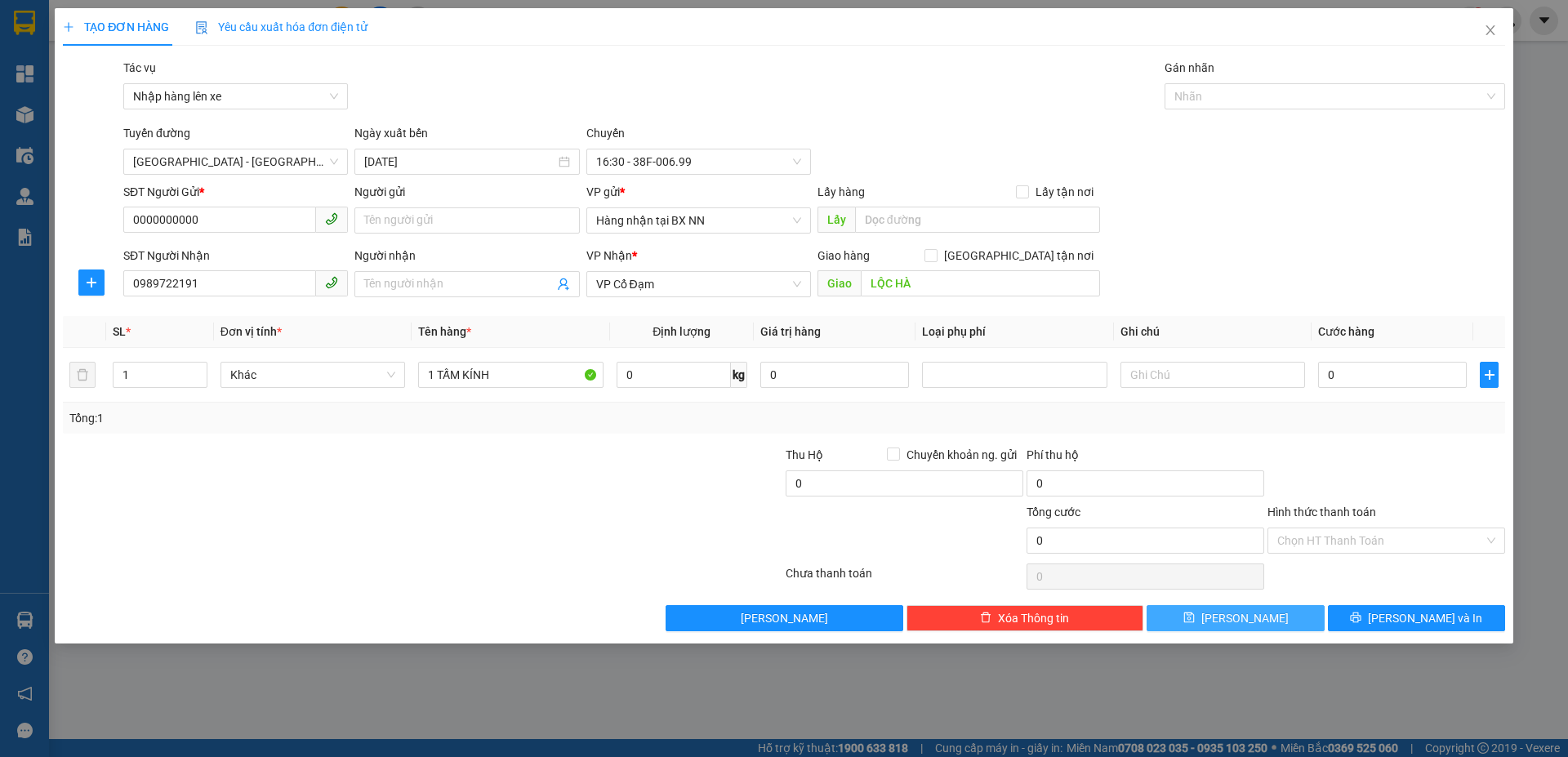
click at [1212, 613] on button "Lưu" at bounding box center [1235, 618] width 177 height 26
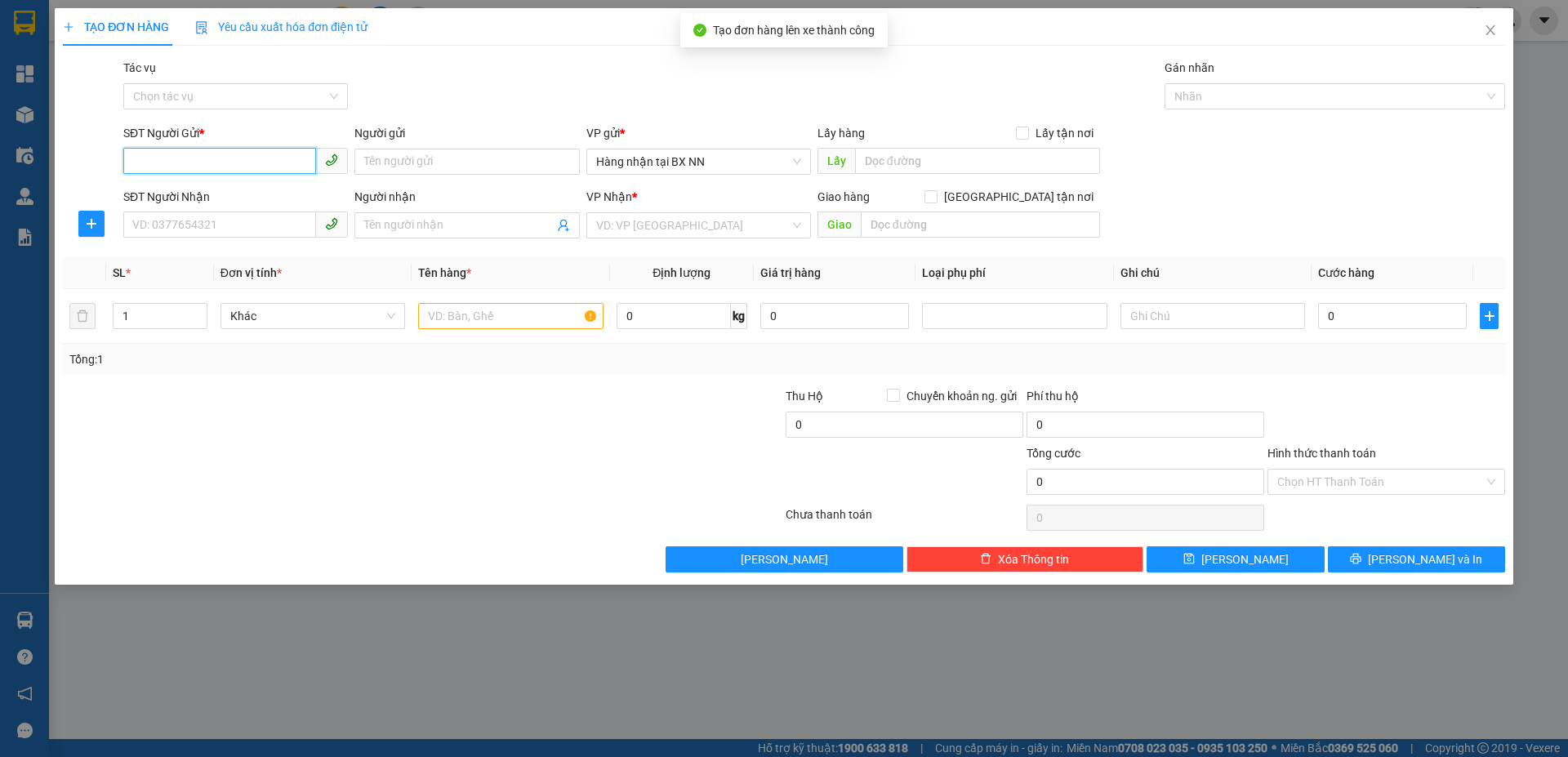
click at [226, 164] on input "SĐT Người Gửi *" at bounding box center [219, 160] width 192 height 26
paste input "0000000000"
type input "0000000000"
click at [218, 220] on input "SĐT Người Nhận" at bounding box center [219, 224] width 192 height 26
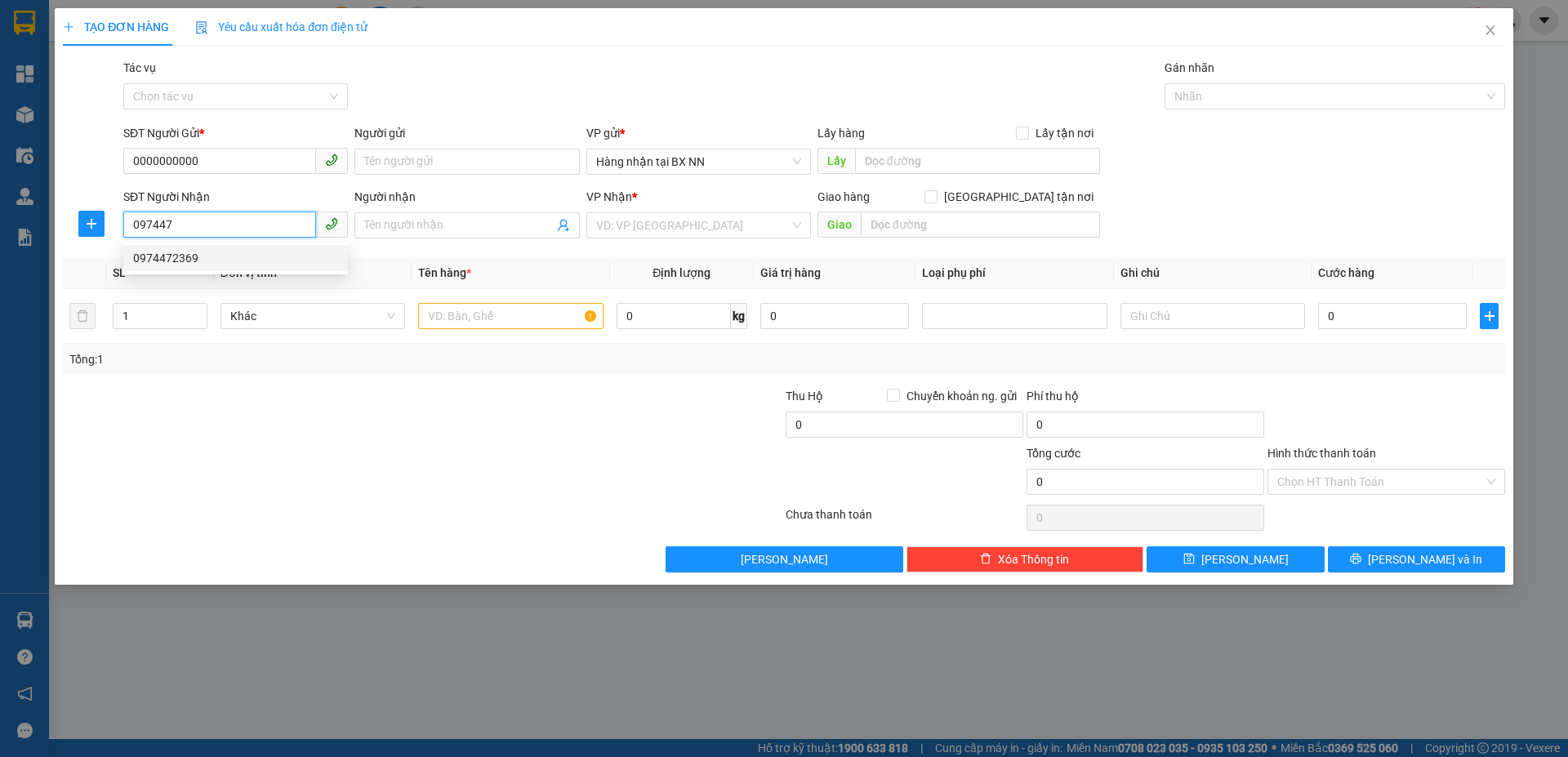
click at [306, 266] on div "0974472369" at bounding box center [235, 257] width 205 height 18
type input "0974472369"
type input "VP CỔ ĐẠM"
type input "150.000"
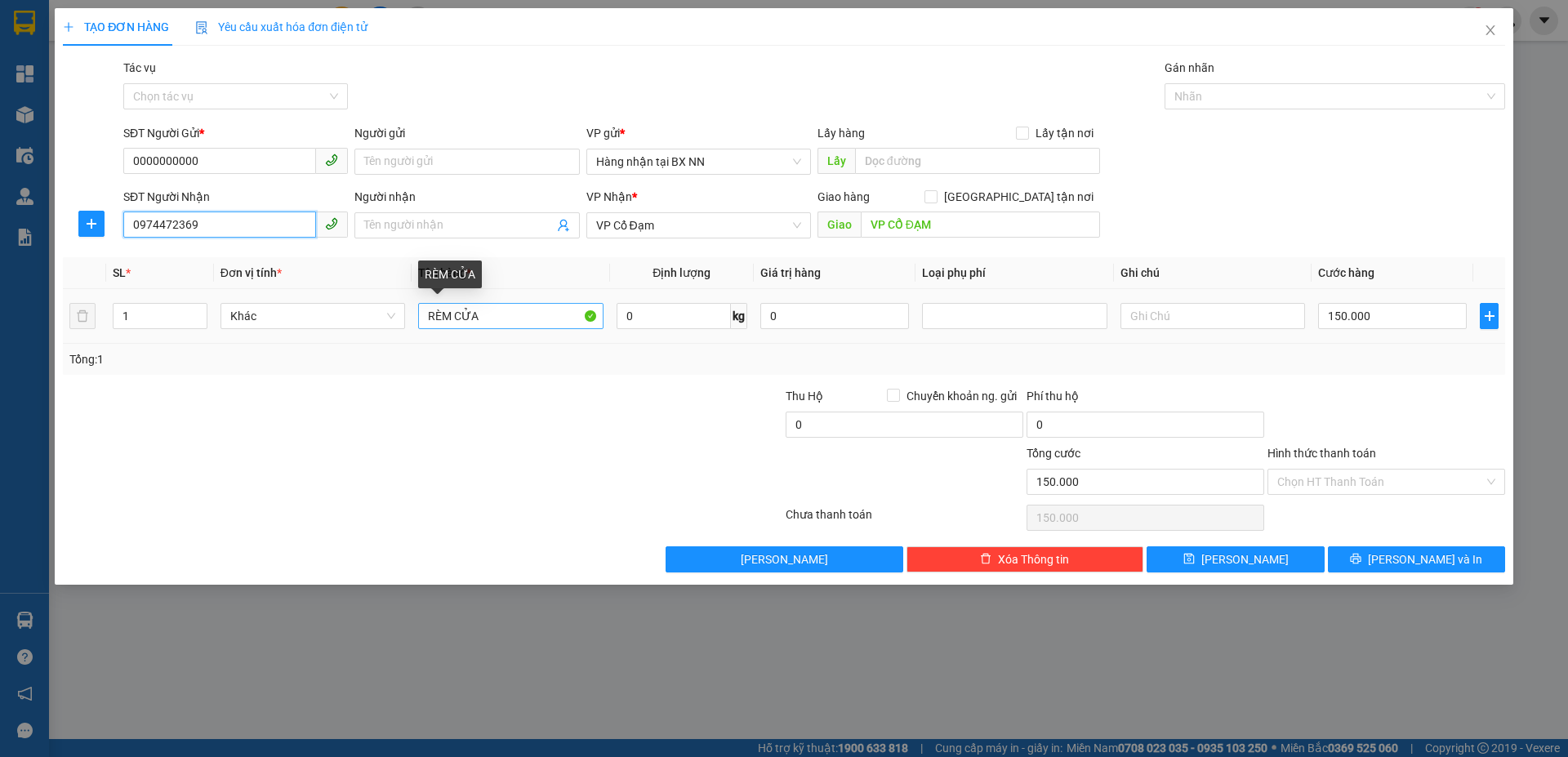
type input "0974472369"
click at [427, 317] on input "RÈM CỬA" at bounding box center [511, 316] width 185 height 26
type input "1K RÈM CỬA"
click at [1379, 317] on input "150.000" at bounding box center [1392, 316] width 149 height 26
type input "0"
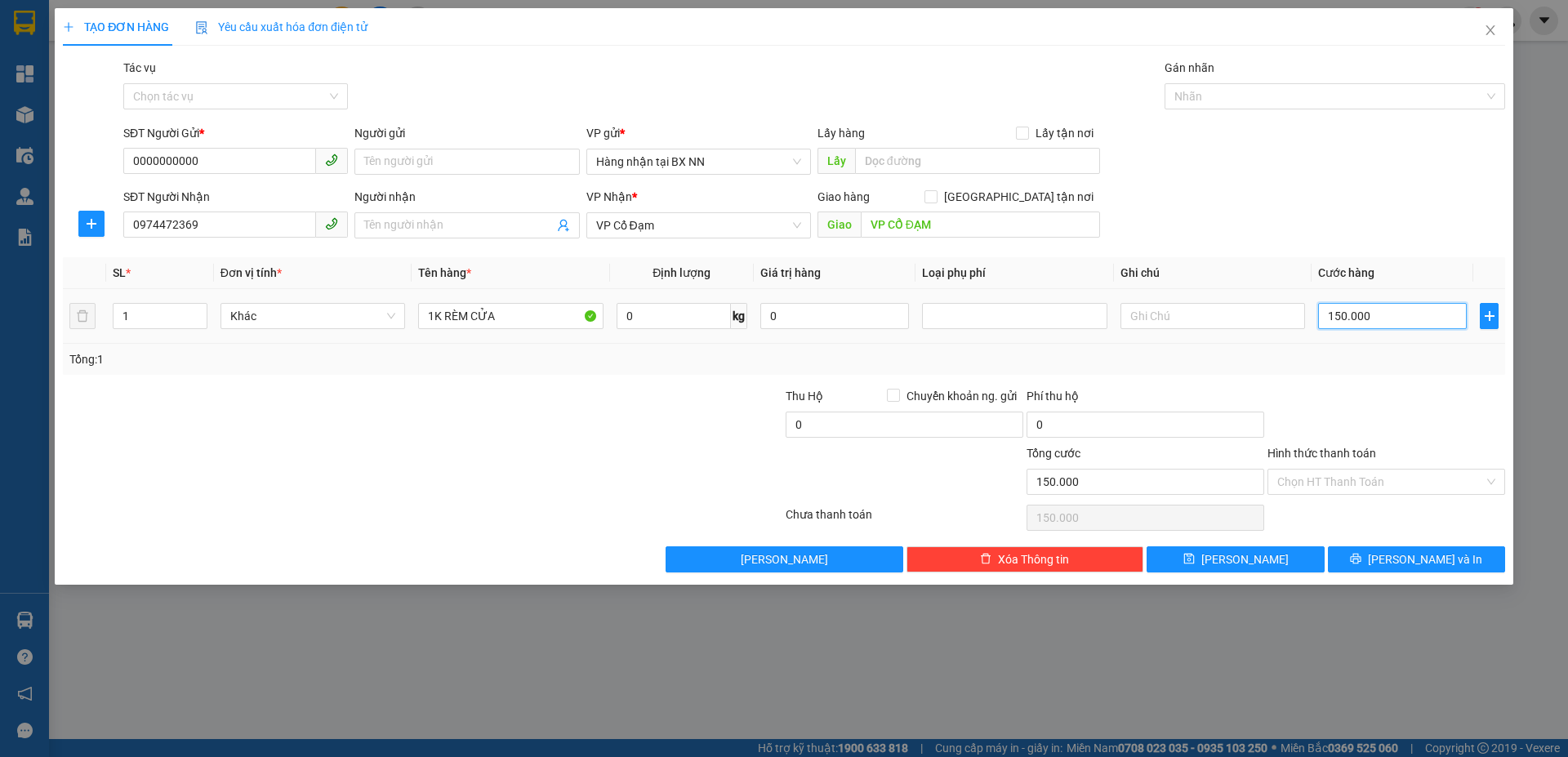
type input "0"
click at [293, 95] on input "Tác vụ" at bounding box center [229, 96] width 193 height 24
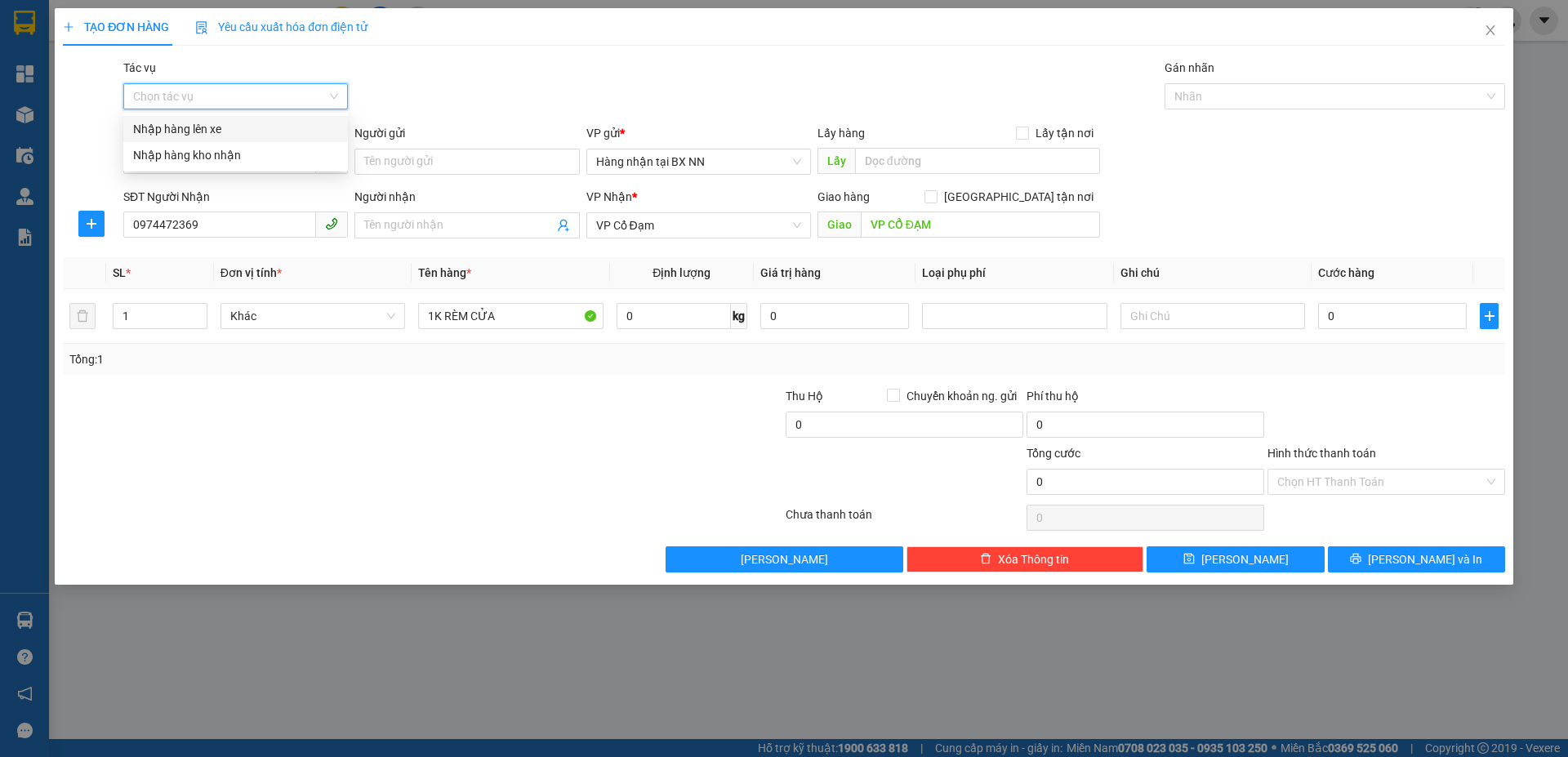
click at [231, 130] on div "Nhập hàng lên xe" at bounding box center [235, 129] width 205 height 18
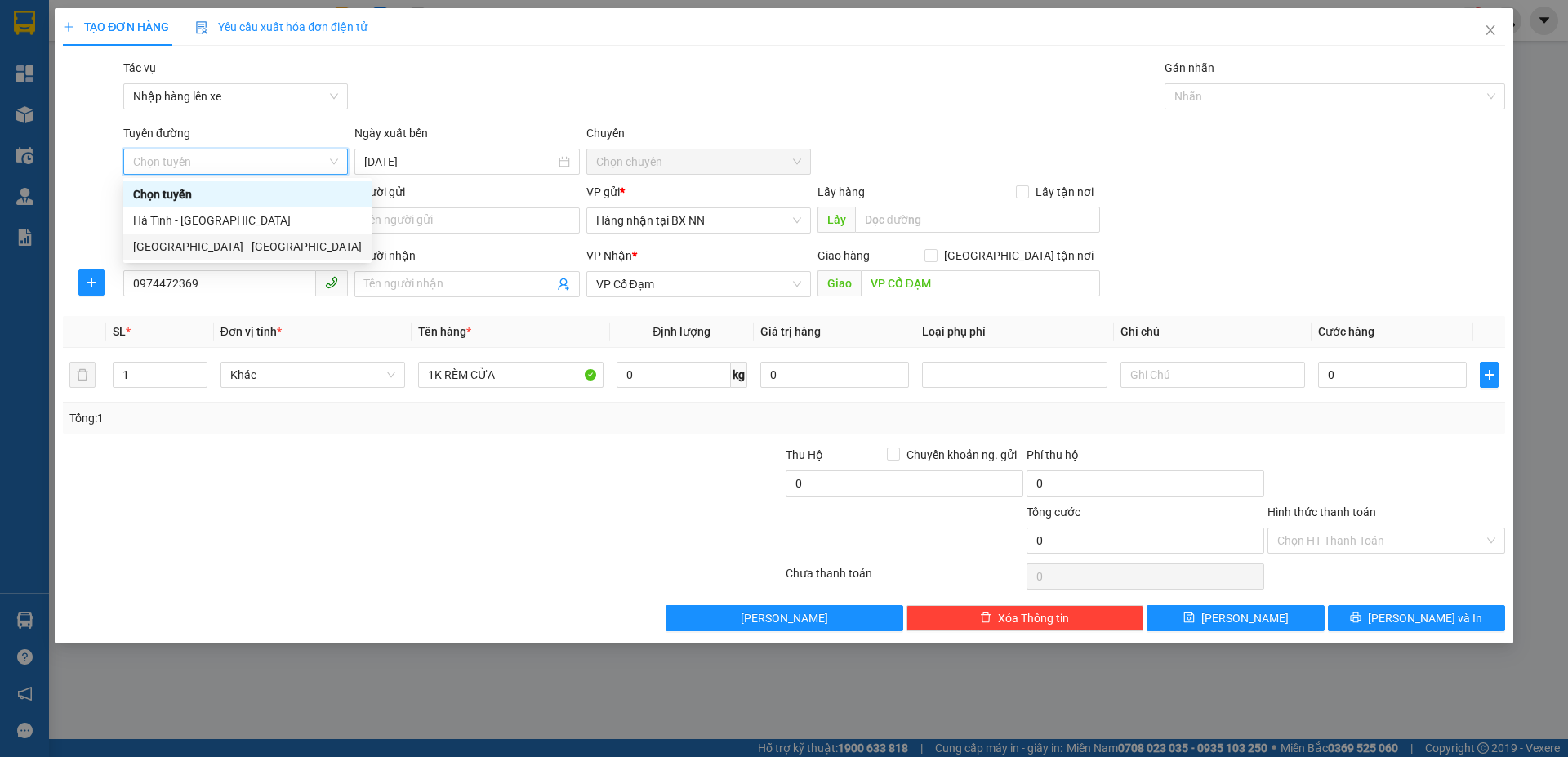
click at [171, 242] on div "Hà Nội - Hà Tĩnh" at bounding box center [247, 246] width 229 height 18
type input "11/10/2025"
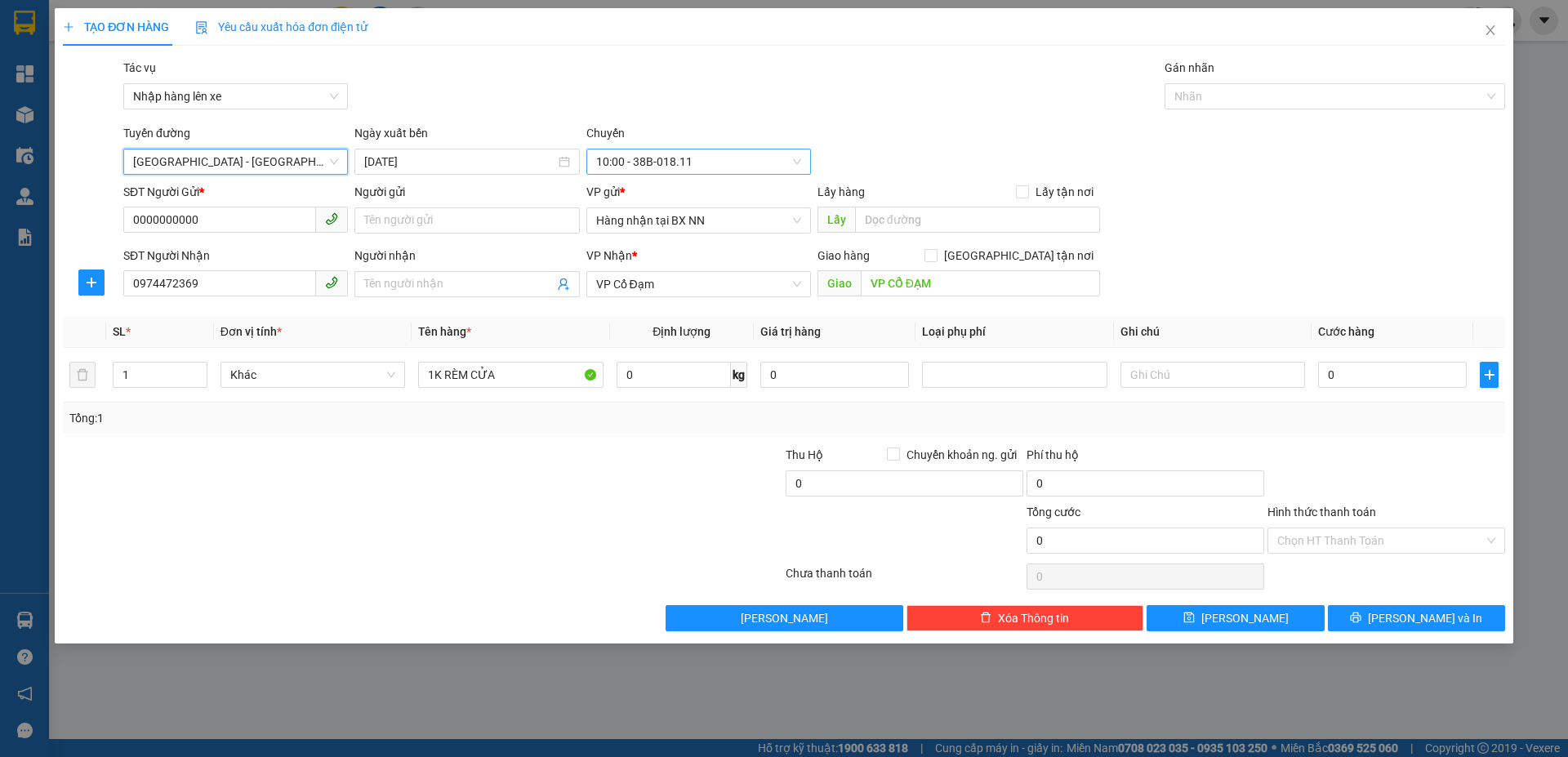
click at [745, 149] on div "10:00 - 38B-018.11" at bounding box center [698, 161] width 224 height 26
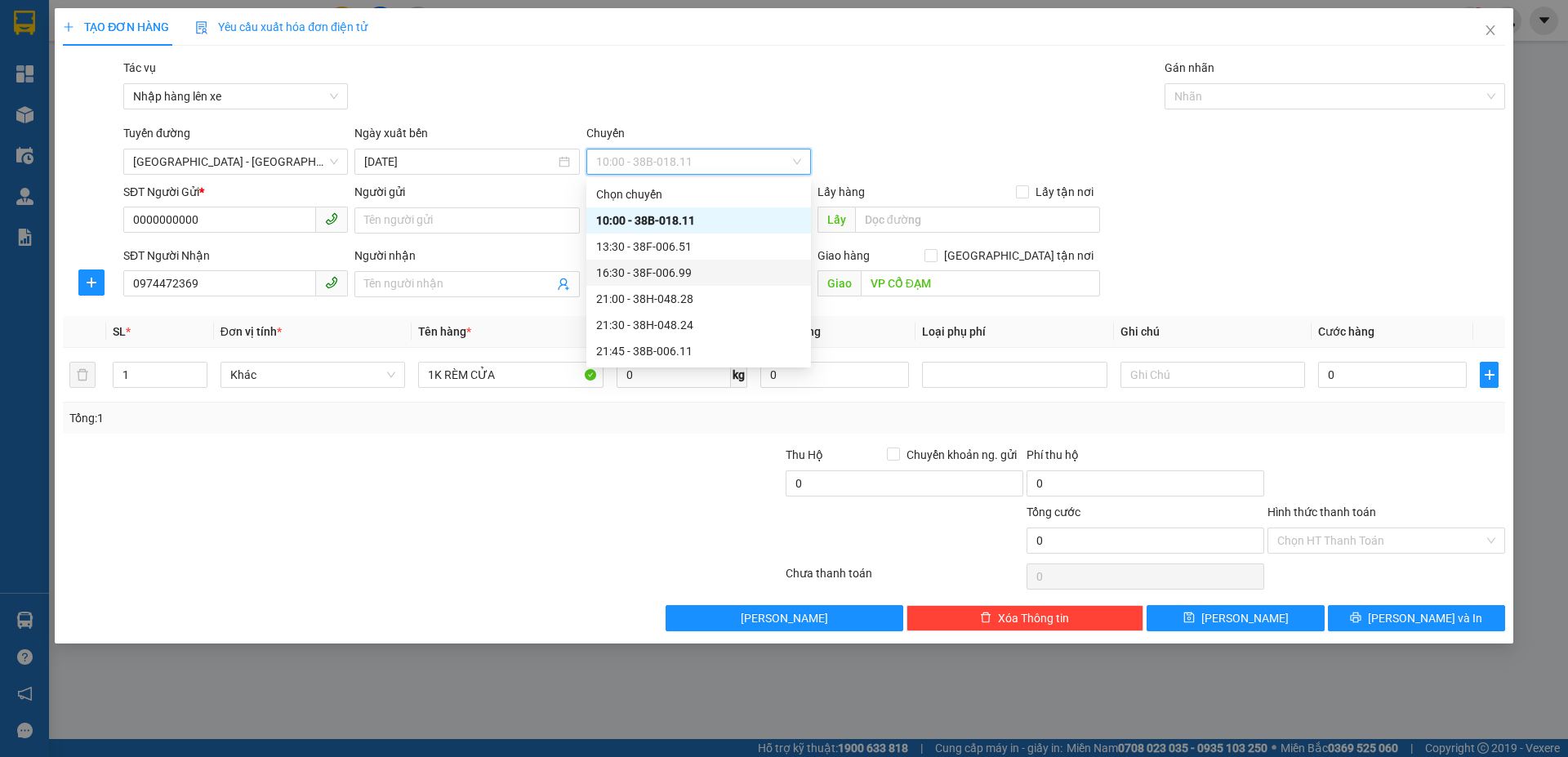
click at [682, 268] on div "16:30 - 38F-006.99" at bounding box center [699, 272] width 205 height 18
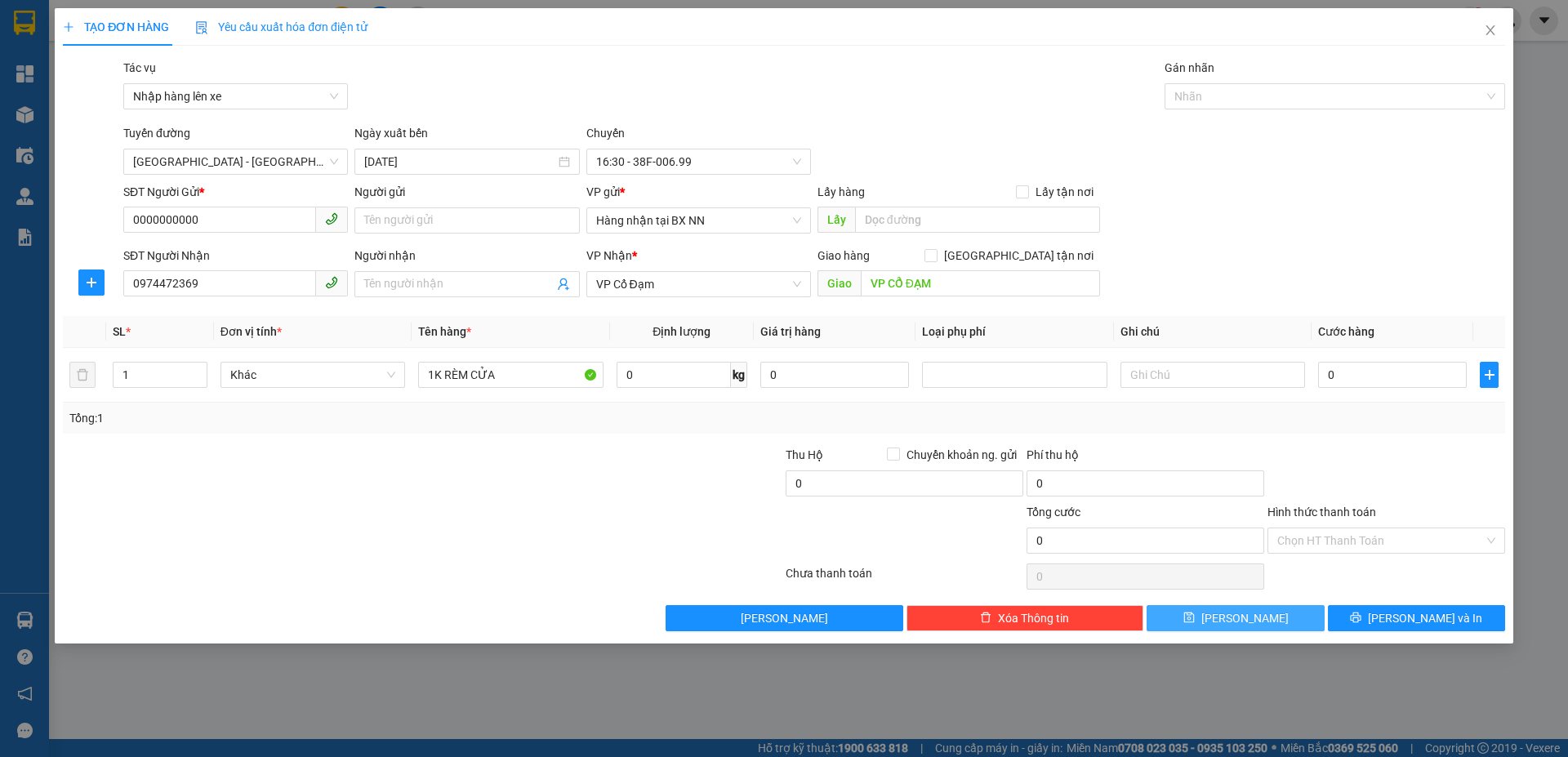
click at [1206, 618] on button "Lưu" at bounding box center [1235, 618] width 177 height 26
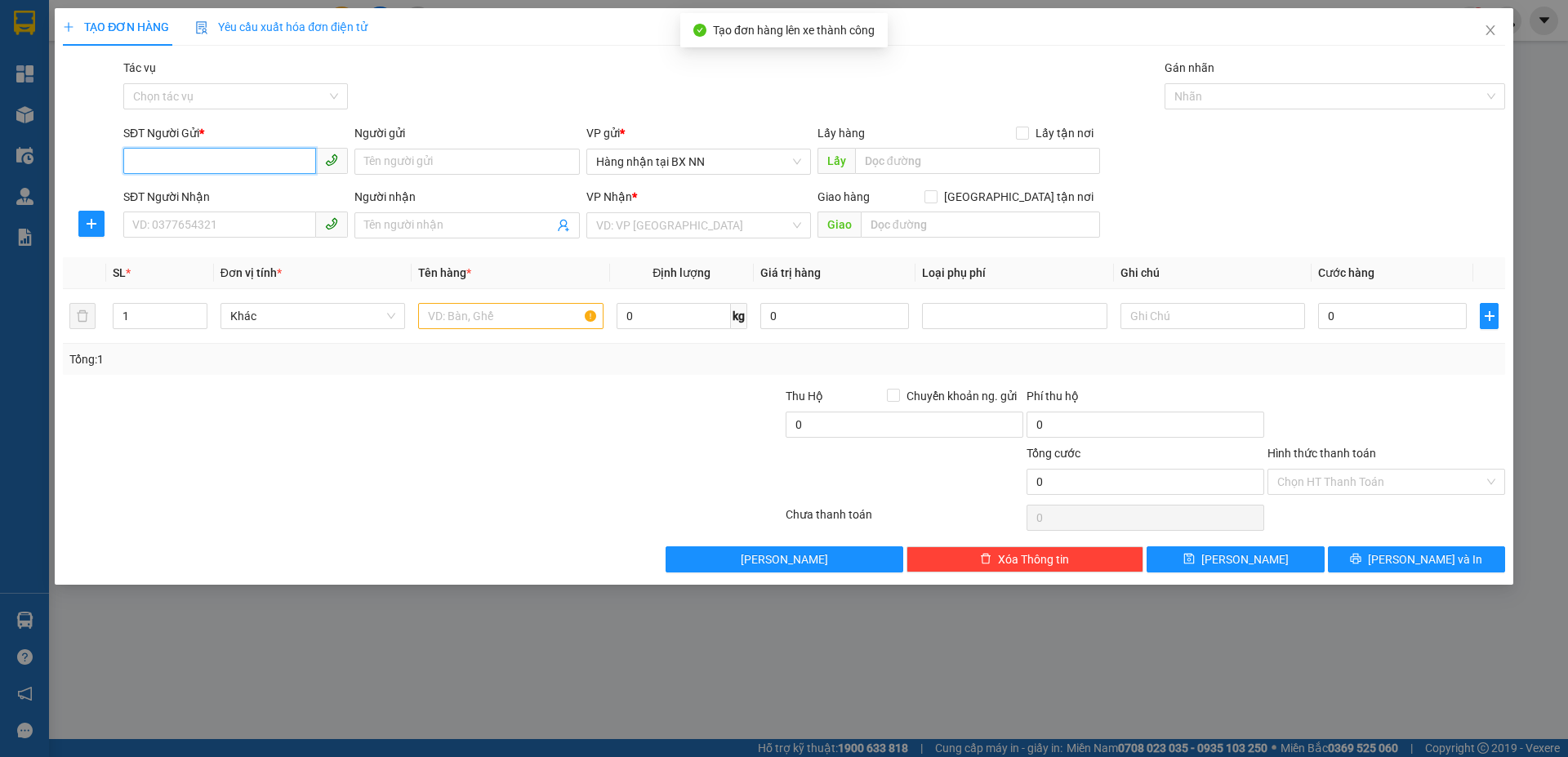
click at [243, 166] on input "SĐT Người Gửi *" at bounding box center [219, 160] width 192 height 26
paste input "0000000000"
type input "0000000000"
click at [187, 219] on input "SĐT Người Nhận" at bounding box center [219, 224] width 192 height 26
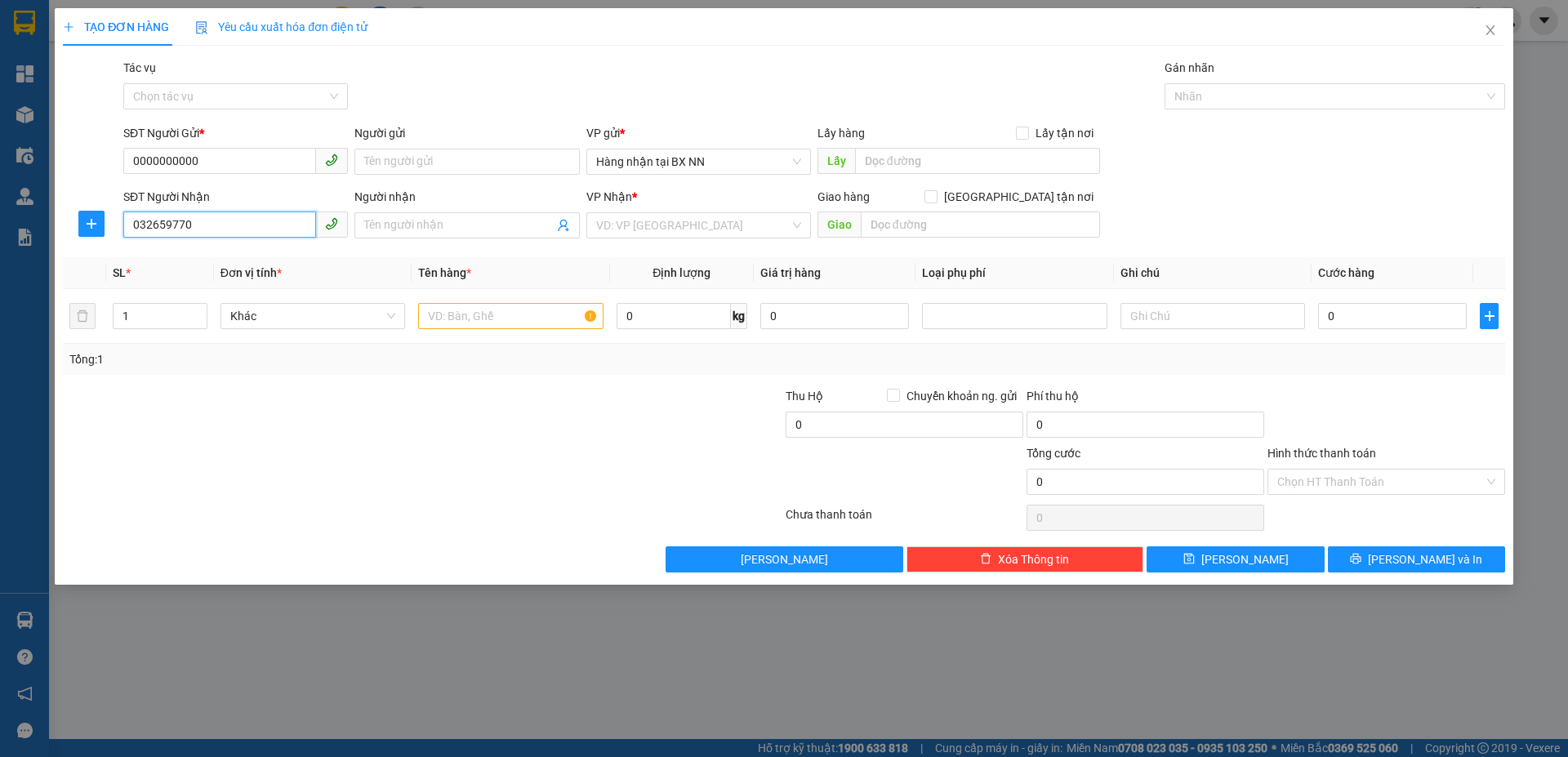
type input "0326597704"
click at [203, 266] on div "0326597704" at bounding box center [235, 257] width 205 height 18
type input "XUÂN MỸ"
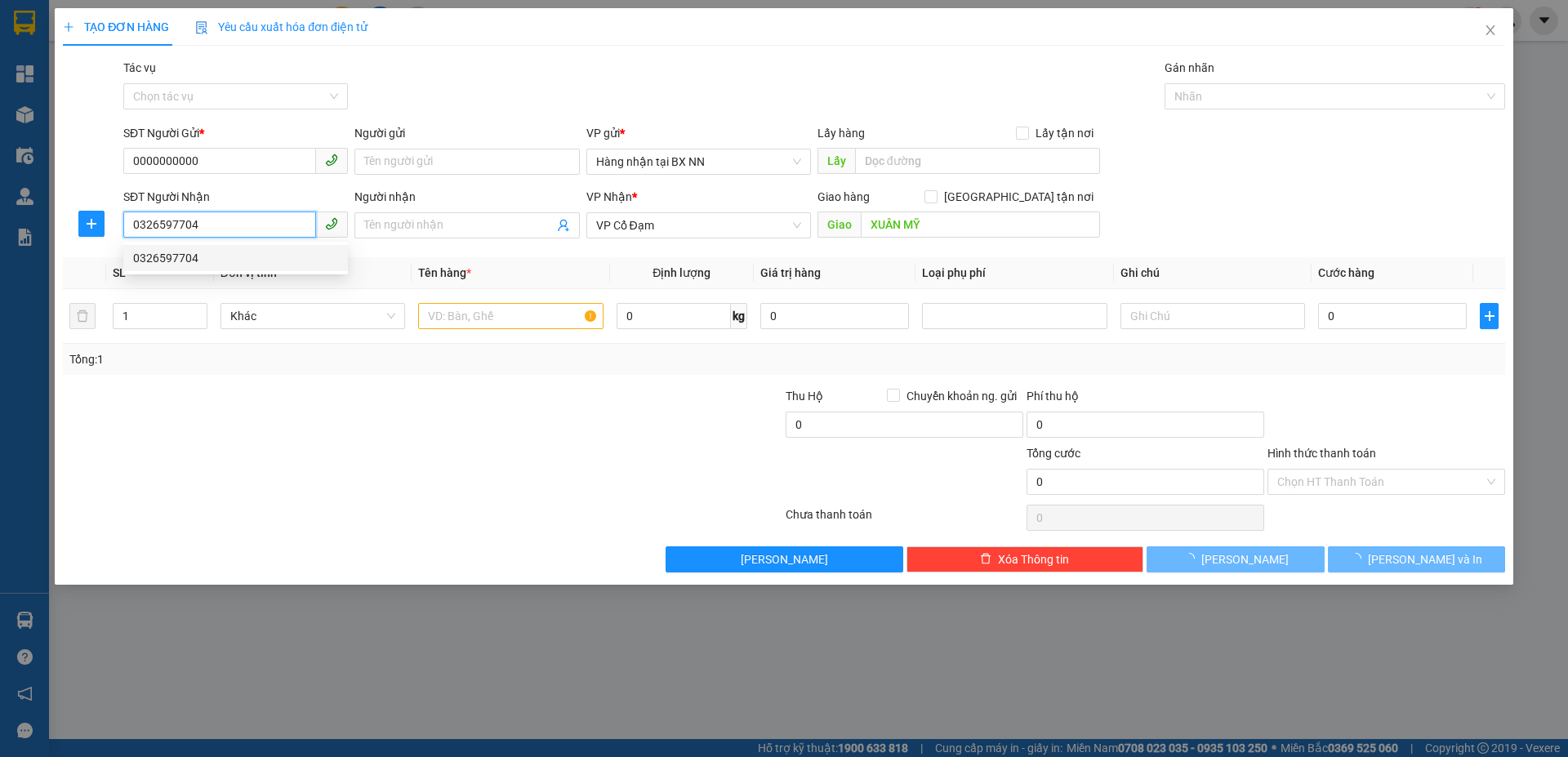
type input "960.000"
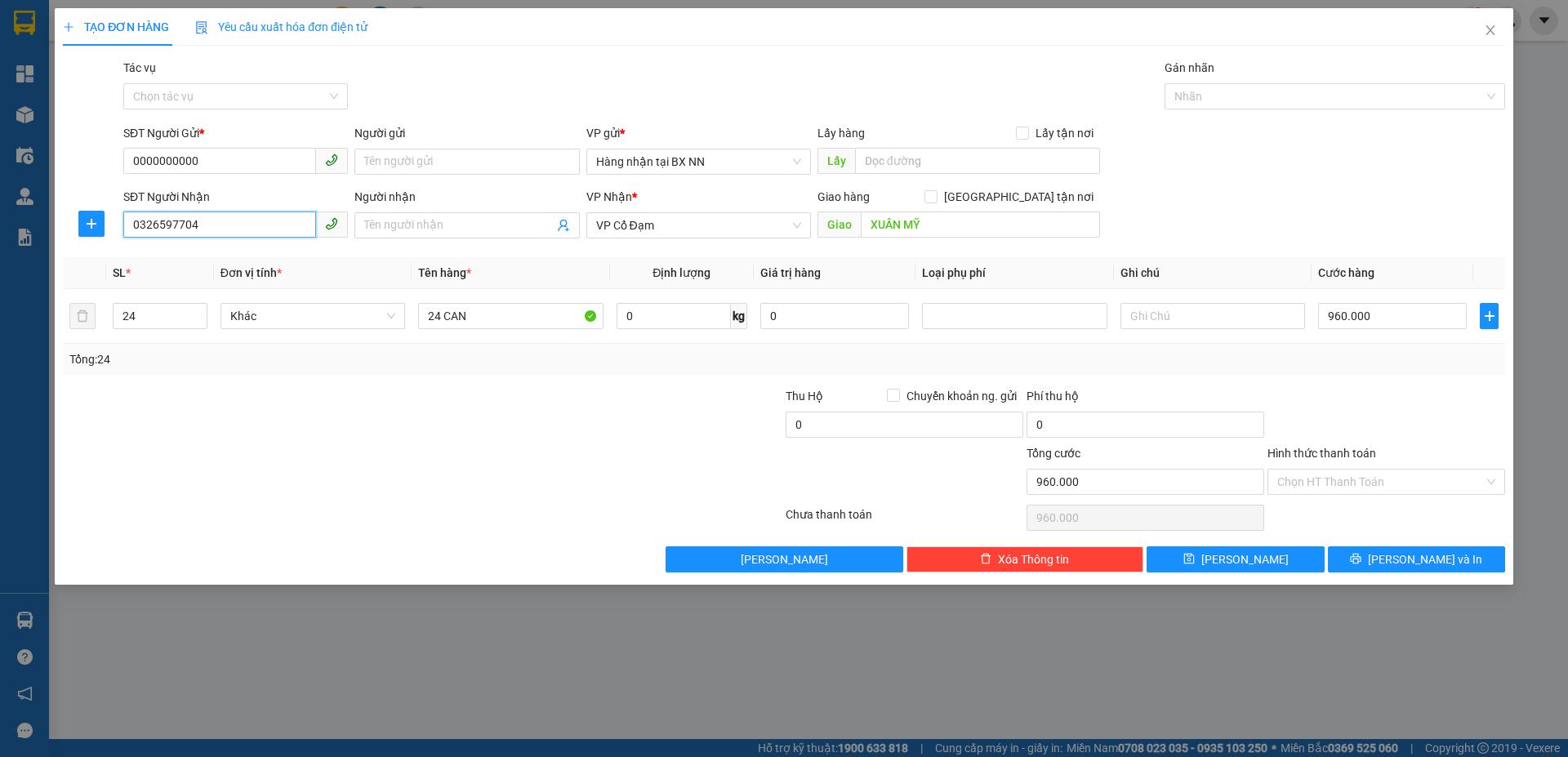
type input "0326597704"
click at [1057, 208] on div "Giao hàng Giao tận nơi" at bounding box center [959, 200] width 282 height 24
drag, startPoint x: 1049, startPoint y: 214, endPoint x: 1029, endPoint y: 207, distance: 21.2
click at [1048, 215] on input "XUÂN MỸ" at bounding box center [981, 224] width 239 height 26
type input "TIÊN ĐIỀN"
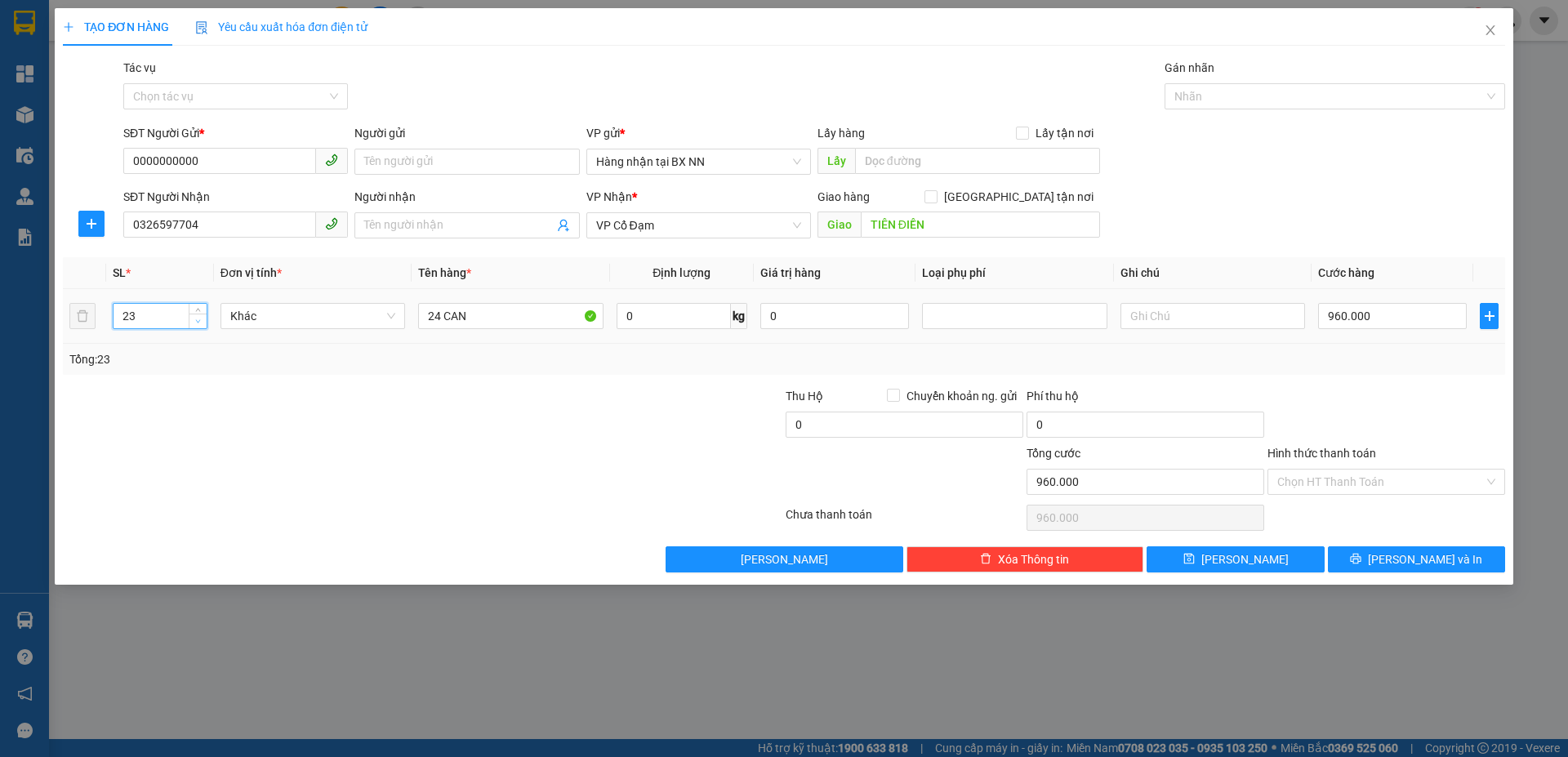
click at [200, 320] on icon "down" at bounding box center [198, 322] width 5 height 3
type input "22"
click at [200, 320] on icon "down" at bounding box center [198, 322] width 5 height 3
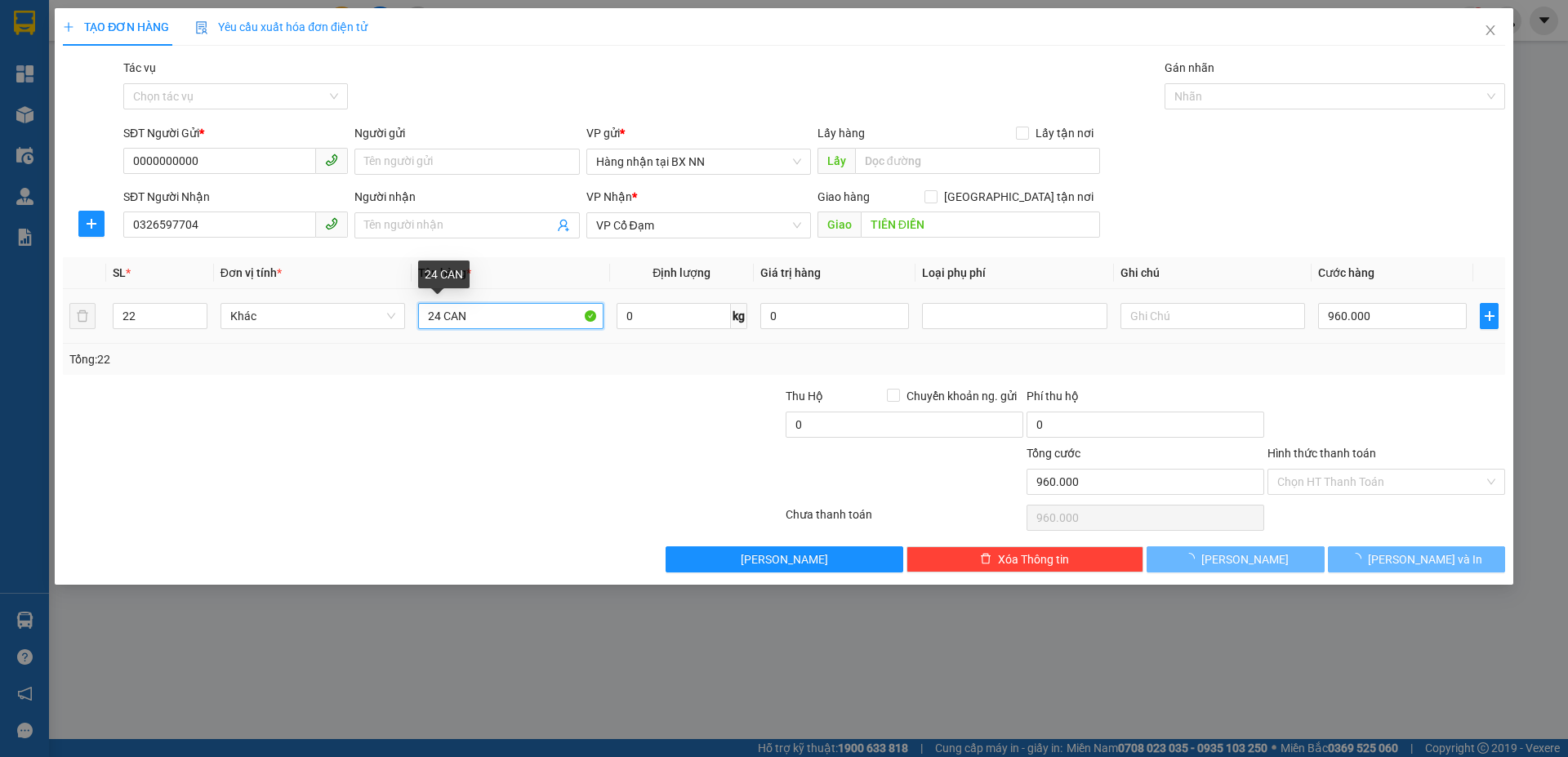
type input "0"
click at [439, 313] on input "24 CAN" at bounding box center [511, 316] width 185 height 26
click at [489, 316] on input "21 CAN" at bounding box center [511, 316] width 185 height 26
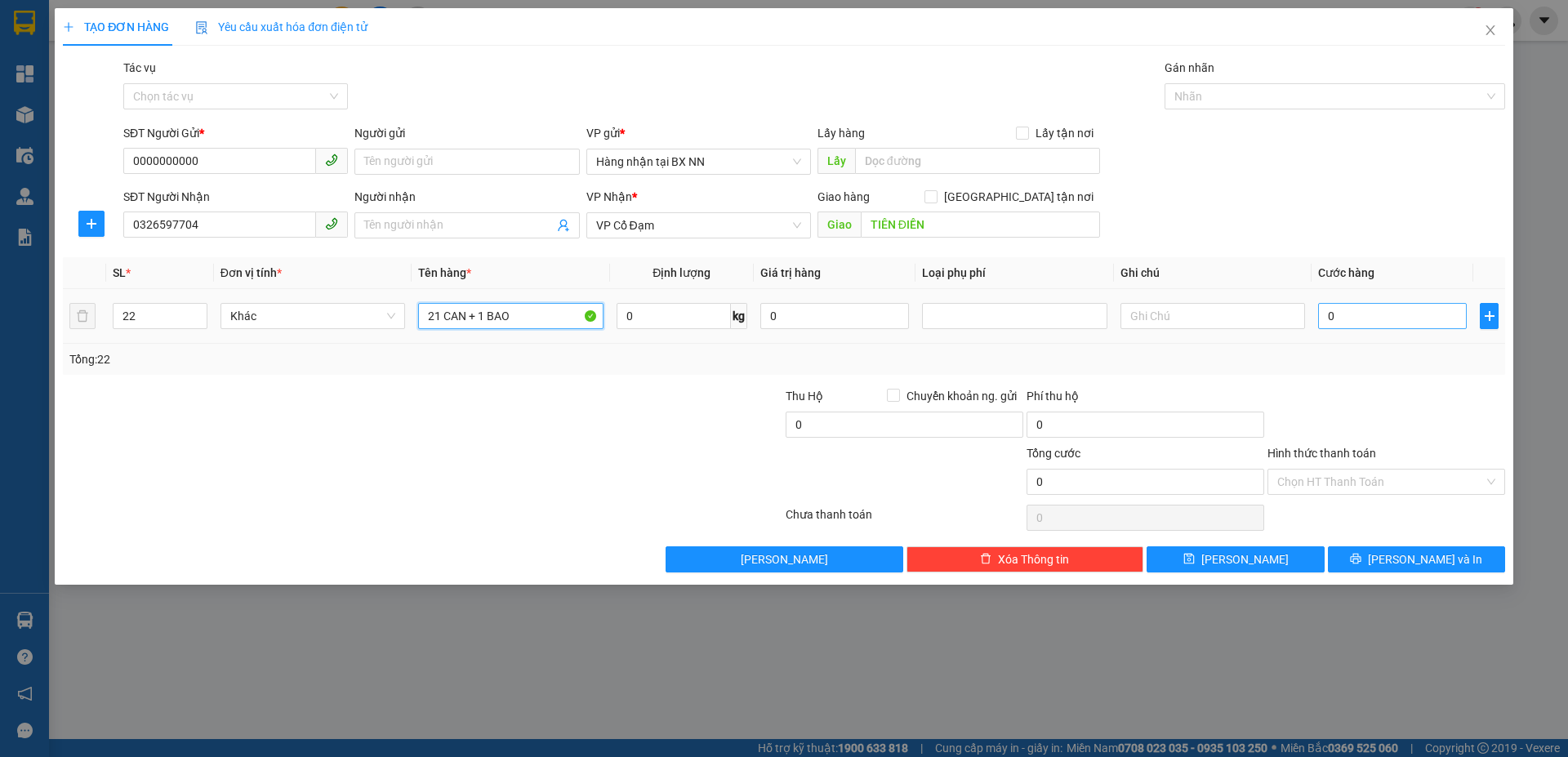
type input "21 CAN + 1 BAO"
click at [1367, 323] on input "0" at bounding box center [1392, 316] width 149 height 26
type input "60"
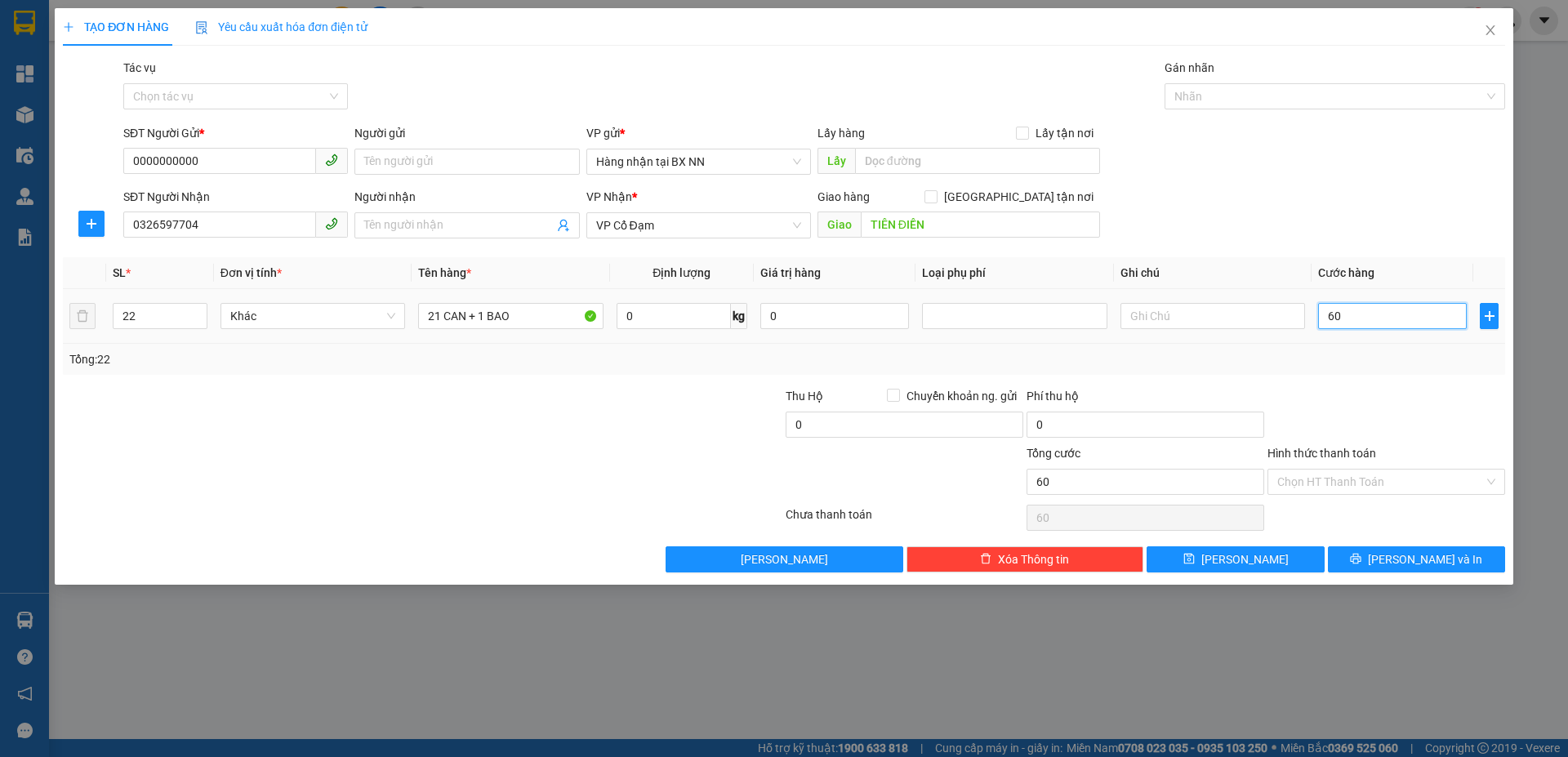
type input "670"
type input "6.700"
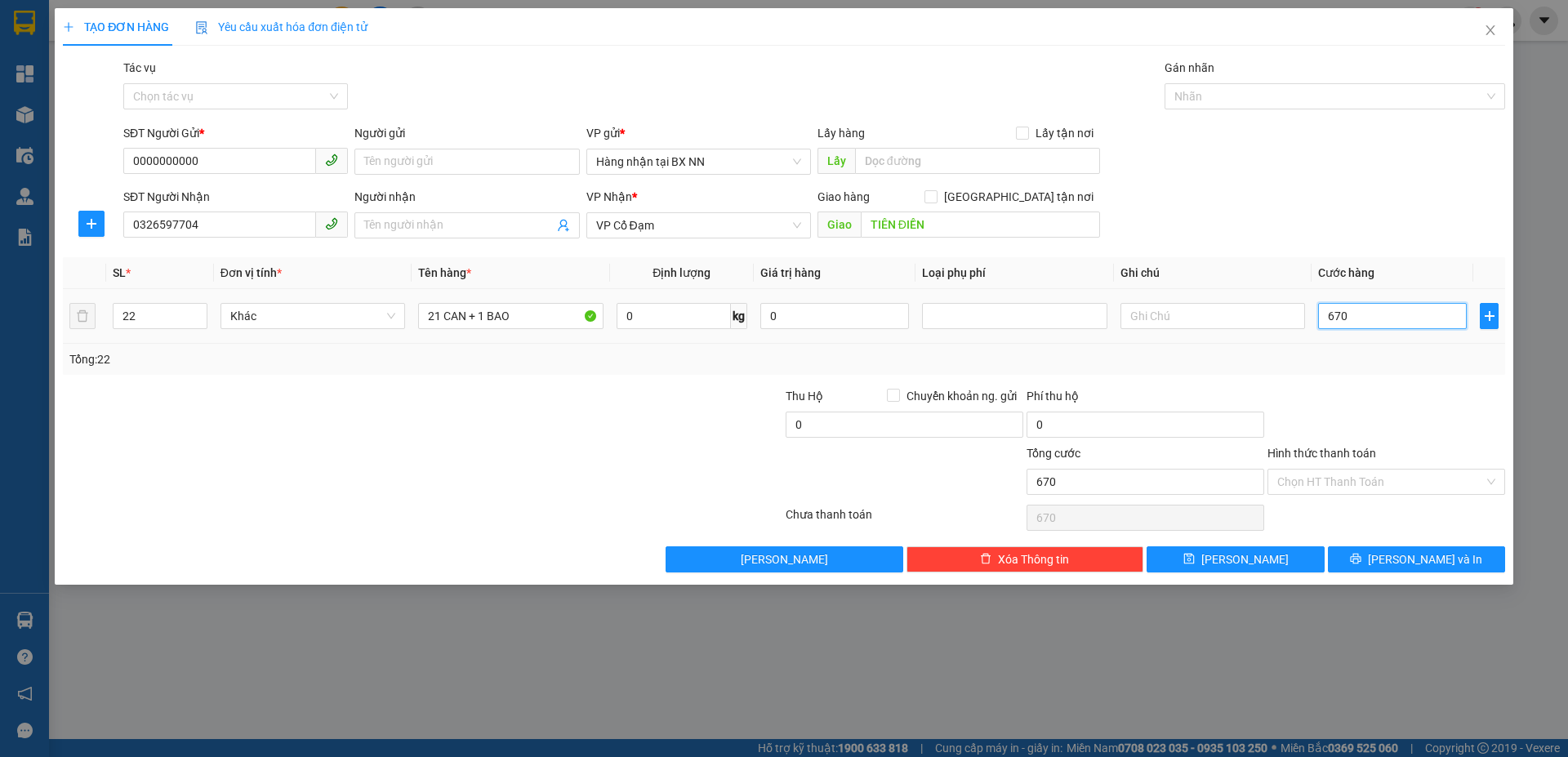
type input "6.700"
type input "670"
type input "670.000"
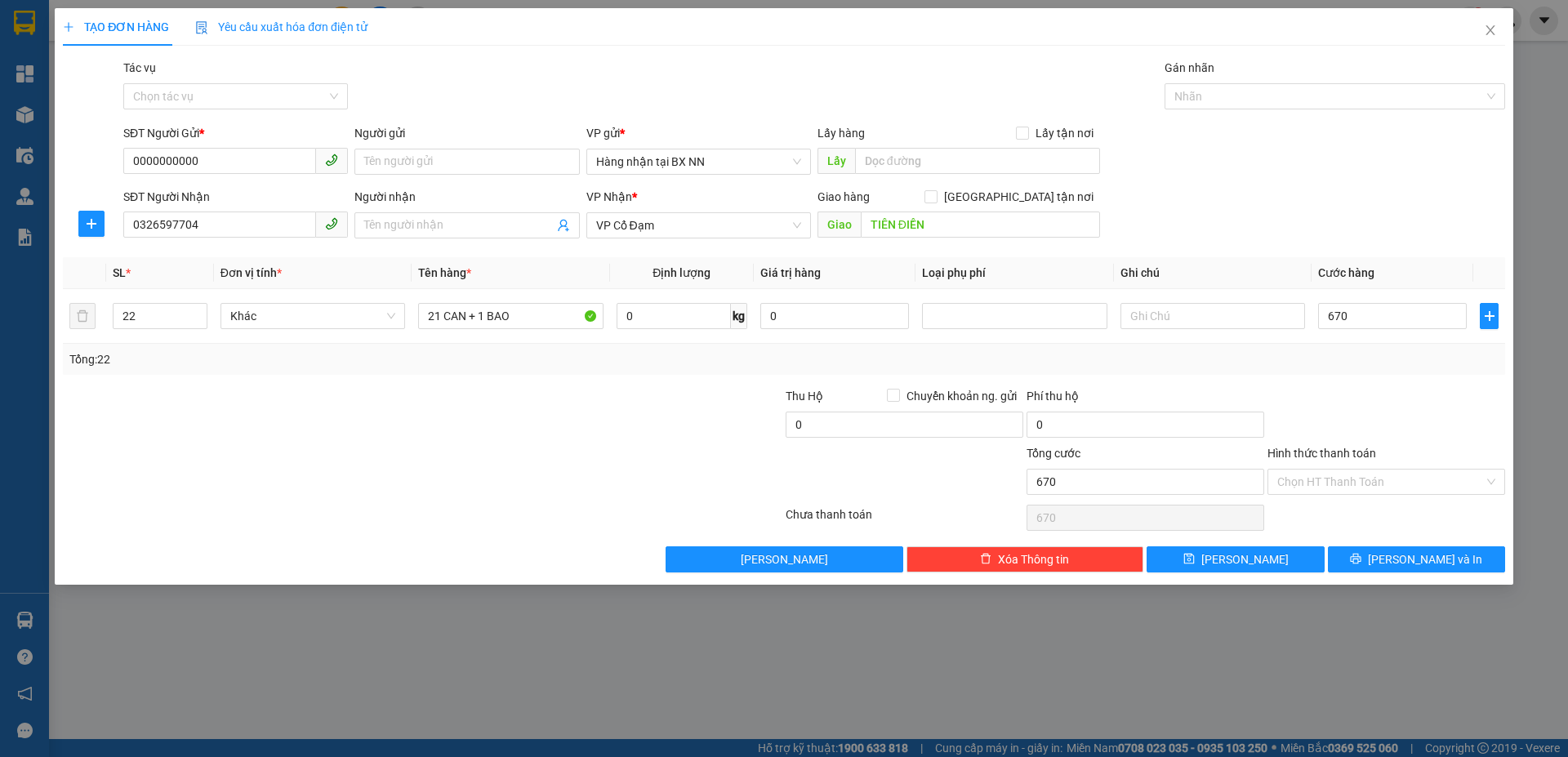
type input "670.000"
click at [1331, 252] on div "Transit Pickup Surcharge Ids Transit Deliver Surcharge Ids Transit Deliver Surc…" at bounding box center [784, 315] width 1443 height 513
click at [306, 98] on input "Tác vụ" at bounding box center [229, 96] width 193 height 24
click at [272, 131] on div "Nhập hàng lên xe" at bounding box center [235, 129] width 205 height 18
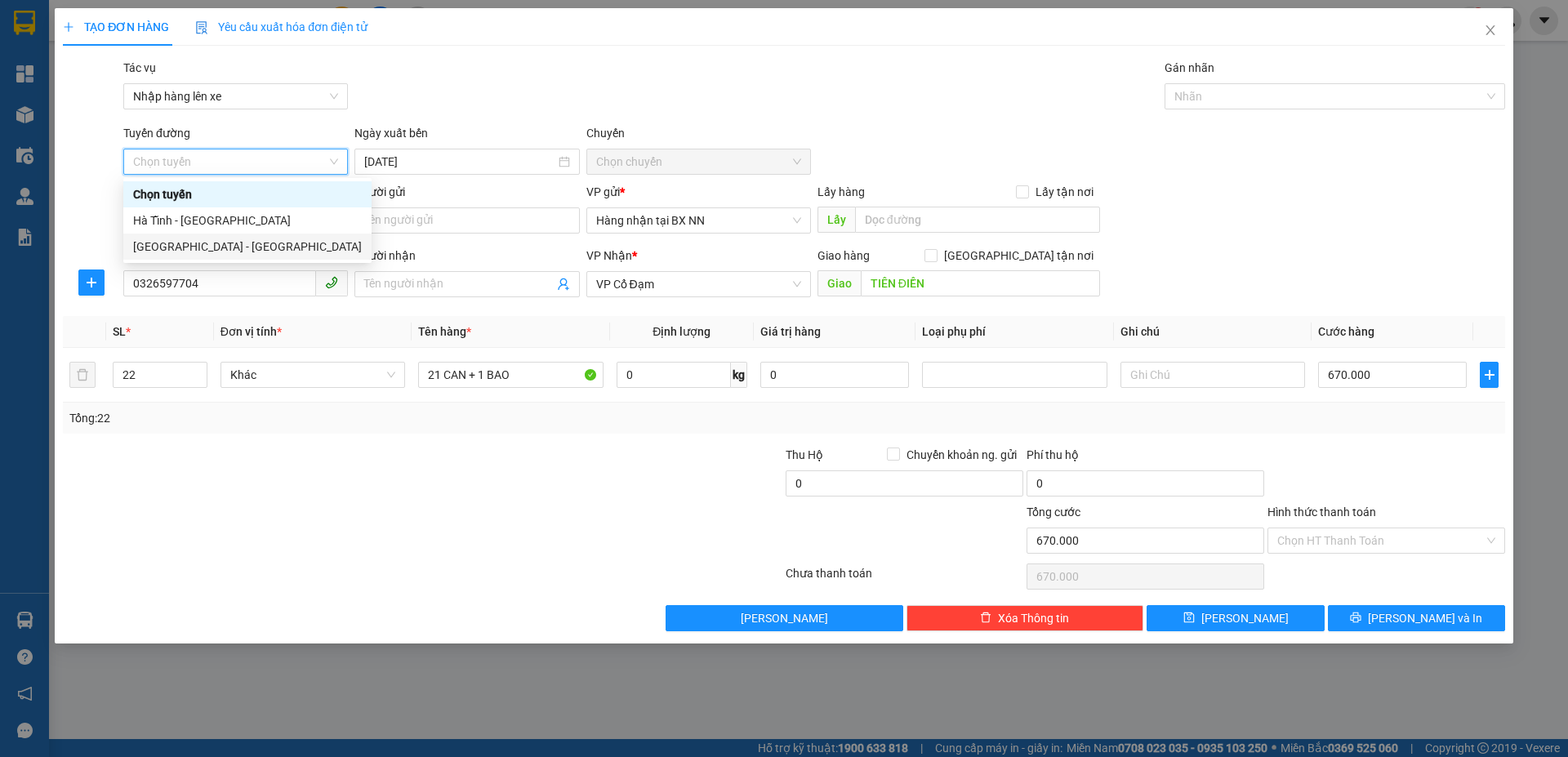
click at [194, 250] on div "Hà Nội - Hà Tĩnh" at bounding box center [247, 246] width 229 height 18
type input "11/10/2025"
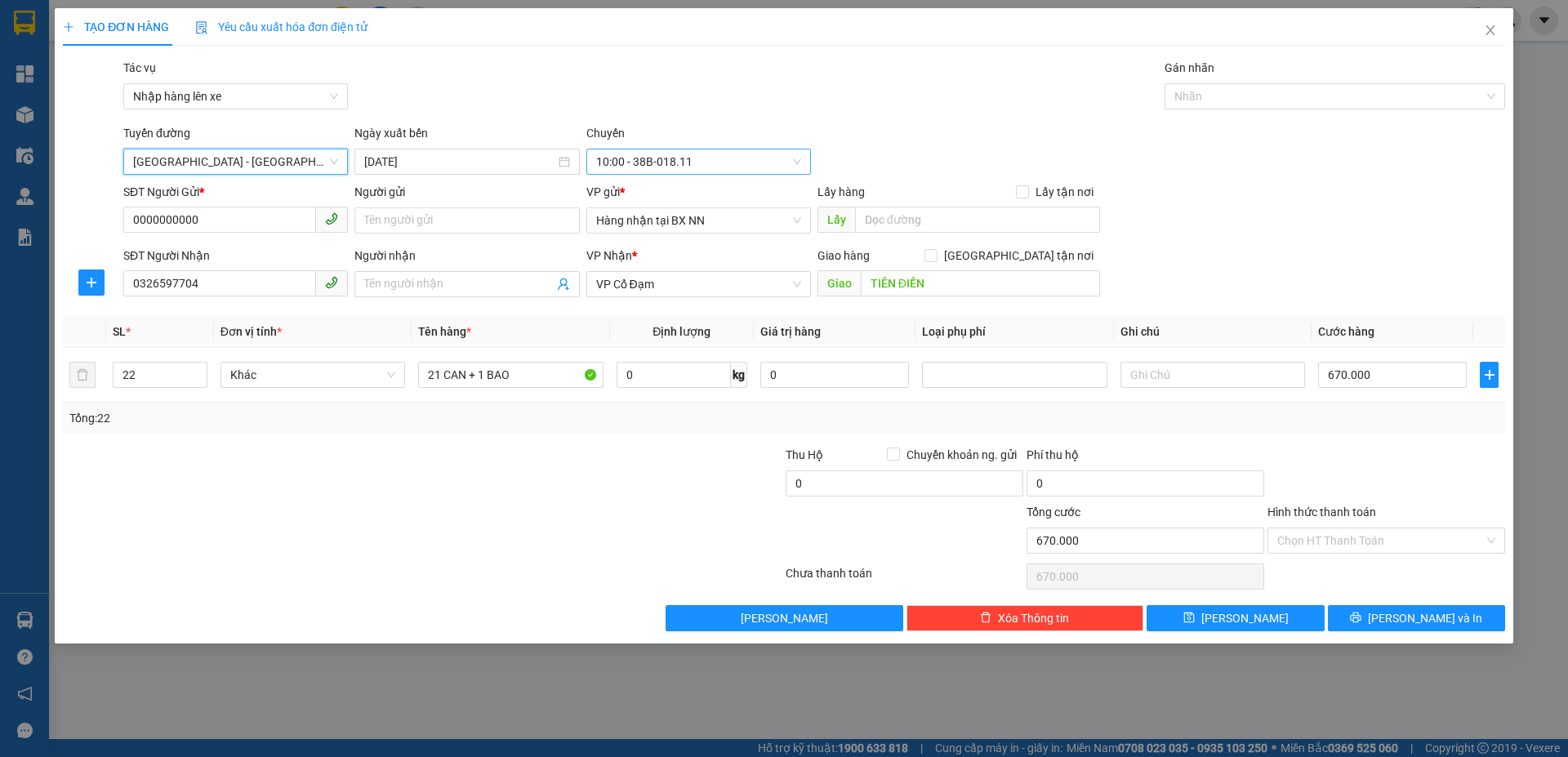
click at [638, 166] on span "10:00 - 38B-018.11" at bounding box center [699, 161] width 205 height 24
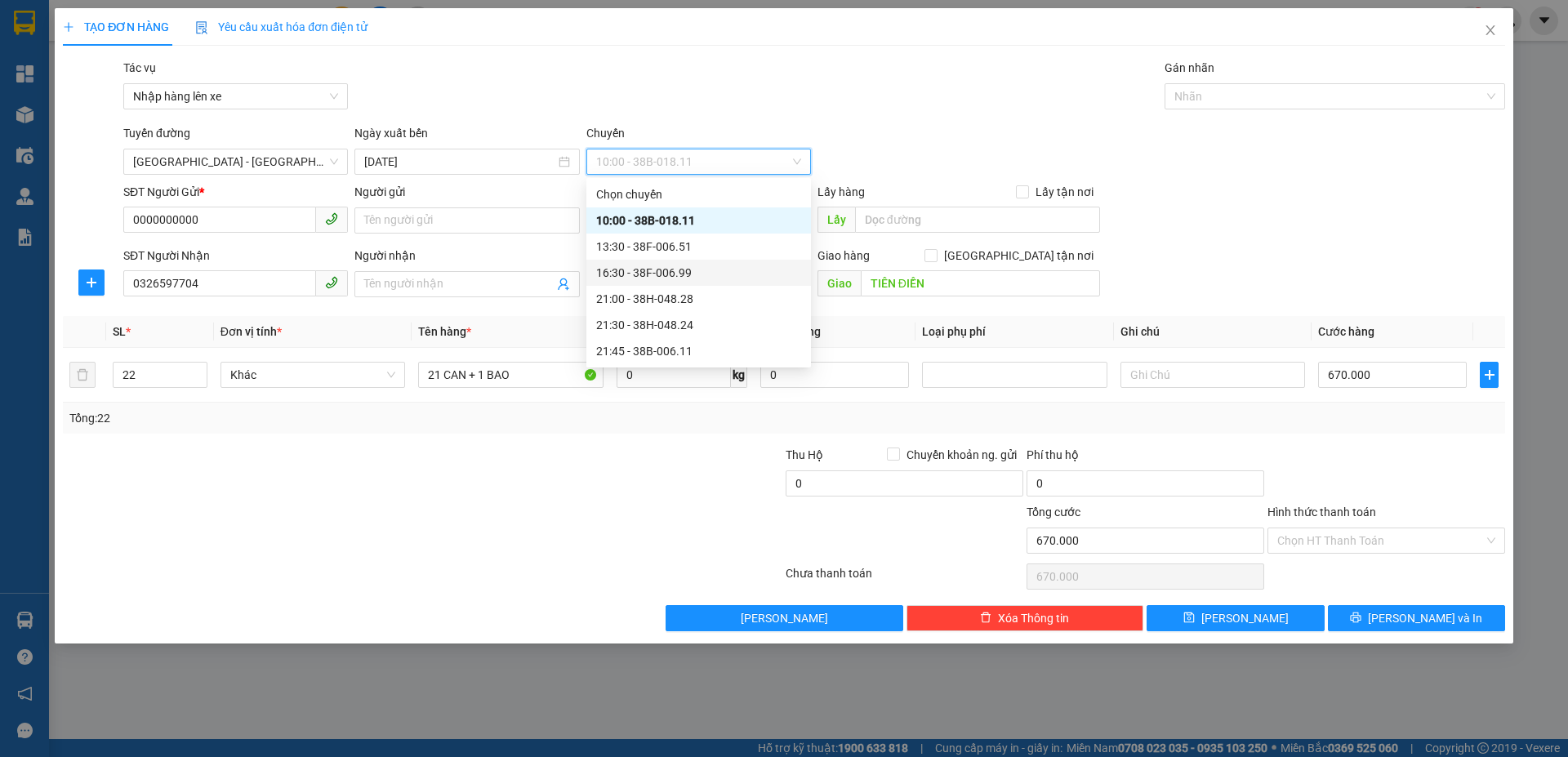
drag, startPoint x: 642, startPoint y: 272, endPoint x: 648, endPoint y: 255, distance: 18.0
click at [642, 266] on div "16:30 - 38F-006.99" at bounding box center [699, 272] width 205 height 18
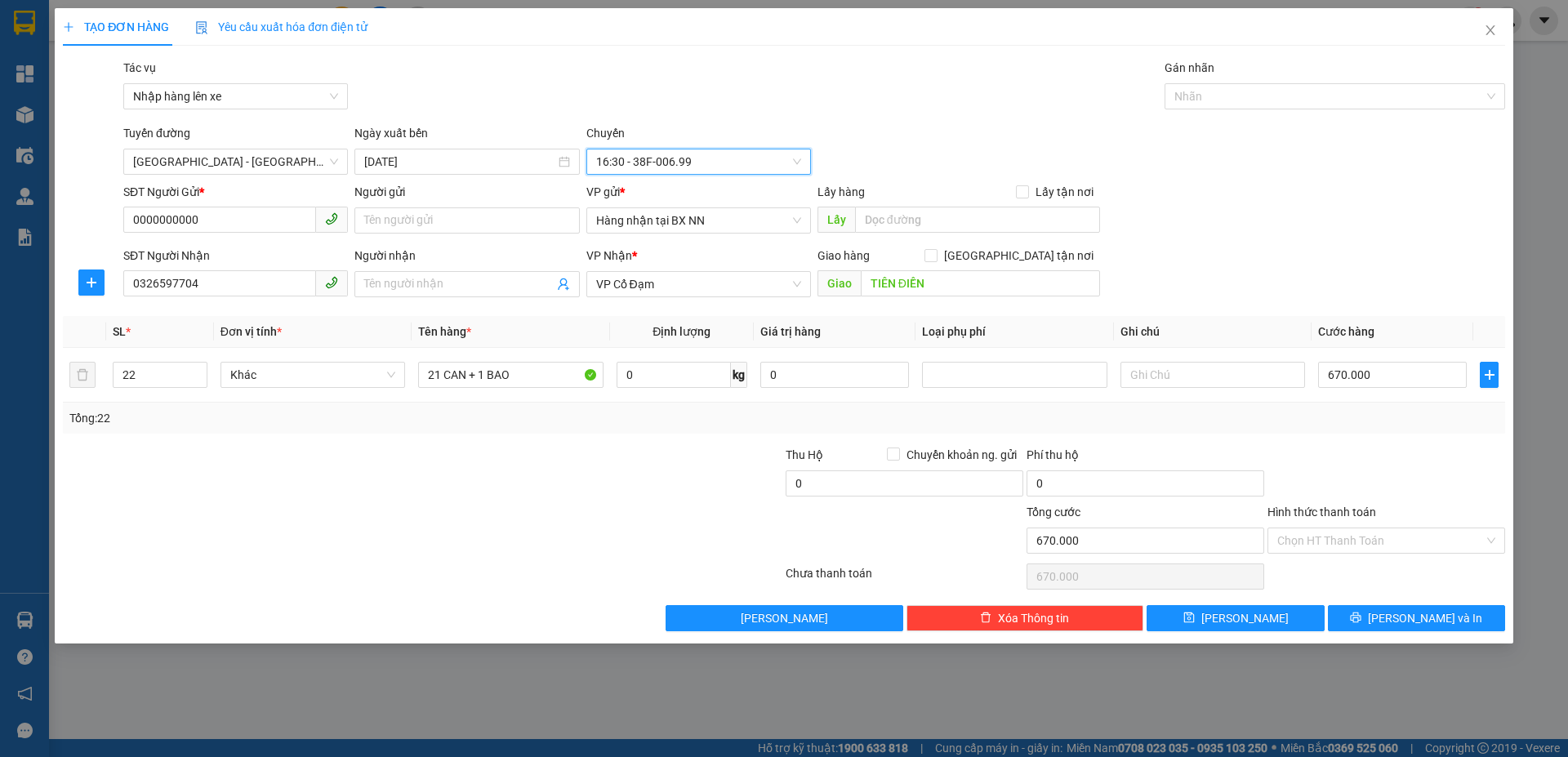
click at [1339, 557] on div "Hình thức thanh toán Chọn HT Thanh Toán" at bounding box center [1386, 532] width 238 height 57
click at [1343, 531] on input "Hình thức thanh toán" at bounding box center [1381, 540] width 207 height 24
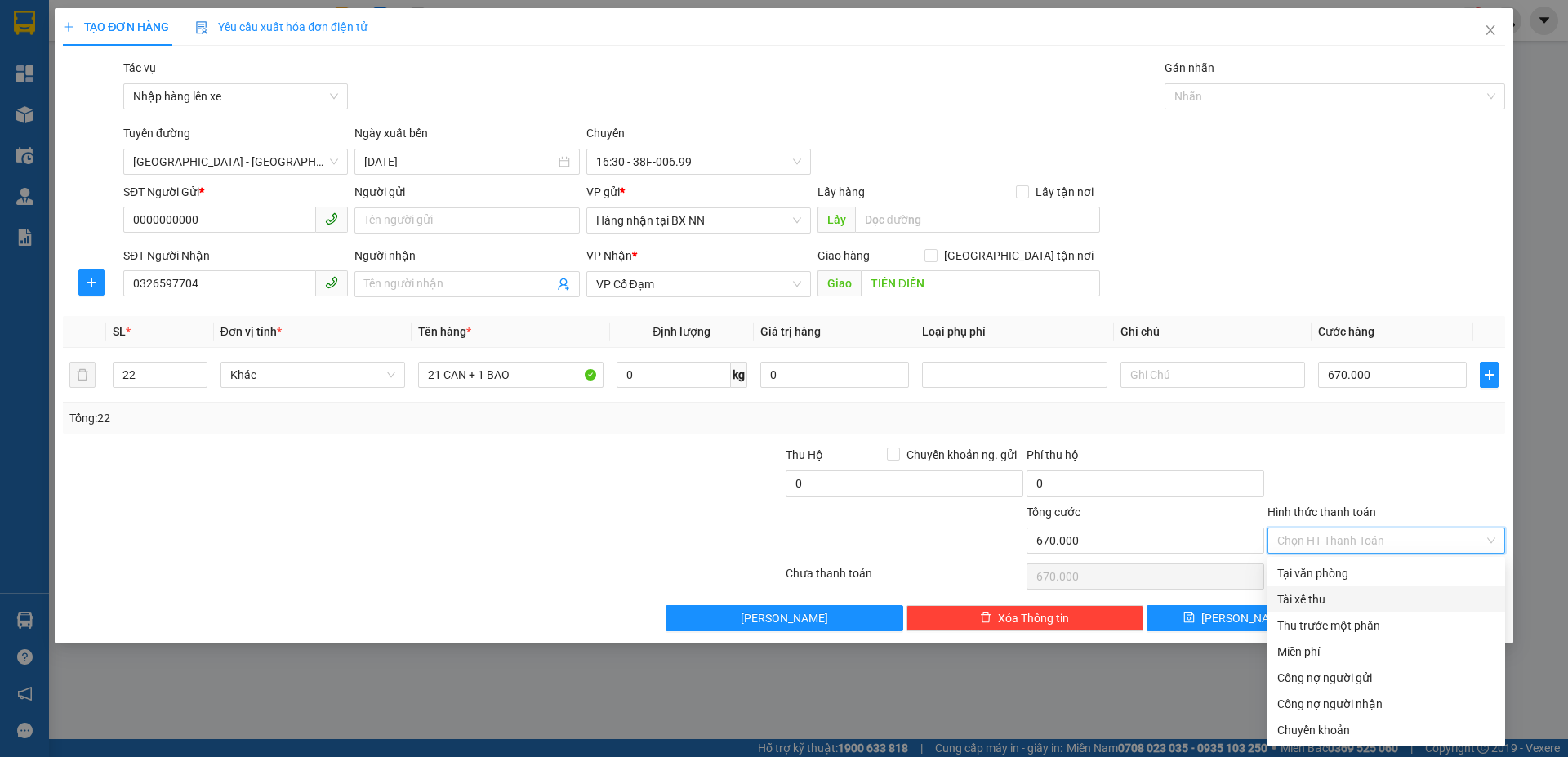
click at [1322, 597] on div "Tài xế thu" at bounding box center [1386, 599] width 218 height 18
type input "0"
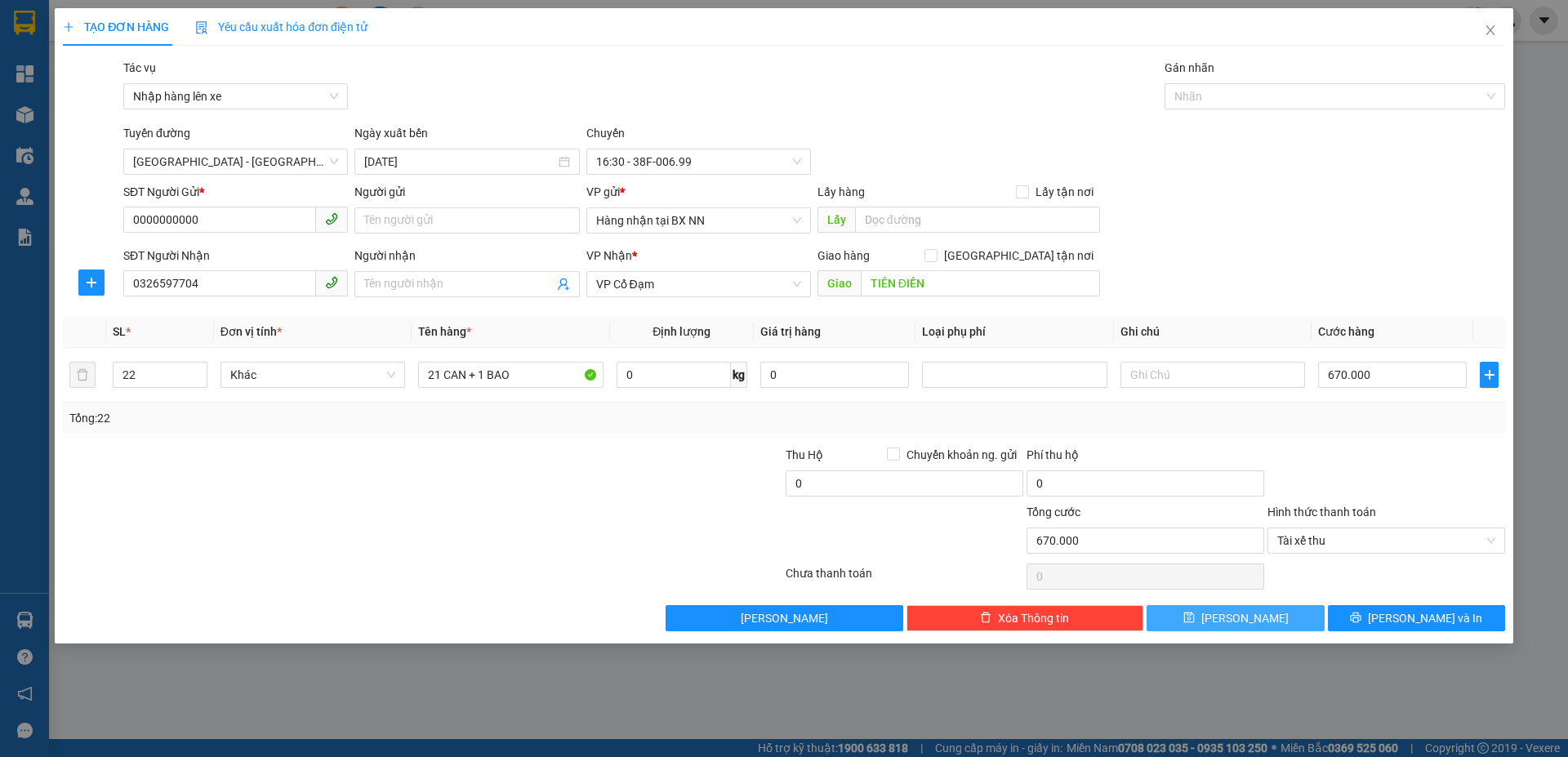
drag, startPoint x: 1235, startPoint y: 618, endPoint x: 1229, endPoint y: 583, distance: 35.5
click at [1233, 618] on button "Lưu" at bounding box center [1235, 618] width 177 height 26
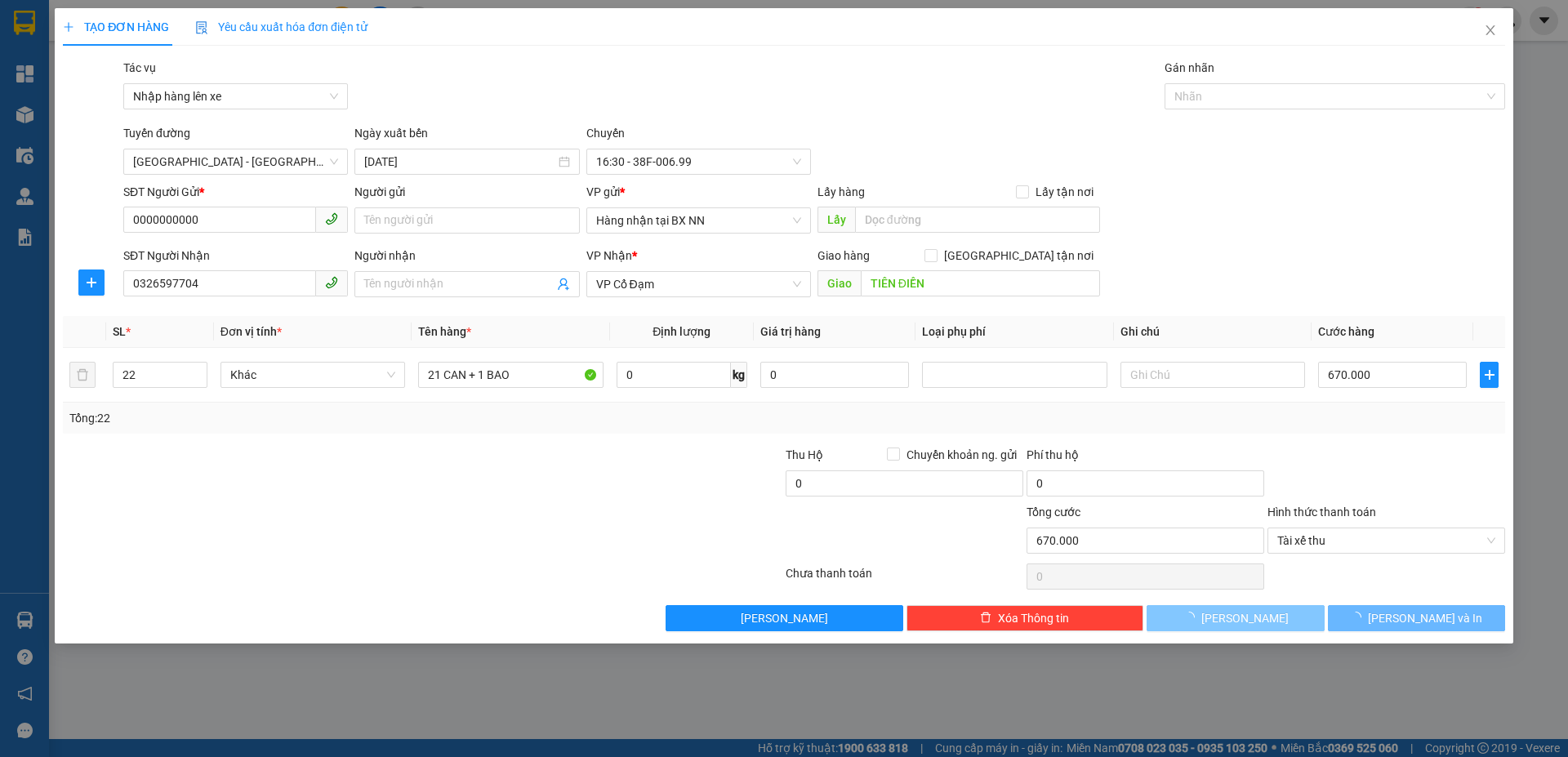
type input "0"
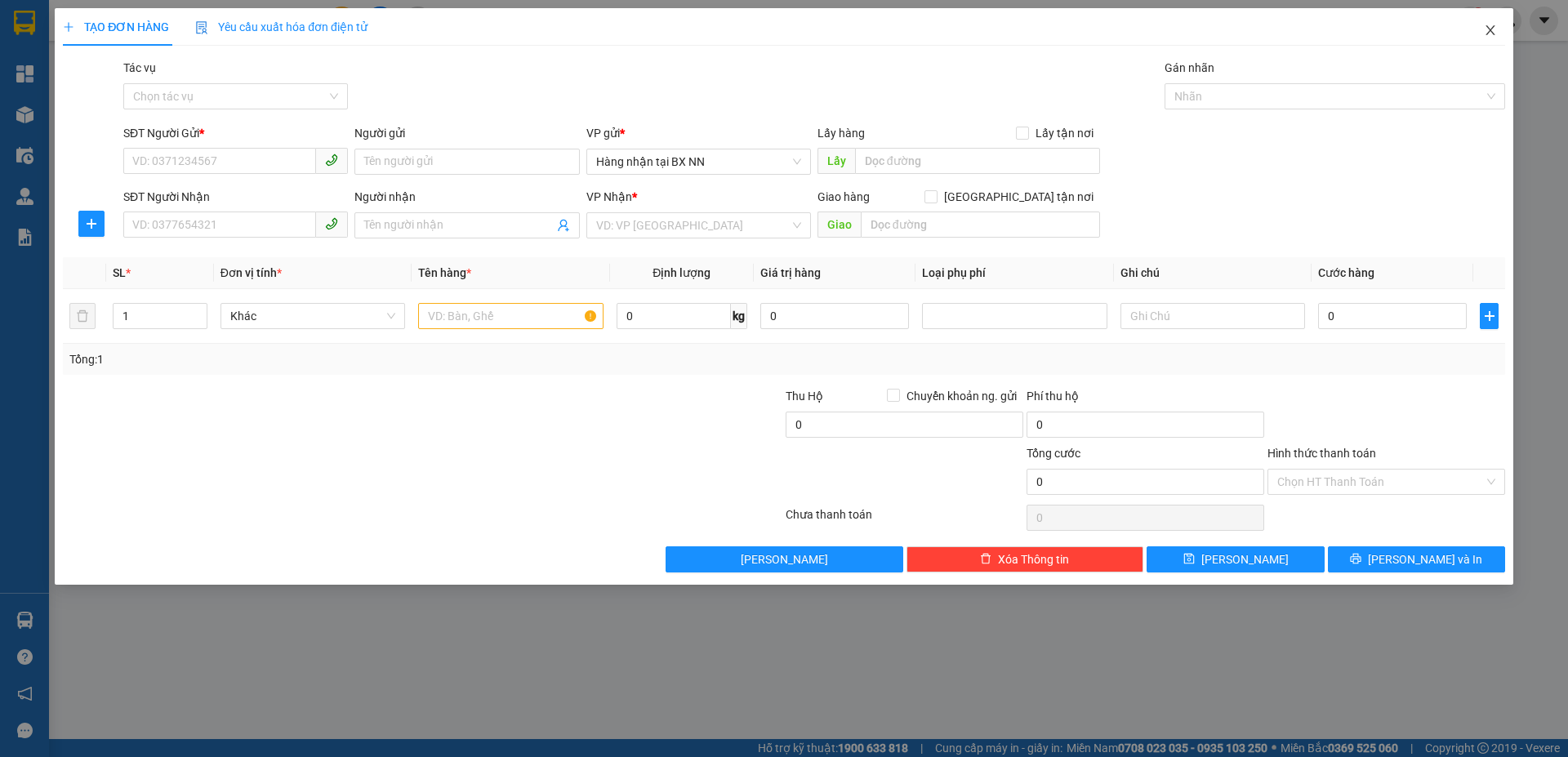
click at [1480, 34] on span "Close" at bounding box center [1491, 31] width 45 height 45
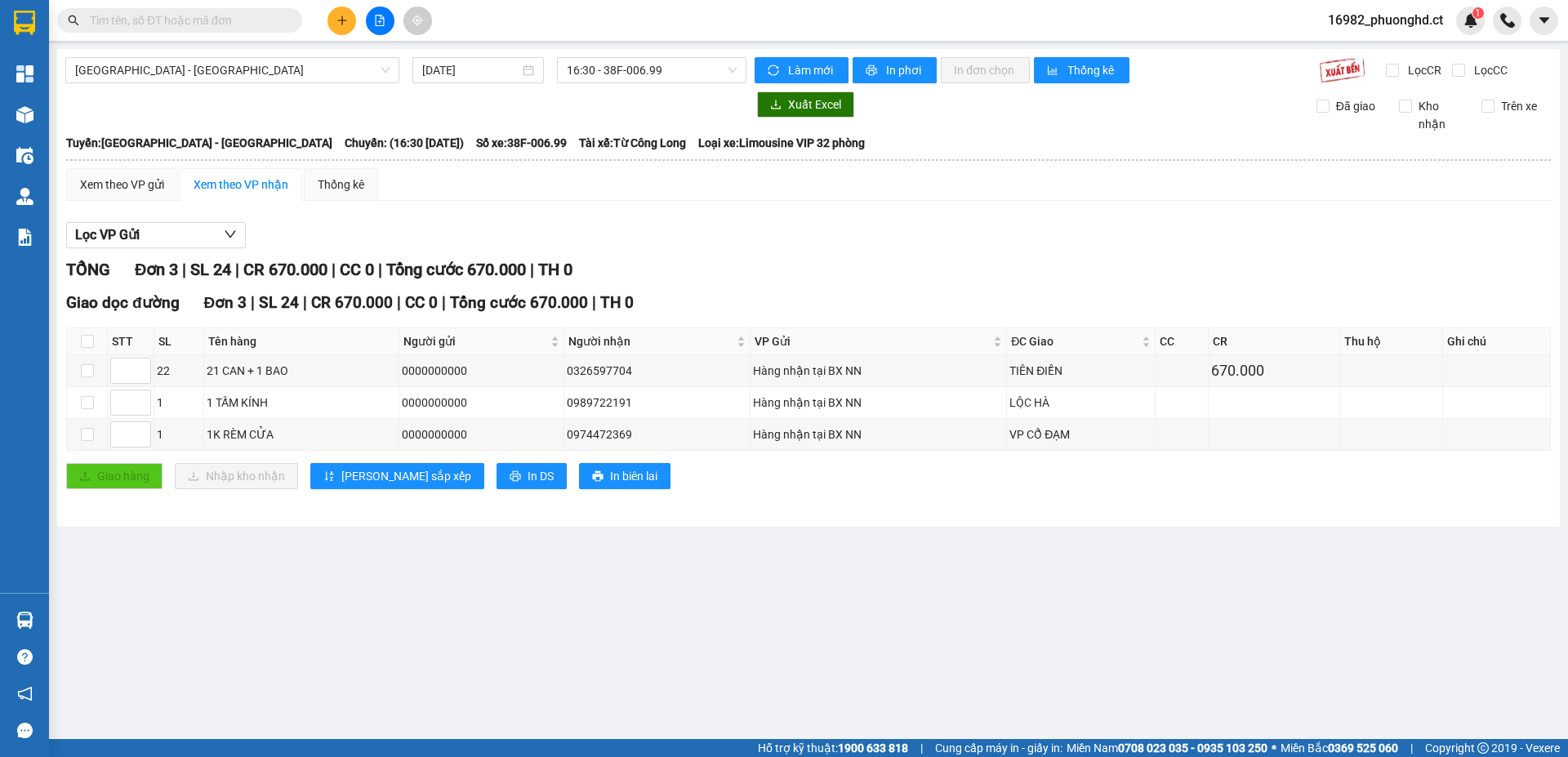
click at [1402, 11] on span "16982_phuonghd.ct" at bounding box center [1386, 20] width 141 height 20
click at [1355, 44] on span "Đăng xuất" at bounding box center [1392, 50] width 108 height 18
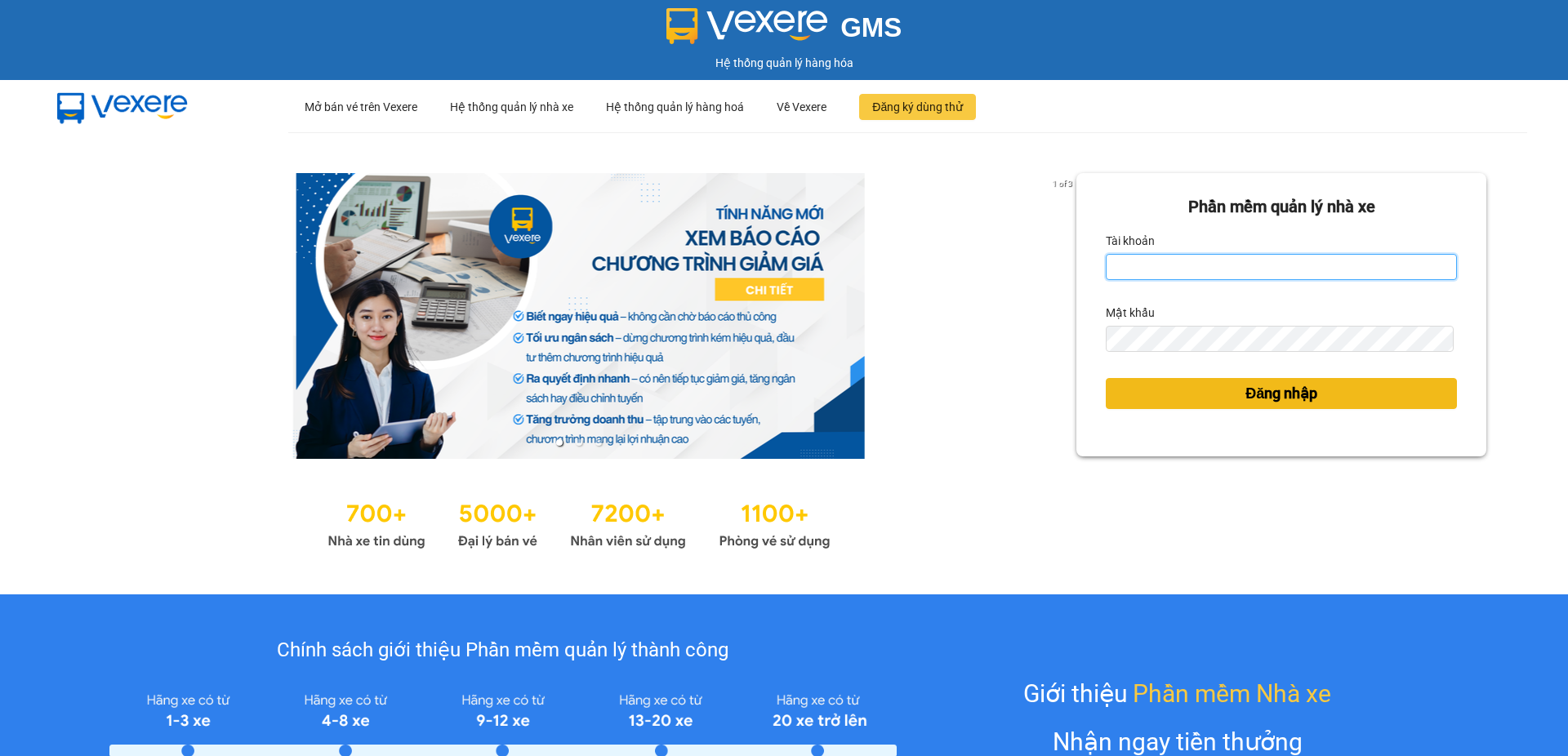
type input "phuonghd.ct"
click at [1197, 383] on button "Đăng nhập" at bounding box center [1281, 393] width 351 height 31
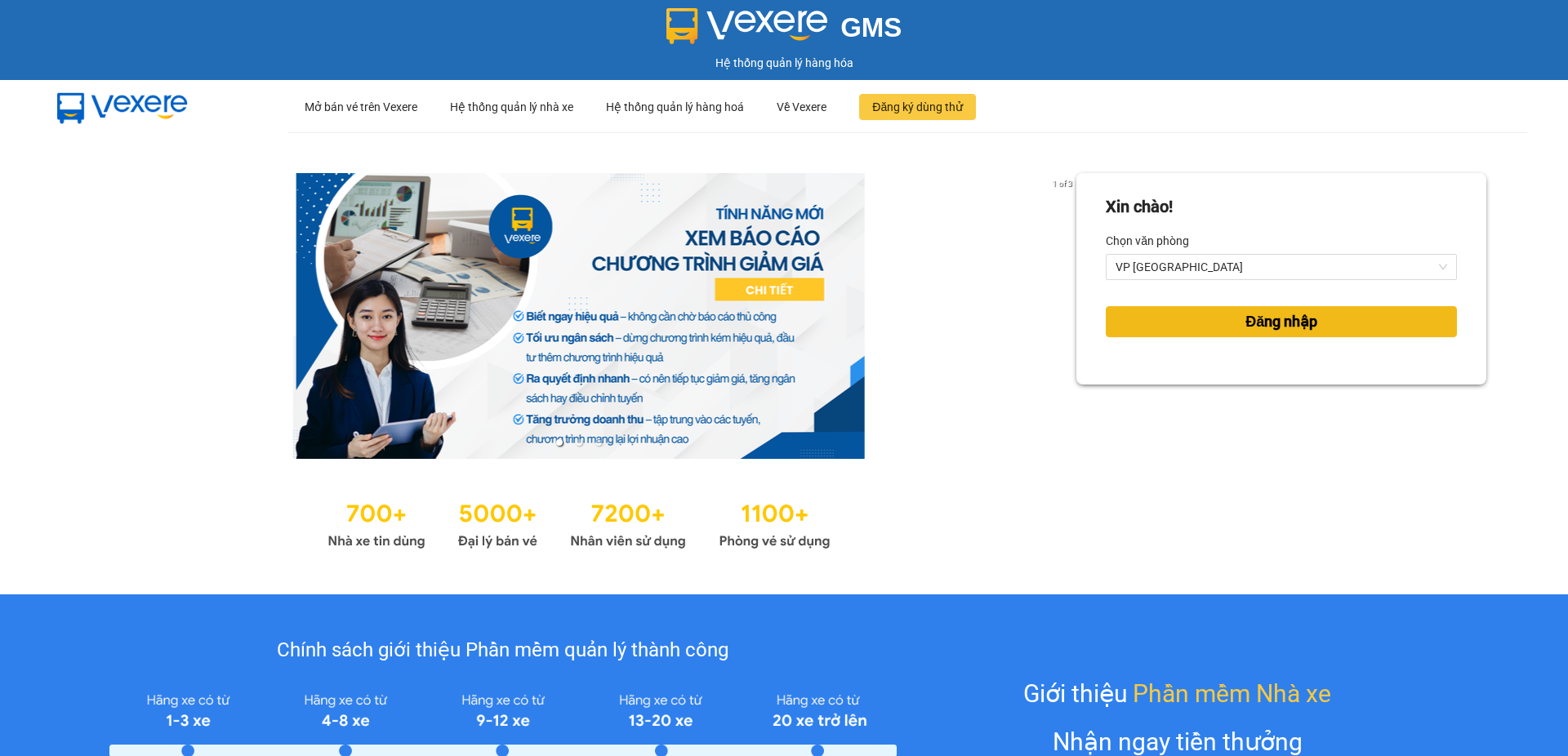
click at [1338, 327] on button "Đăng nhập" at bounding box center [1281, 322] width 351 height 31
